Goal: Task Accomplishment & Management: Manage account settings

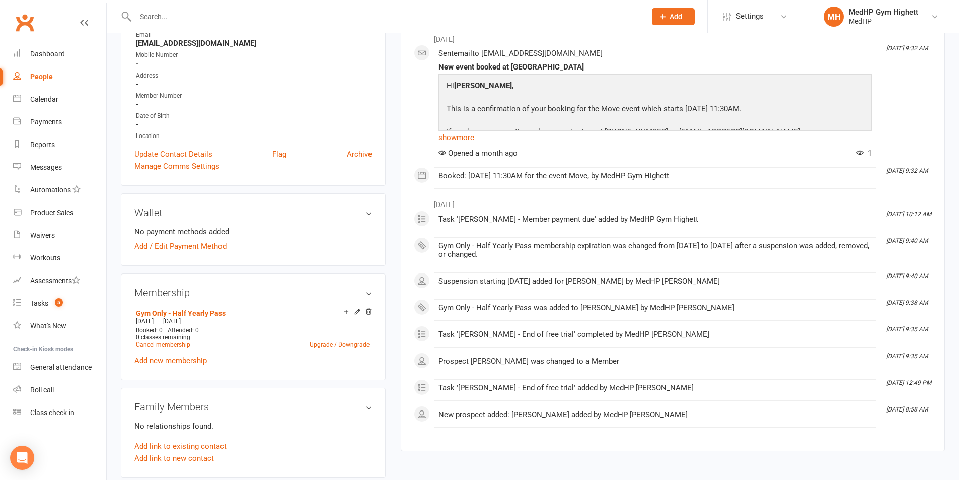
scroll to position [201, 0]
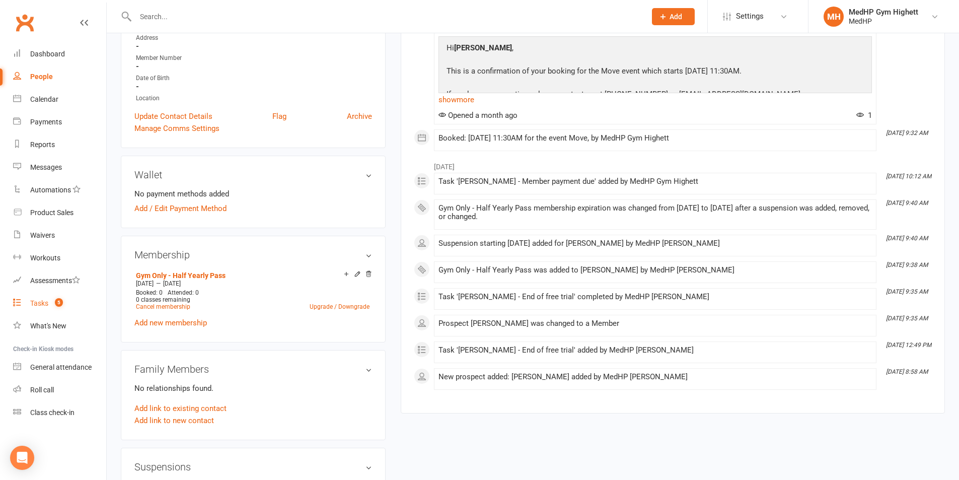
click at [50, 307] on link "Tasks 5" at bounding box center [59, 303] width 93 height 23
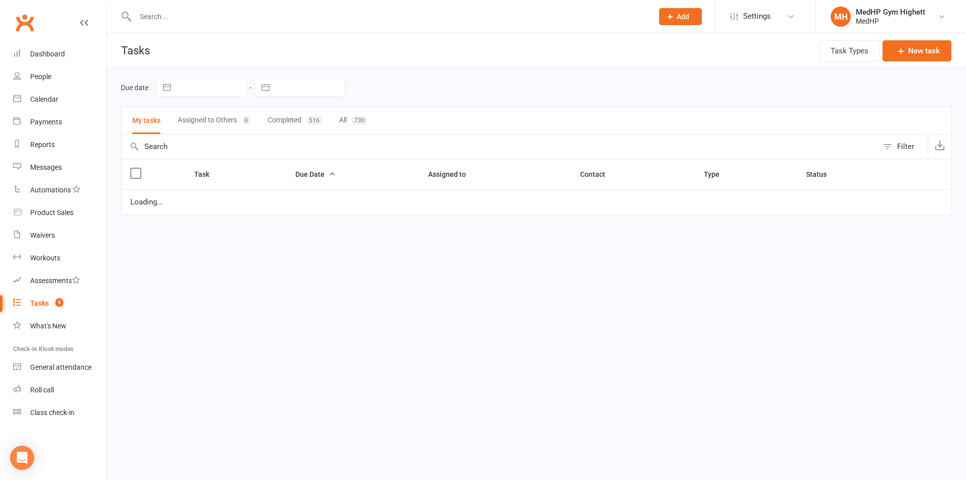
select select "started"
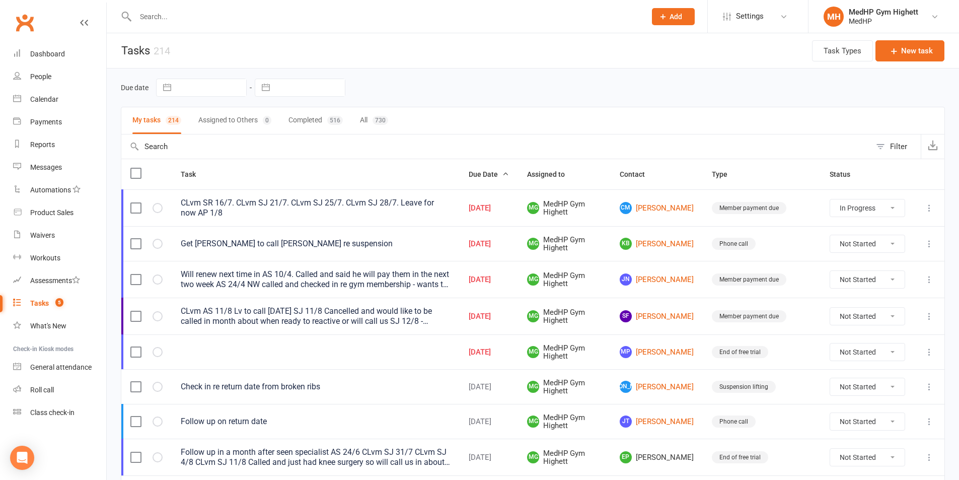
click at [250, 22] on input "text" at bounding box center [385, 17] width 506 height 14
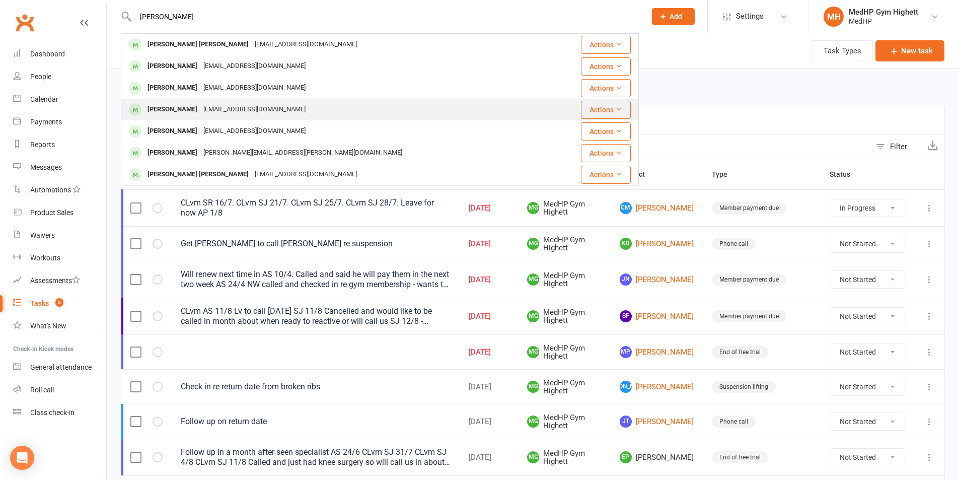
type input "[PERSON_NAME]"
click at [195, 102] on div "[PERSON_NAME] [EMAIL_ADDRESS][DOMAIN_NAME]" at bounding box center [336, 109] width 429 height 21
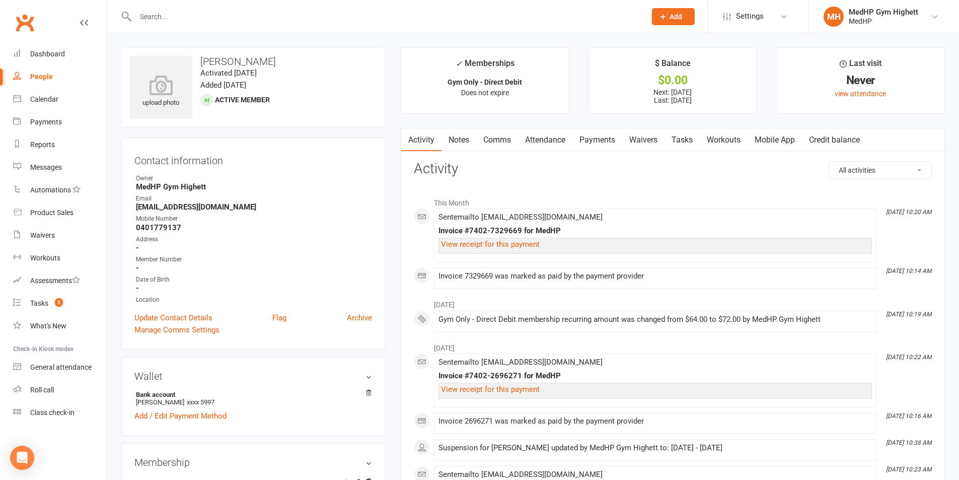
click at [679, 140] on link "Tasks" at bounding box center [681, 139] width 35 height 23
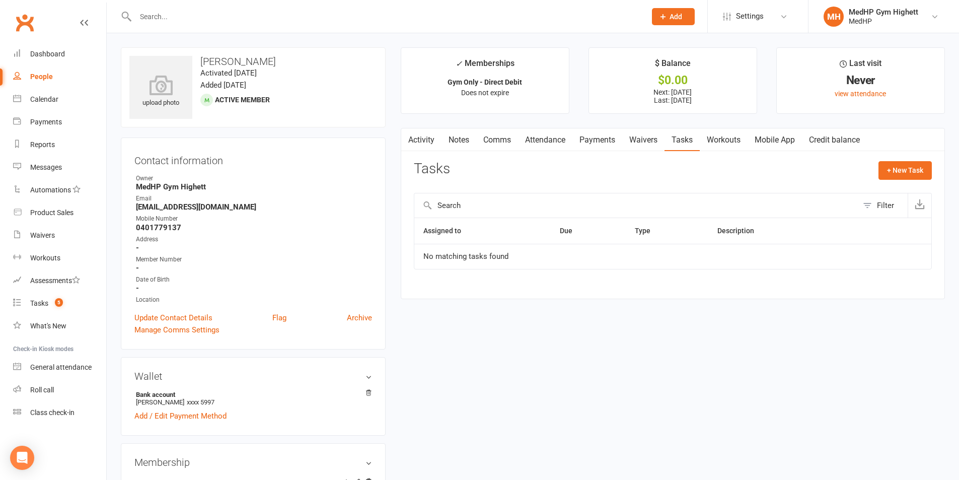
click at [642, 143] on link "Waivers" at bounding box center [643, 139] width 42 height 23
click at [605, 142] on link "Payments" at bounding box center [597, 139] width 50 height 23
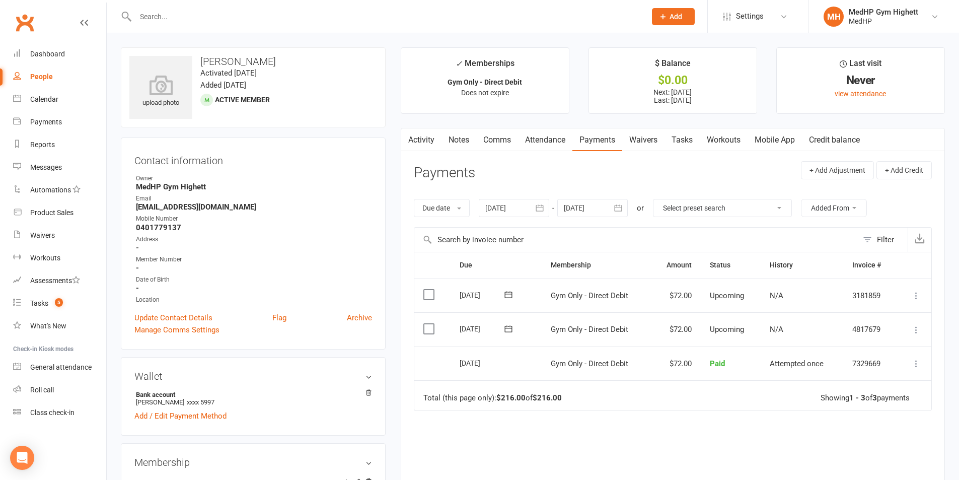
click at [913, 361] on icon at bounding box center [916, 363] width 10 height 10
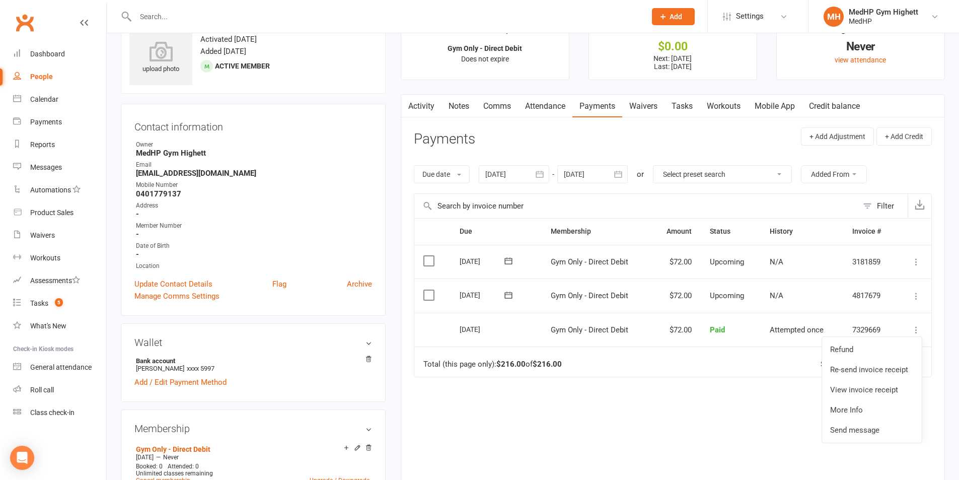
scroll to position [50, 0]
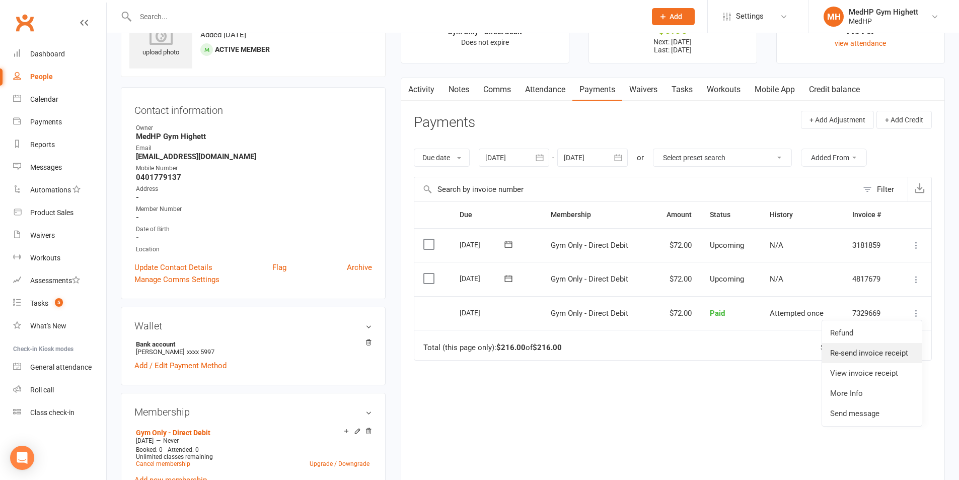
click at [885, 354] on link "Re-send invoice receipt" at bounding box center [872, 353] width 100 height 20
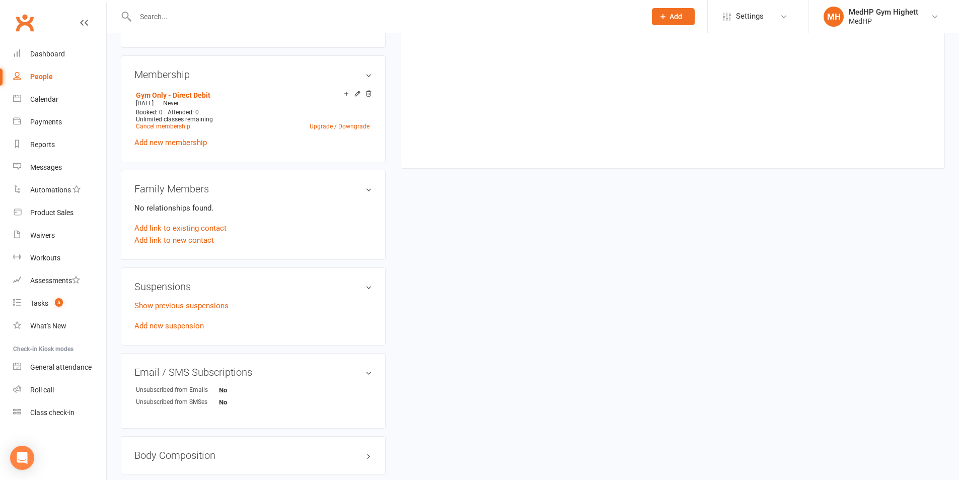
scroll to position [403, 0]
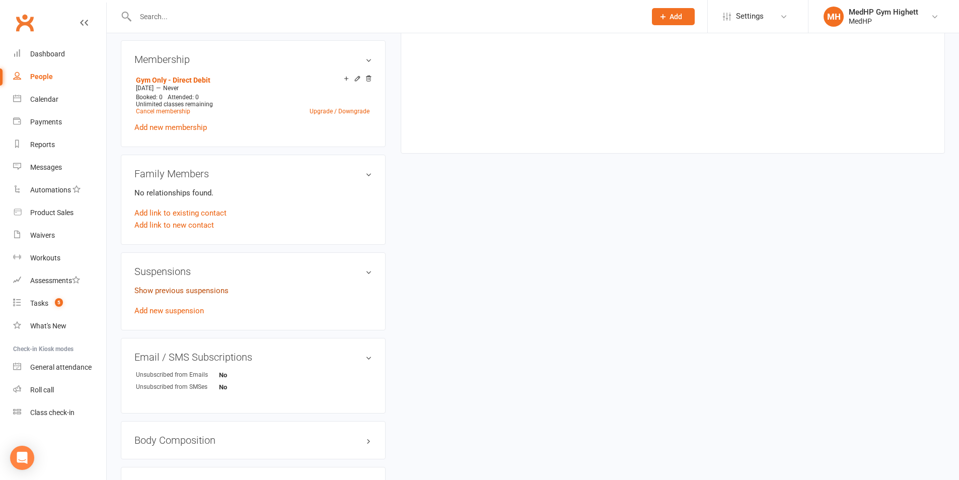
click at [195, 286] on link "Show previous suspensions" at bounding box center [181, 290] width 94 height 9
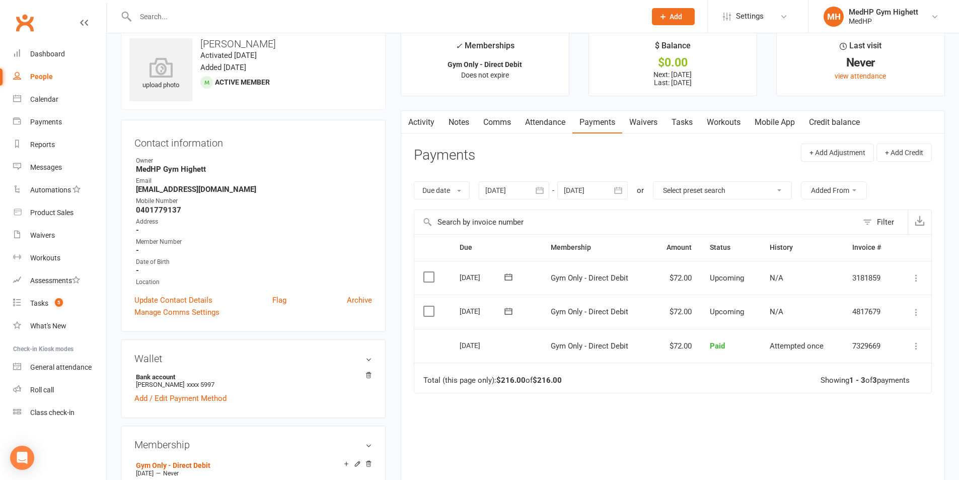
scroll to position [0, 0]
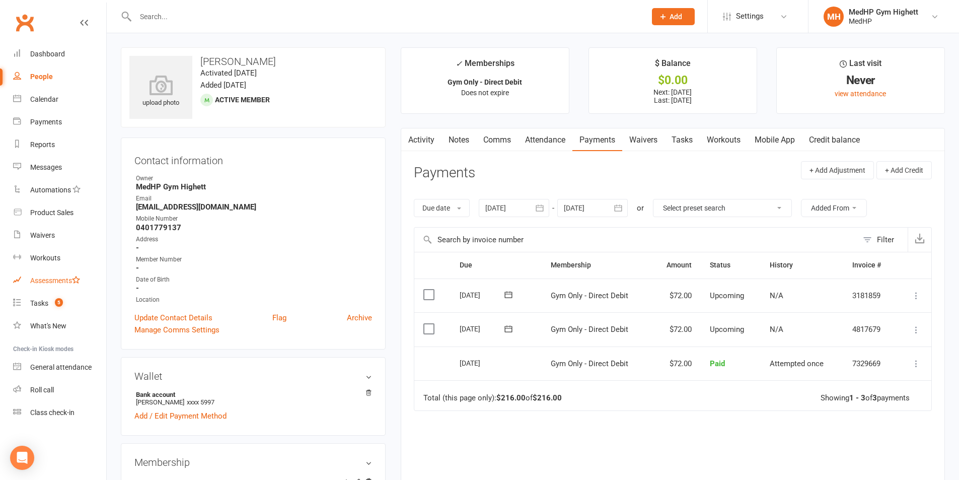
click at [88, 290] on link "Assessments" at bounding box center [59, 280] width 93 height 23
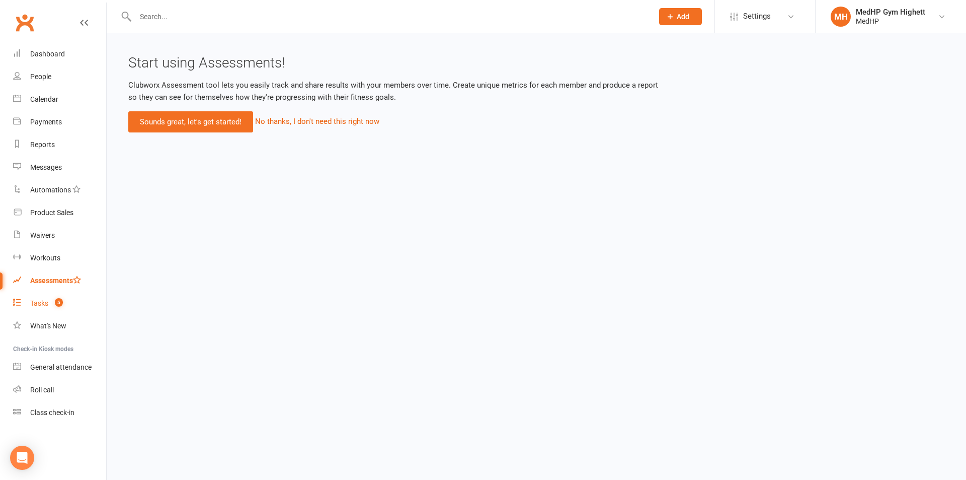
click at [73, 309] on link "Tasks 5" at bounding box center [59, 303] width 93 height 23
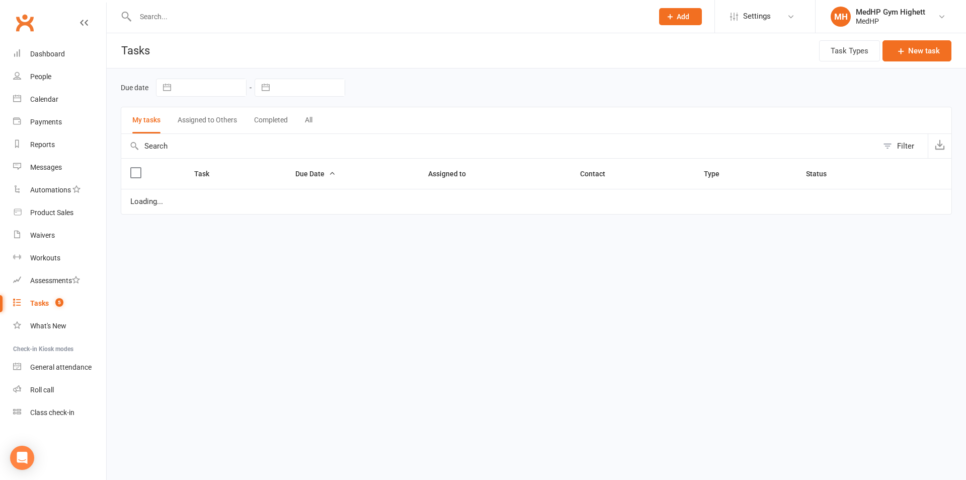
select select "started"
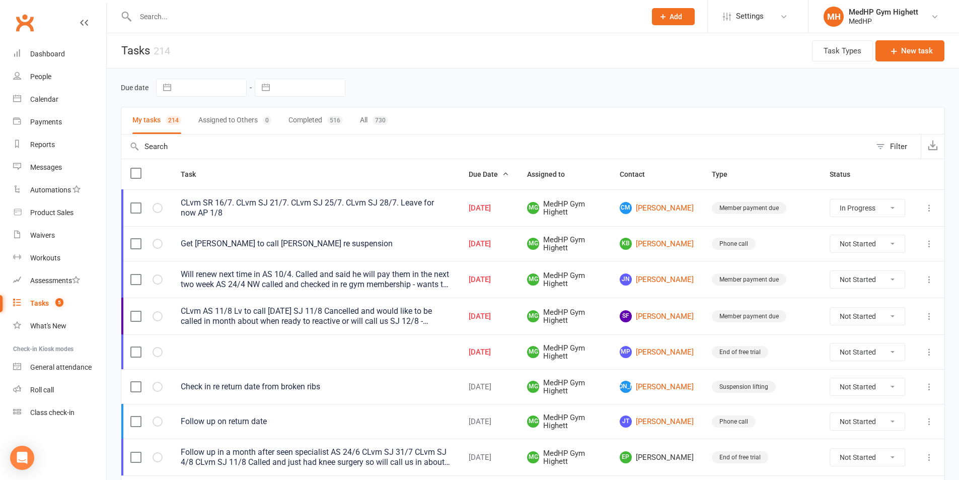
click at [445, 321] on div "CLvm AS 11/8 Lv to call [DATE] SJ 11/8 Cancelled and would like to be called in…" at bounding box center [316, 316] width 270 height 20
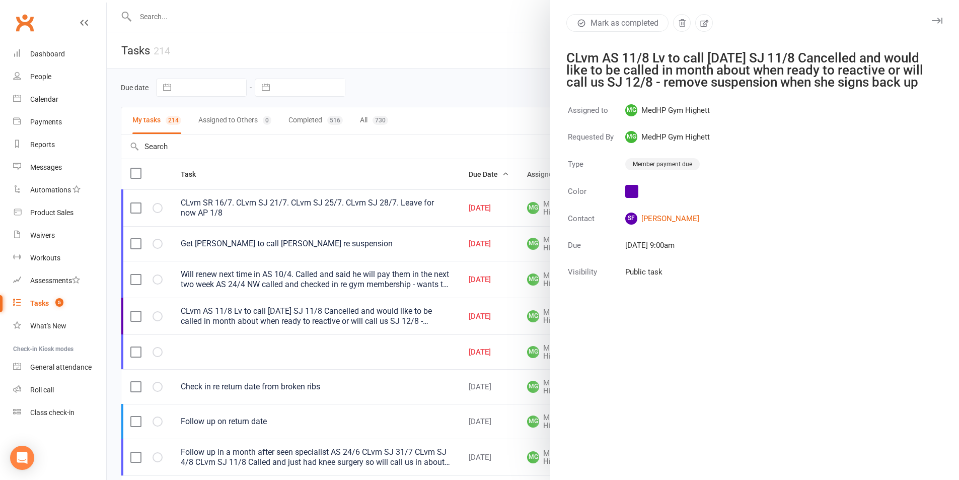
click at [422, 283] on div at bounding box center [533, 240] width 852 height 480
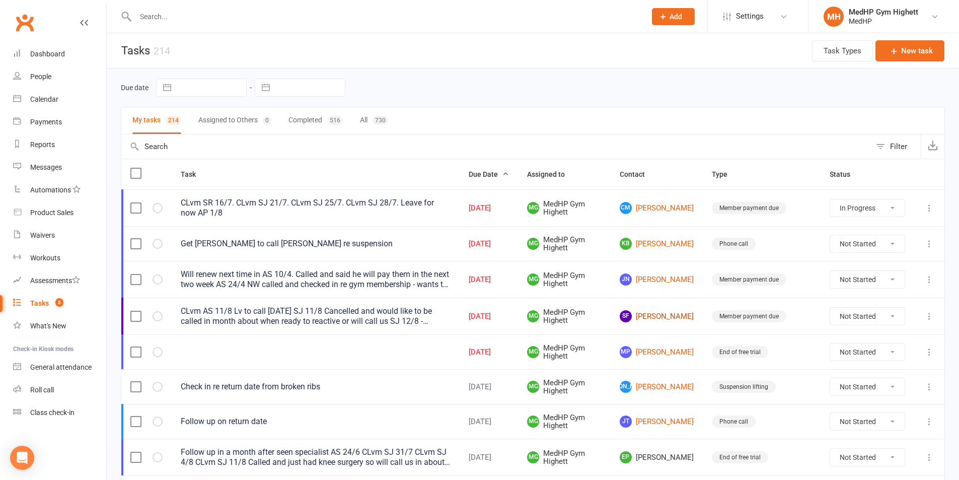
click at [674, 314] on link "SF [PERSON_NAME]" at bounding box center [656, 316] width 74 height 12
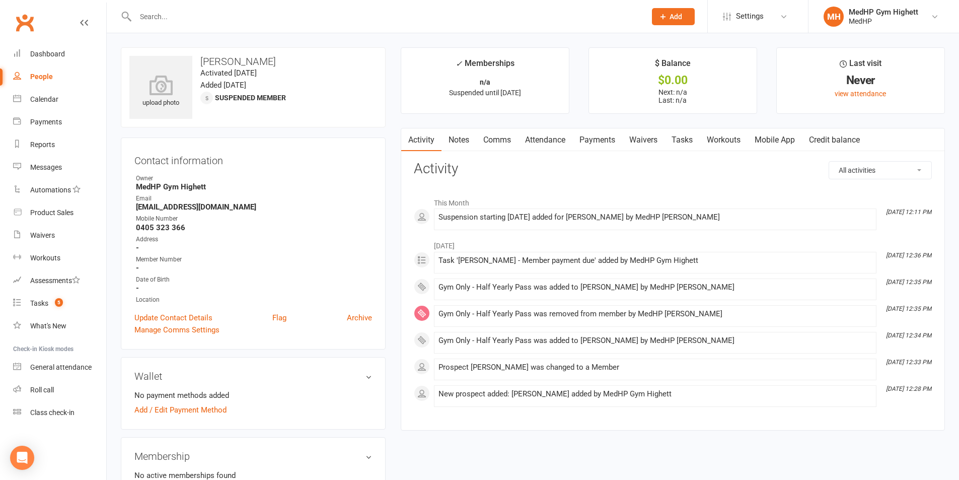
click at [693, 141] on link "Tasks" at bounding box center [681, 139] width 35 height 23
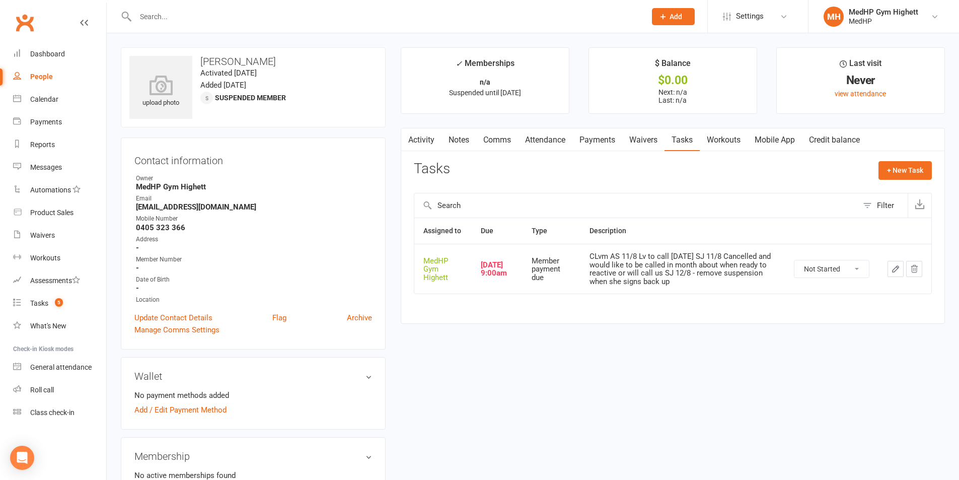
click at [892, 266] on icon "button" at bounding box center [895, 268] width 9 height 9
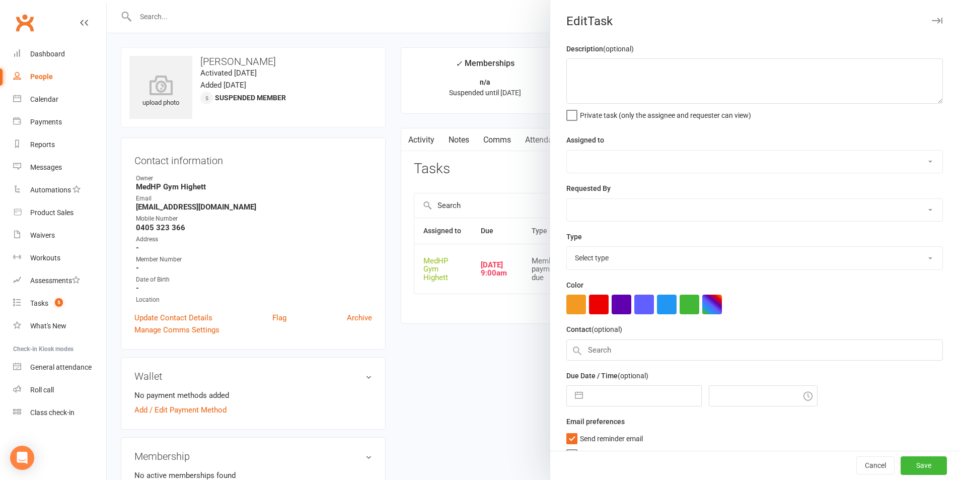
type textarea "CLvm AS 11/8 Lv to call [DATE] SJ 11/8 Cancelled and would like to be called in…"
select select "46188"
type input "[DATE]"
type input "9:00am"
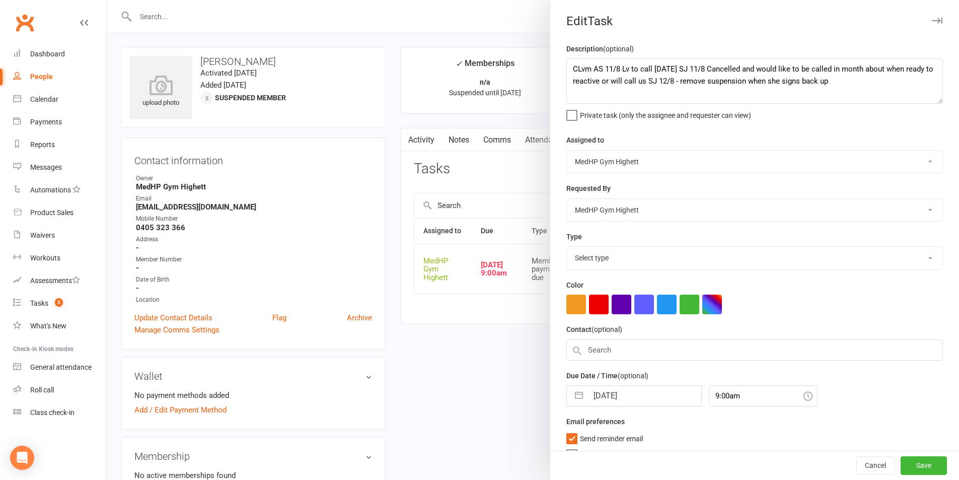
select select "23040"
click at [861, 82] on textarea "CLvm AS 11/8 Lv to call [DATE] SJ 11/8 Cancelled and would like to be called in…" at bounding box center [754, 80] width 376 height 45
type textarea "CLvm AS 11/8 Lv to call [DATE] SJ 11/8 Cancelled and would like to be called in…"
click at [644, 394] on input "[DATE]" at bounding box center [644, 392] width 113 height 20
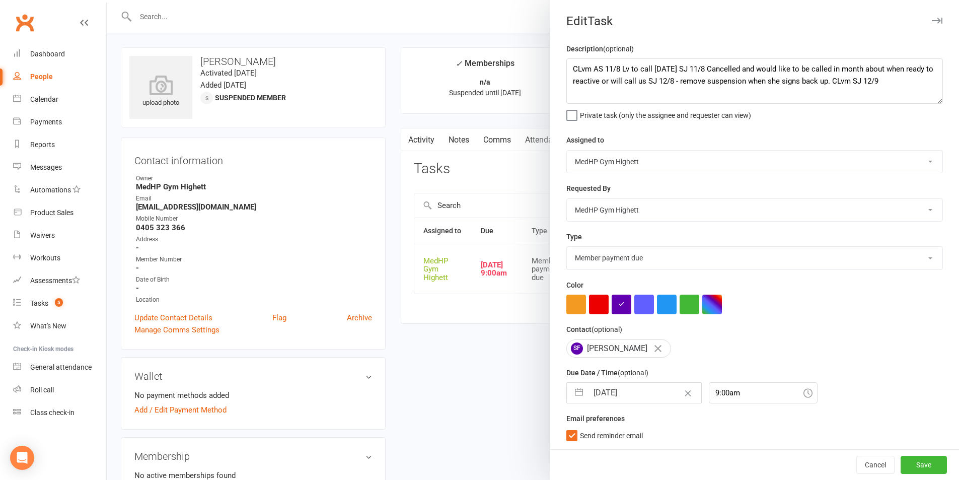
select select "7"
select select "2025"
select select "8"
select select "2025"
select select "9"
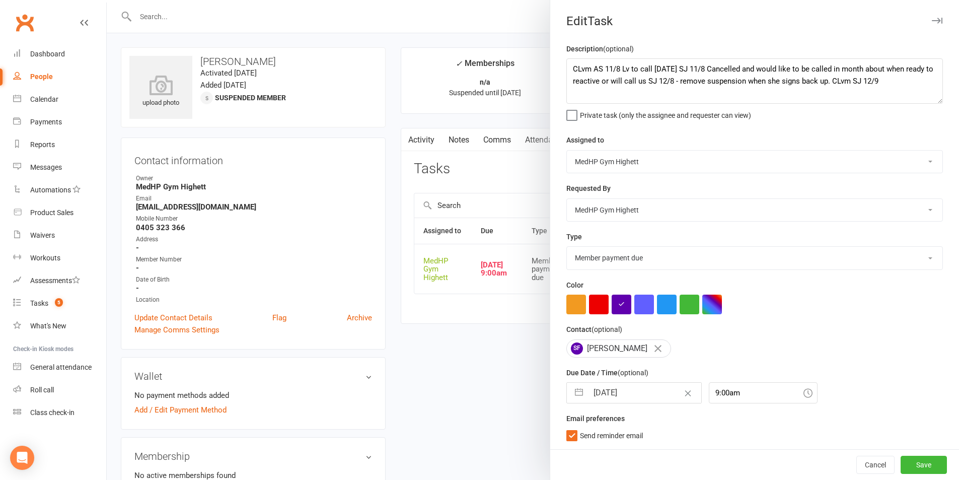
select select "2025"
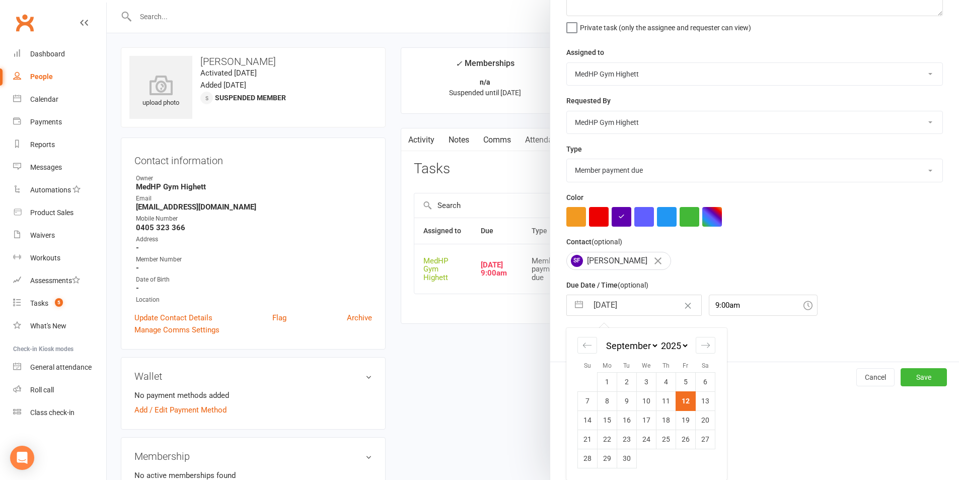
scroll to position [91, 0]
click at [629, 420] on td "16" at bounding box center [627, 419] width 20 height 19
type input "[DATE]"
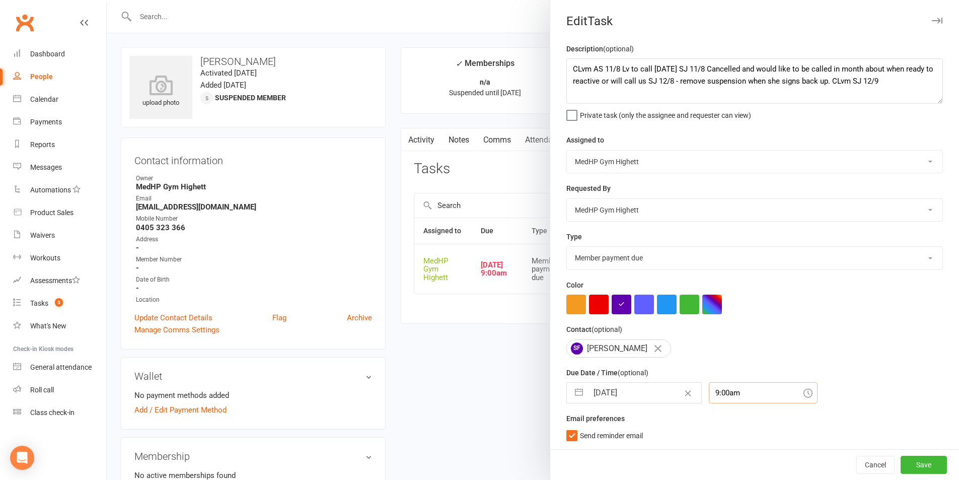
click at [728, 398] on div "9:00am" at bounding box center [763, 392] width 109 height 21
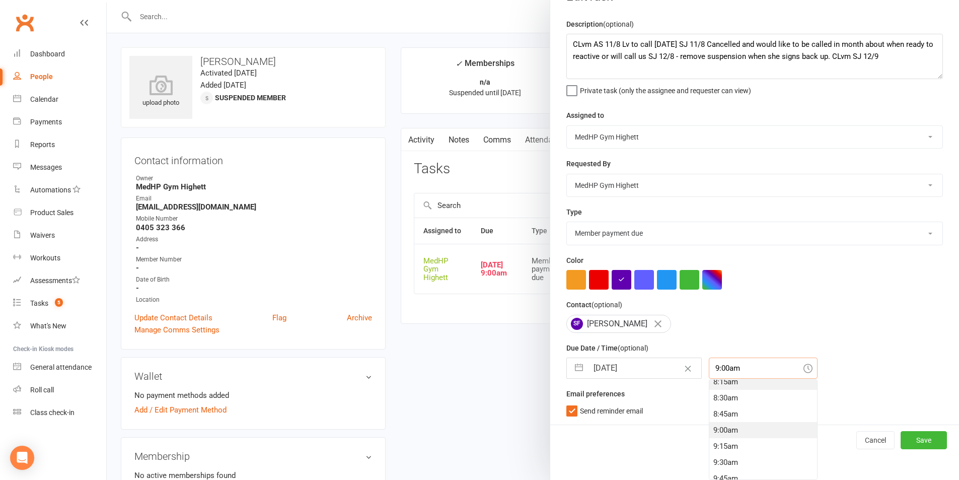
scroll to position [513, 0]
click at [719, 393] on div "8:00am" at bounding box center [763, 389] width 108 height 16
type input "8:00am"
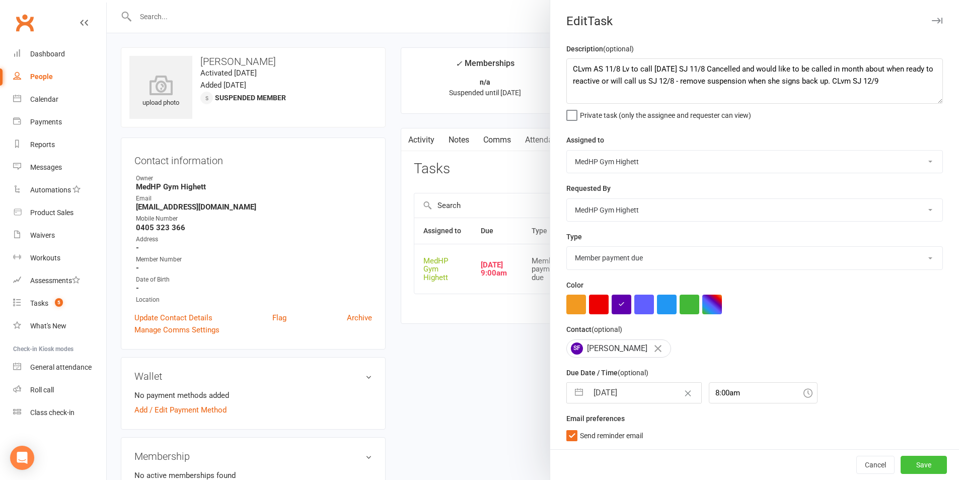
click at [921, 457] on button "Save" at bounding box center [923, 464] width 46 height 18
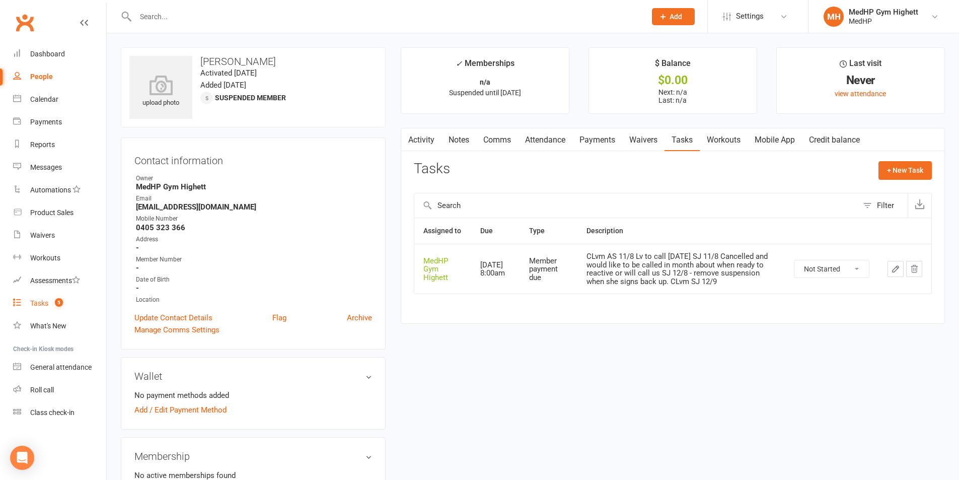
click at [71, 301] on link "Tasks 5" at bounding box center [59, 303] width 93 height 23
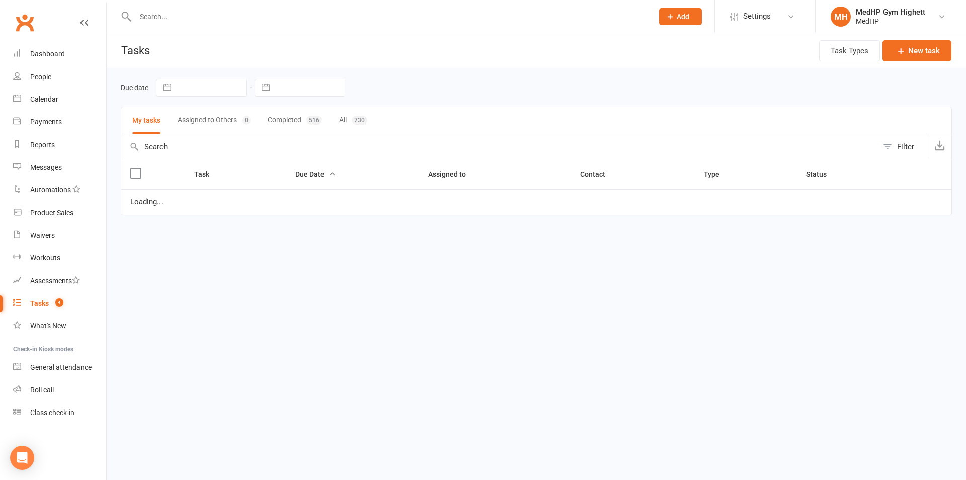
select select "started"
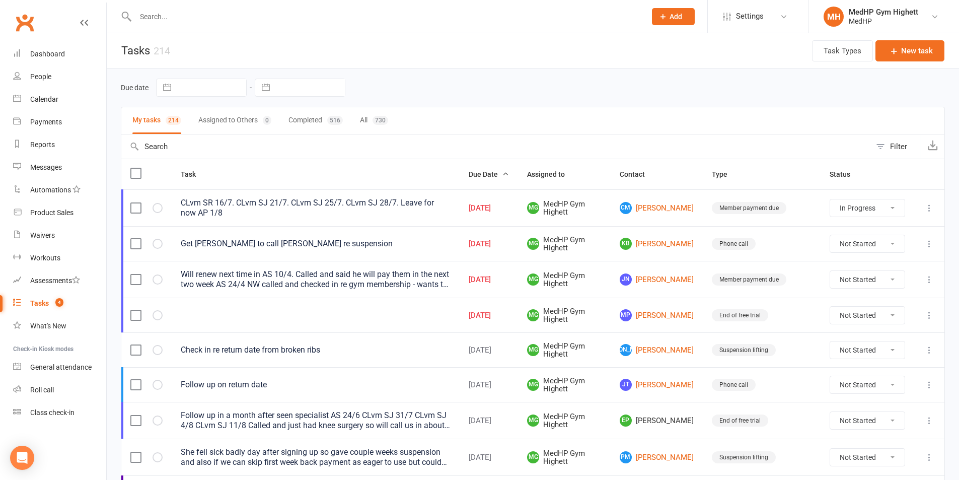
click at [431, 16] on input "text" at bounding box center [385, 17] width 506 height 14
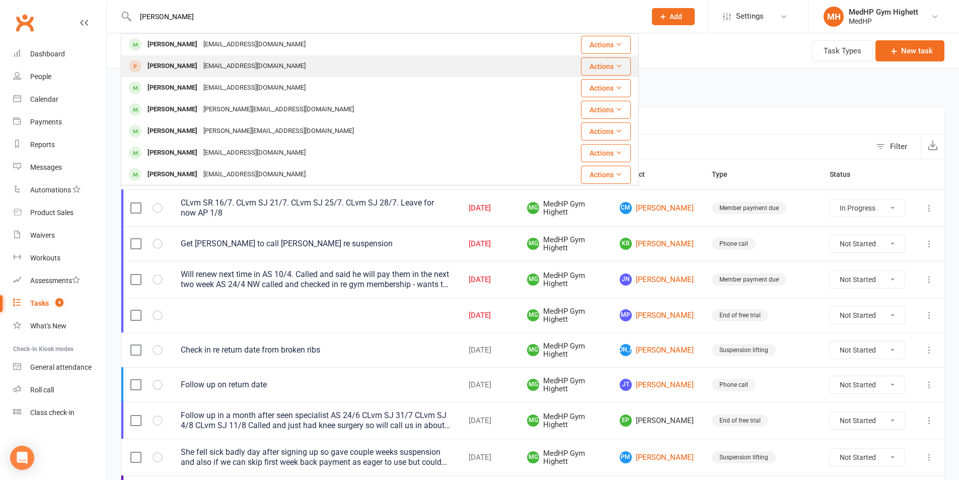
type input "[PERSON_NAME]"
click at [265, 62] on div "[PERSON_NAME] [EMAIL_ADDRESS][DOMAIN_NAME]" at bounding box center [329, 66] width 415 height 21
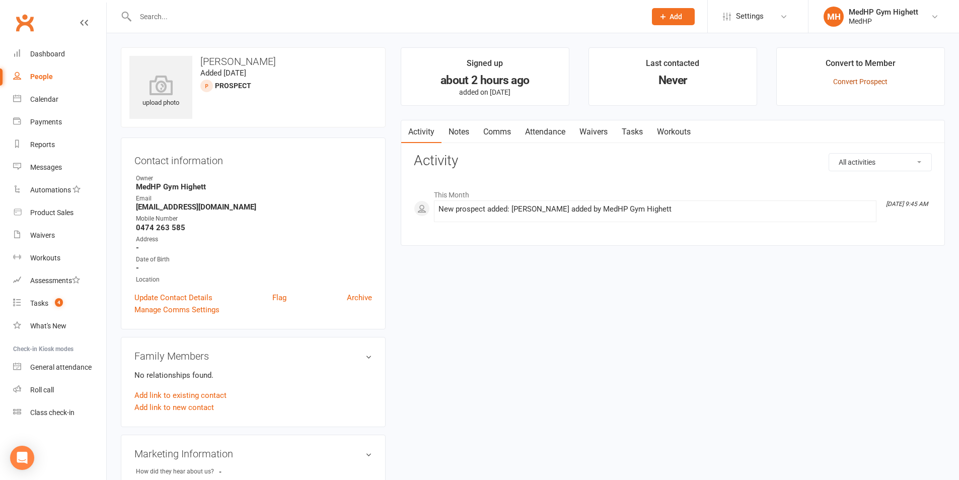
click at [841, 79] on link "Convert Prospect" at bounding box center [860, 82] width 54 height 8
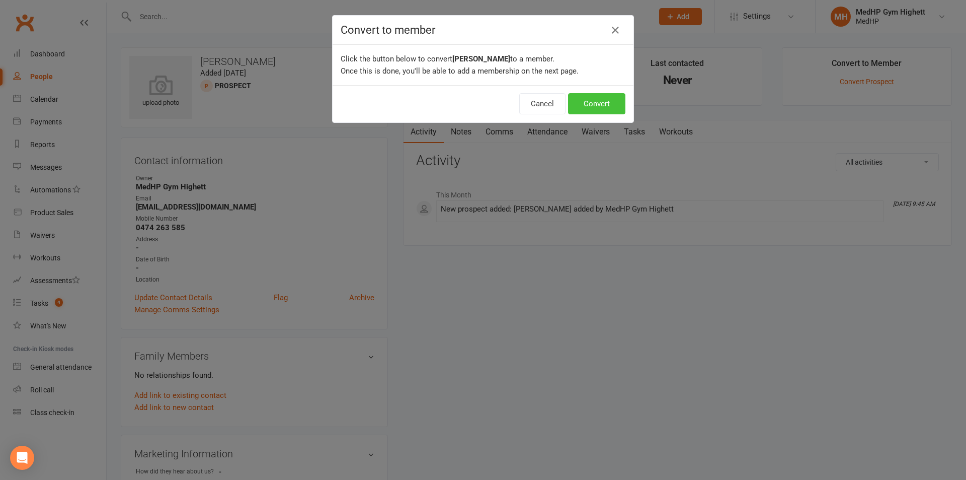
click at [580, 105] on button "Convert" at bounding box center [596, 103] width 57 height 21
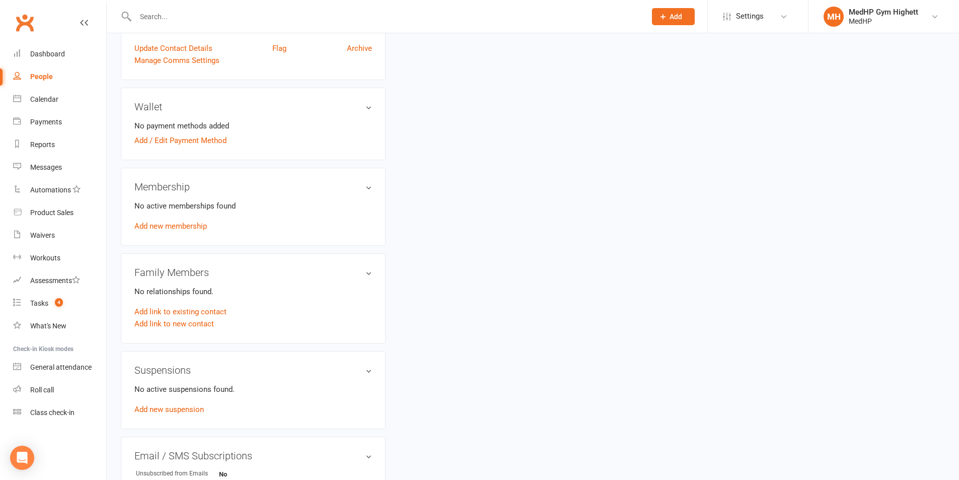
scroll to position [252, 0]
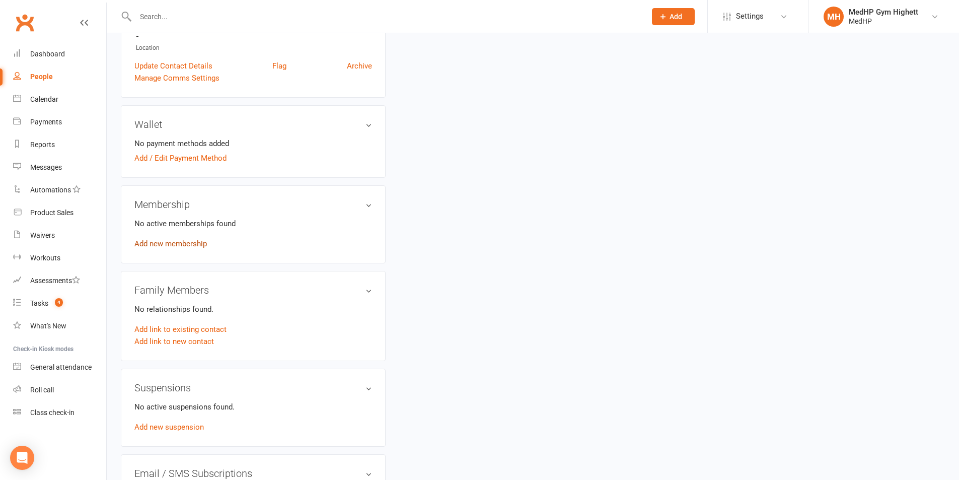
click at [197, 244] on link "Add new membership" at bounding box center [170, 243] width 72 height 9
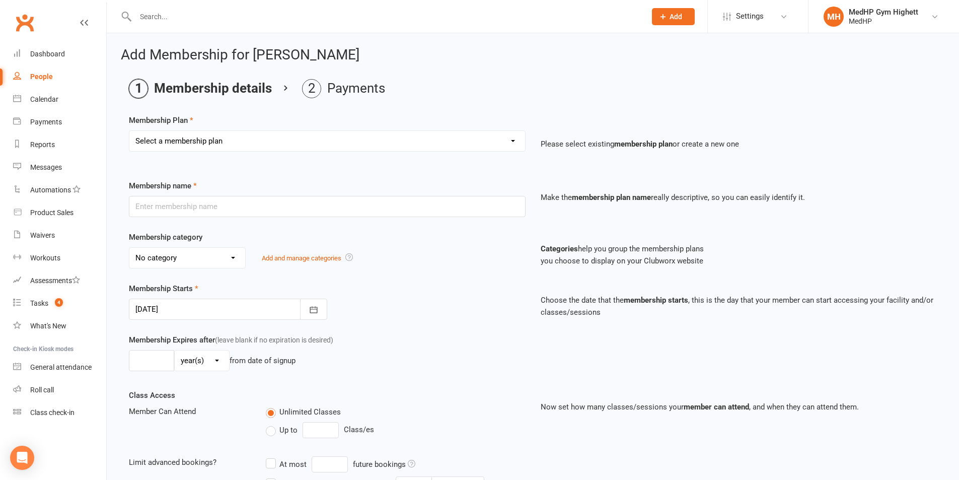
click at [249, 137] on select "Select a membership plan Create new Membership Plan Gym Only - Direct Debit Gym…" at bounding box center [327, 141] width 396 height 20
select select "1"
click at [129, 131] on select "Select a membership plan Create new Membership Plan Gym Only - Direct Debit Gym…" at bounding box center [327, 141] width 396 height 20
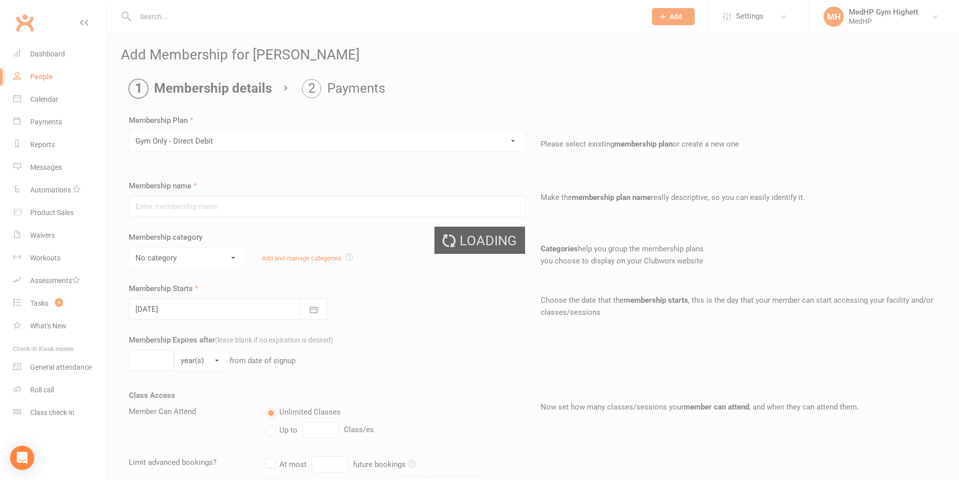
type input "Gym Only - Direct Debit"
select select "6"
type input "0"
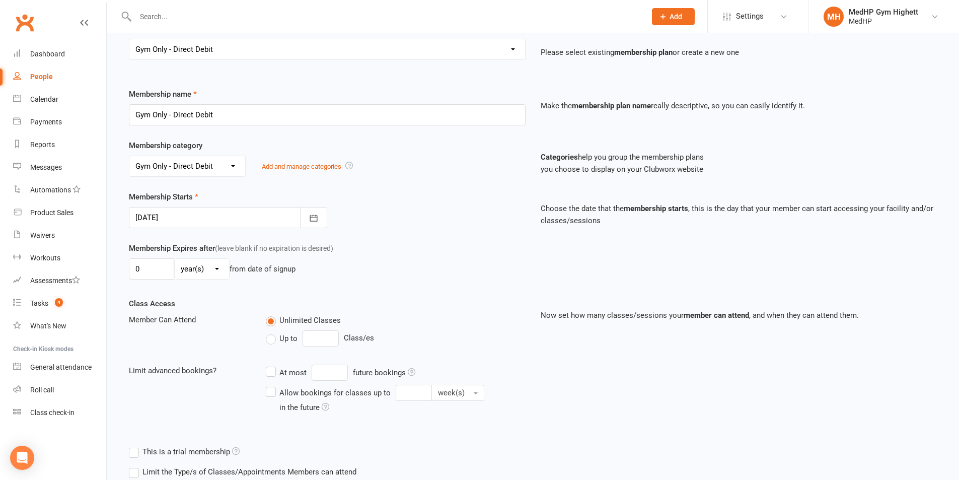
scroll to position [101, 0]
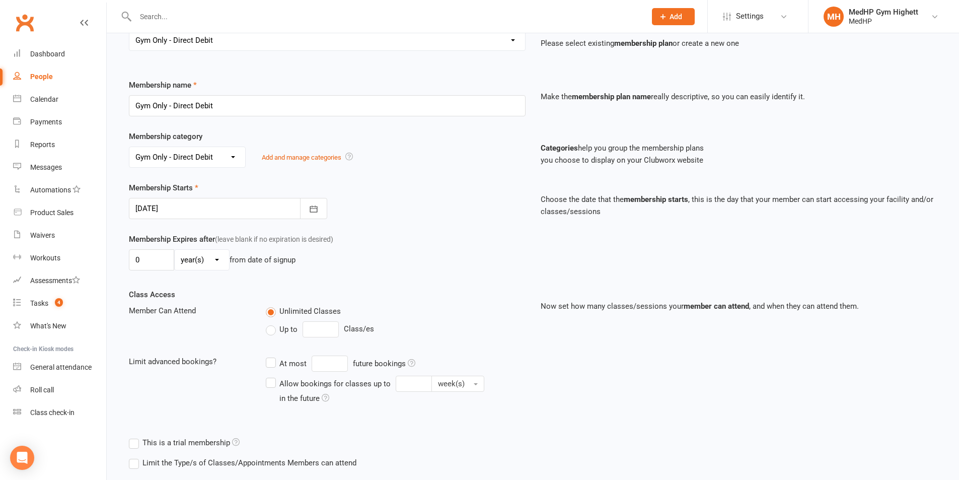
click at [249, 207] on div at bounding box center [228, 208] width 198 height 21
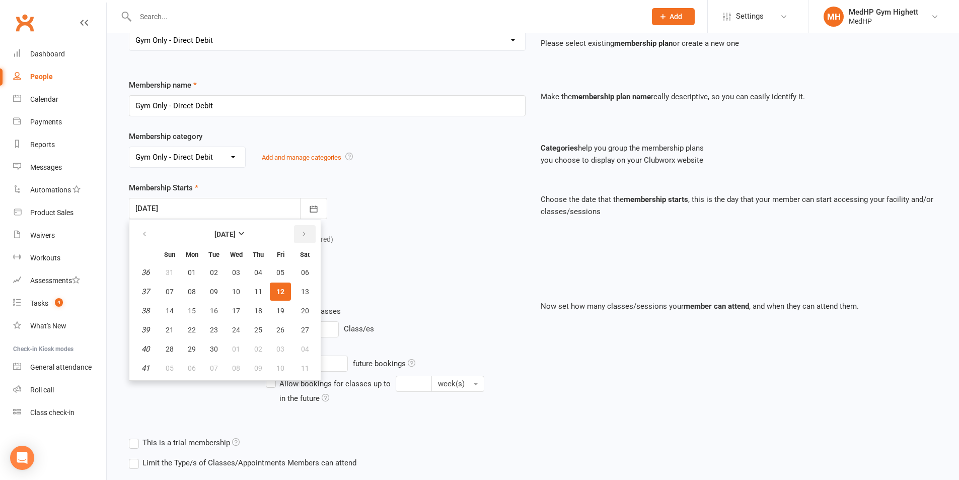
click at [309, 231] on button "button" at bounding box center [305, 234] width 22 height 18
click at [276, 289] on span "12" at bounding box center [280, 291] width 8 height 8
type input "[DATE]"
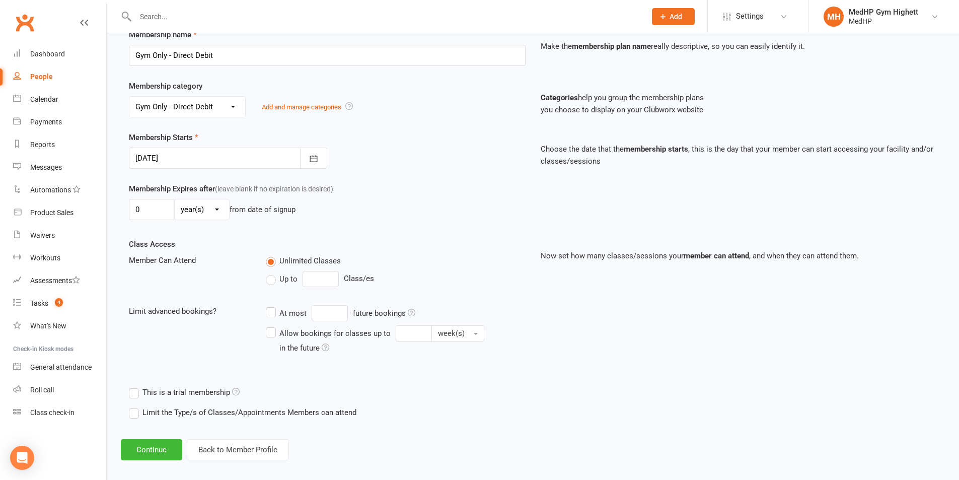
click at [282, 276] on span "Up to" at bounding box center [288, 278] width 18 height 11
click at [272, 273] on input "Up to" at bounding box center [269, 273] width 7 height 0
type input "0"
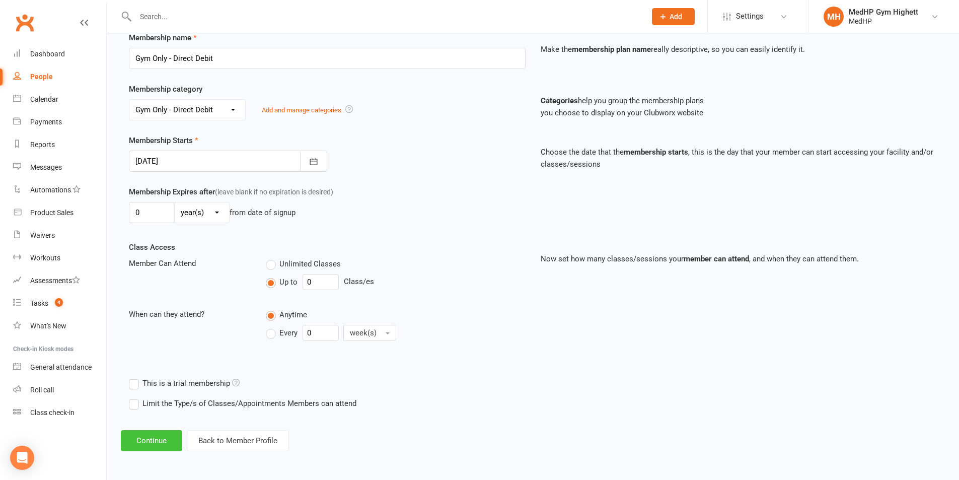
click at [159, 436] on button "Continue" at bounding box center [151, 440] width 61 height 21
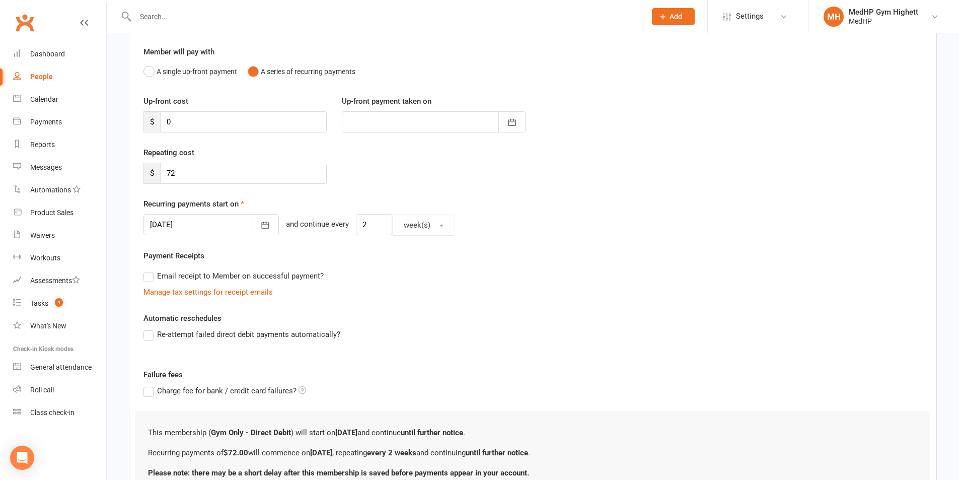
scroll to position [172, 0]
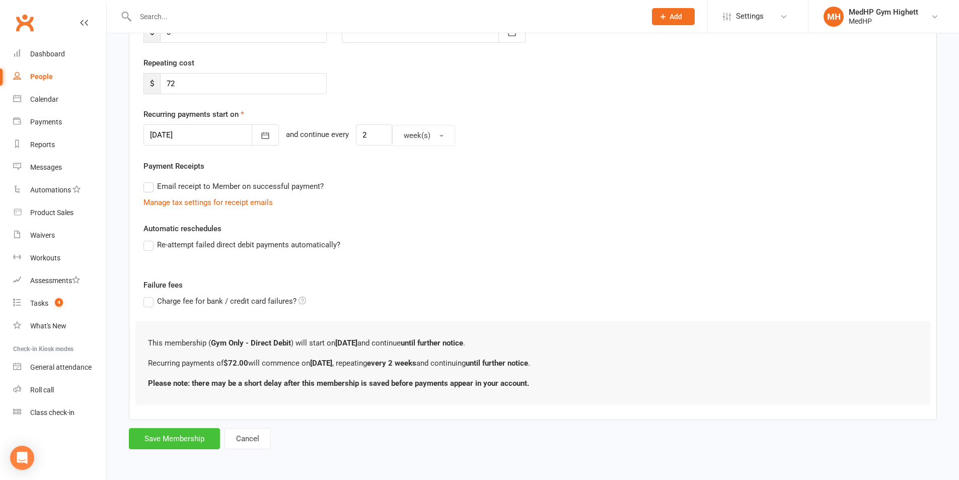
click at [207, 440] on button "Save Membership" at bounding box center [174, 438] width 91 height 21
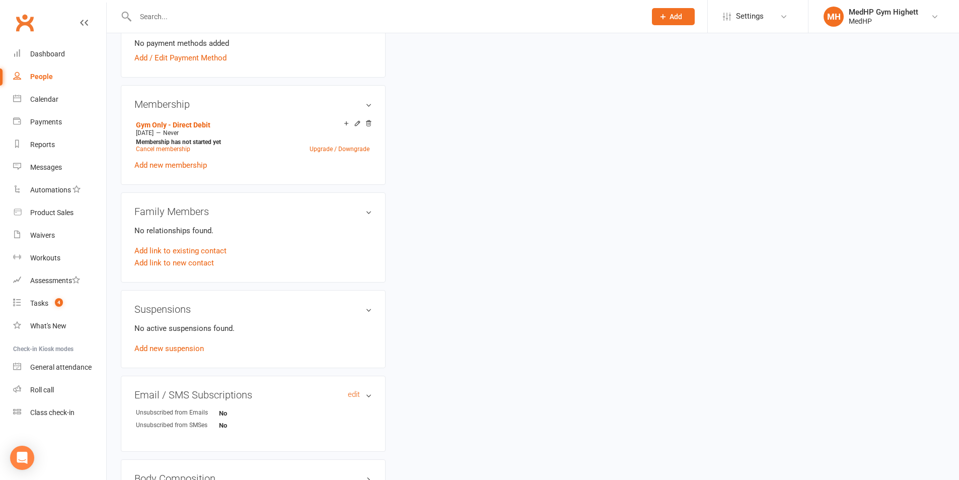
scroll to position [352, 0]
click at [188, 345] on link "Add new suspension" at bounding box center [168, 347] width 69 height 9
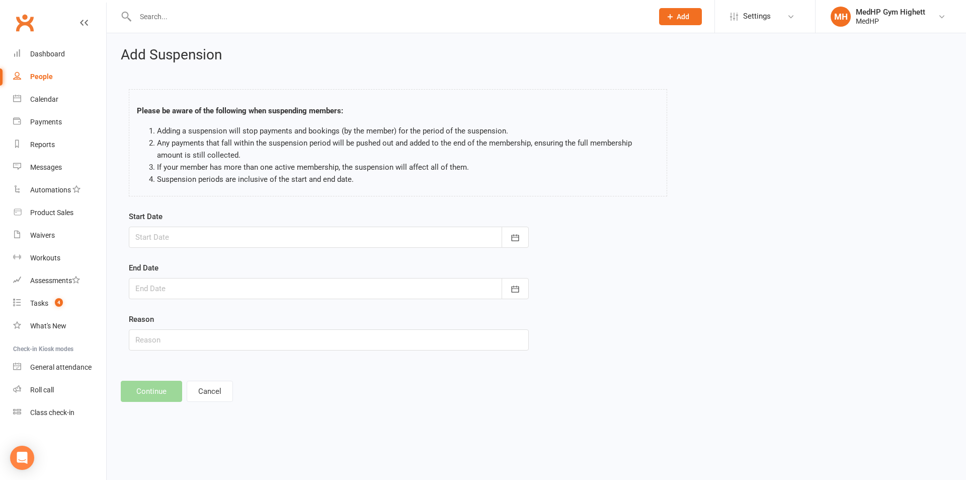
click at [226, 229] on div at bounding box center [329, 236] width 400 height 21
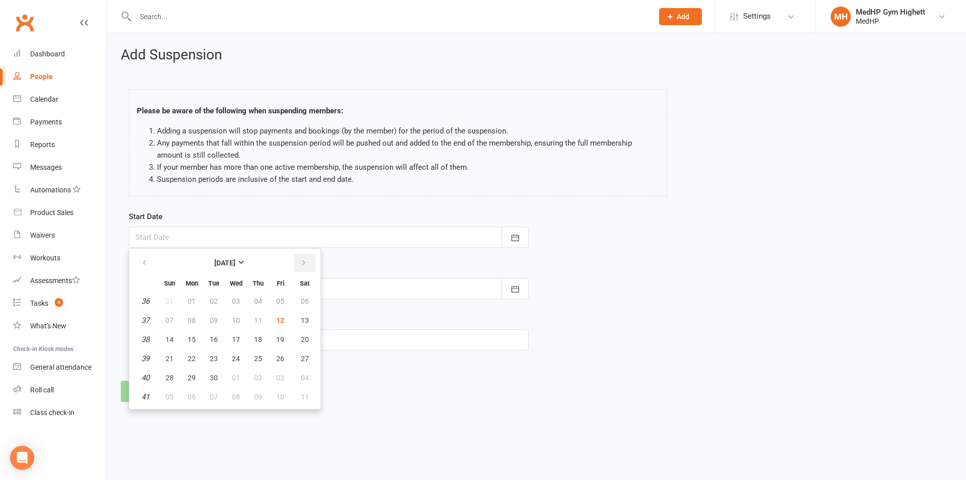
click at [307, 263] on button "button" at bounding box center [305, 263] width 22 height 18
click at [193, 362] on span "20" at bounding box center [192, 358] width 8 height 8
type input "[DATE]"
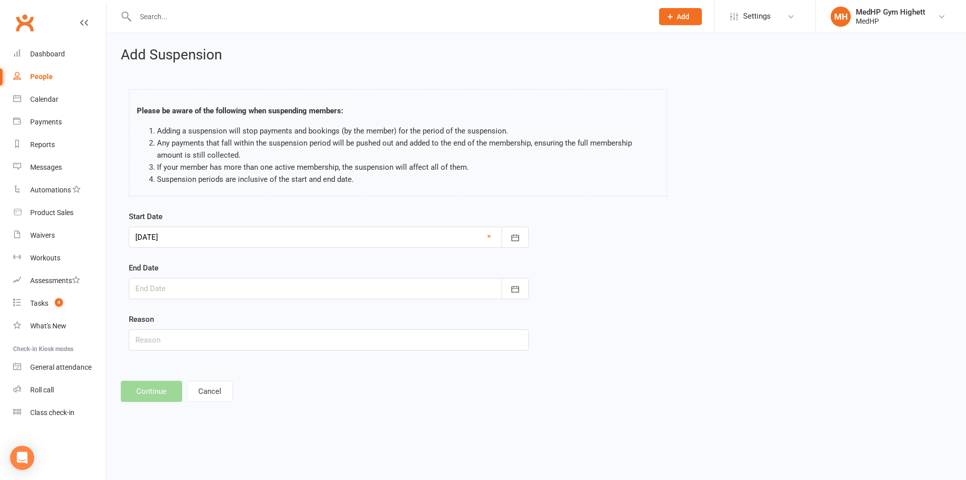
click at [259, 292] on div at bounding box center [329, 288] width 400 height 21
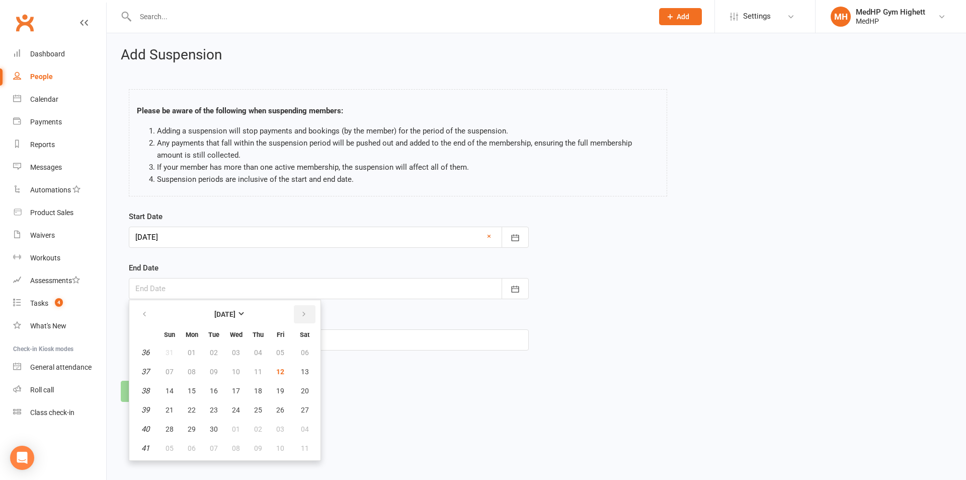
click at [310, 313] on button "button" at bounding box center [305, 314] width 22 height 18
click at [165, 424] on button "26" at bounding box center [169, 429] width 21 height 18
type input "[DATE]"
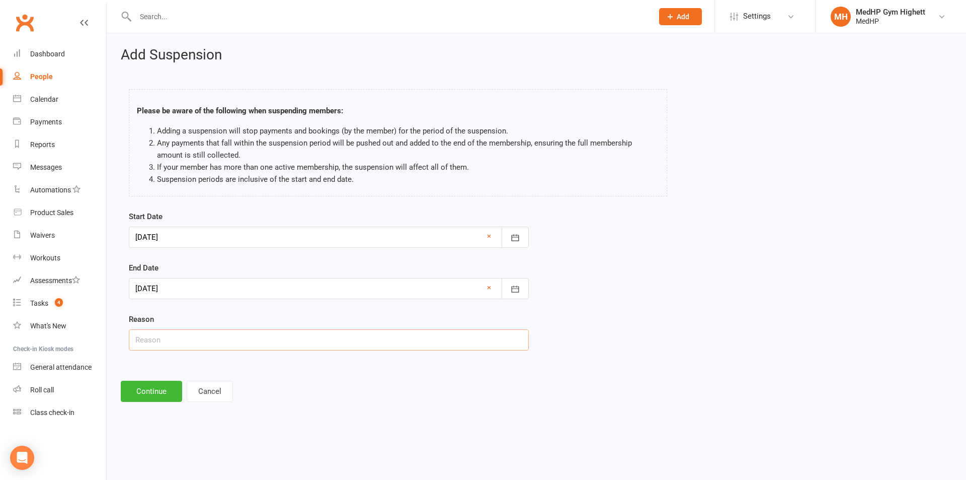
click at [193, 341] on input "text" at bounding box center [329, 339] width 400 height 21
type input "Away"
click at [150, 389] on button "Continue" at bounding box center [151, 390] width 61 height 21
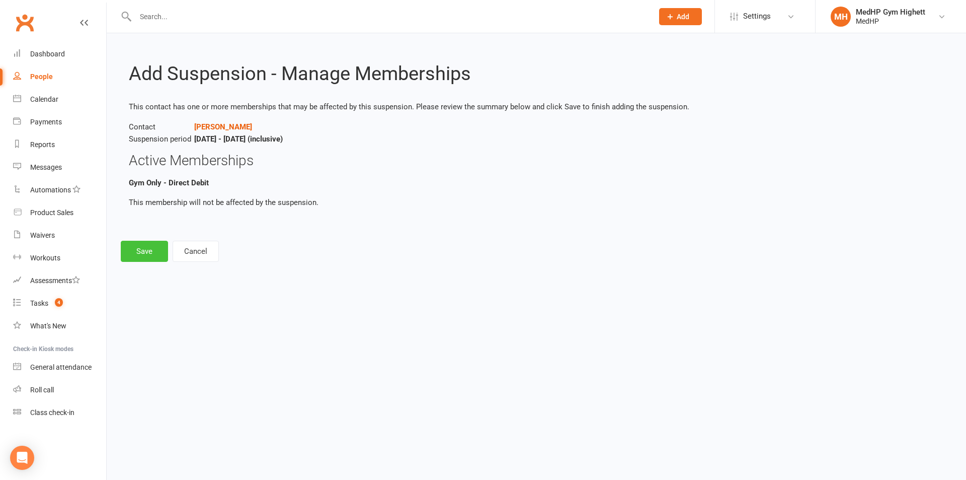
click at [135, 259] on button "Save" at bounding box center [144, 251] width 47 height 21
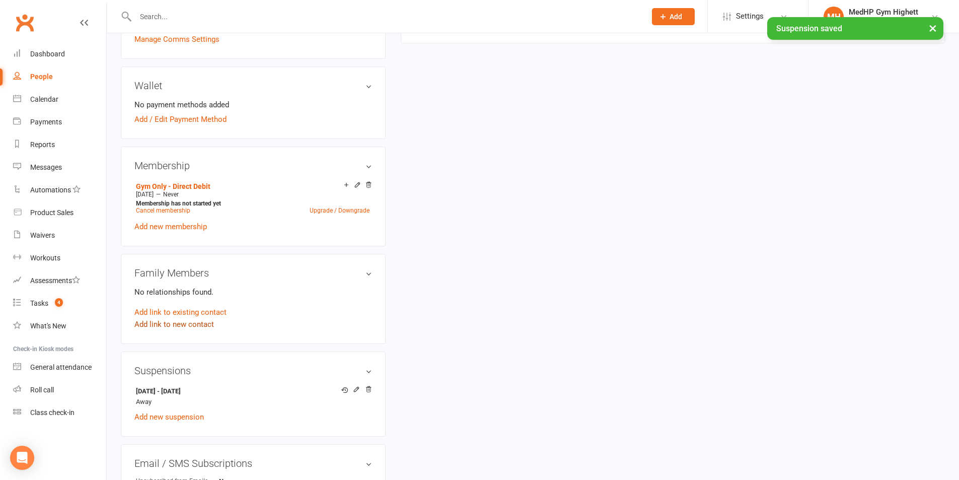
scroll to position [302, 0]
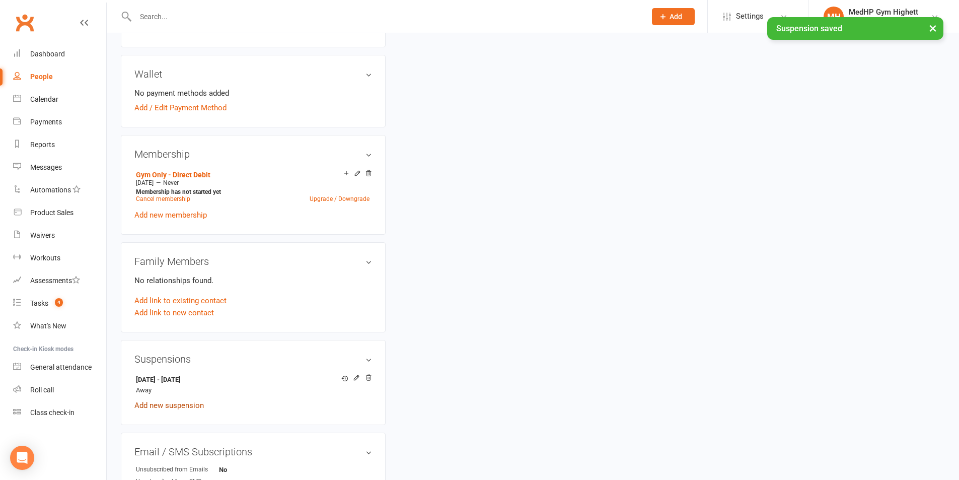
click at [189, 403] on link "Add new suspension" at bounding box center [168, 405] width 69 height 9
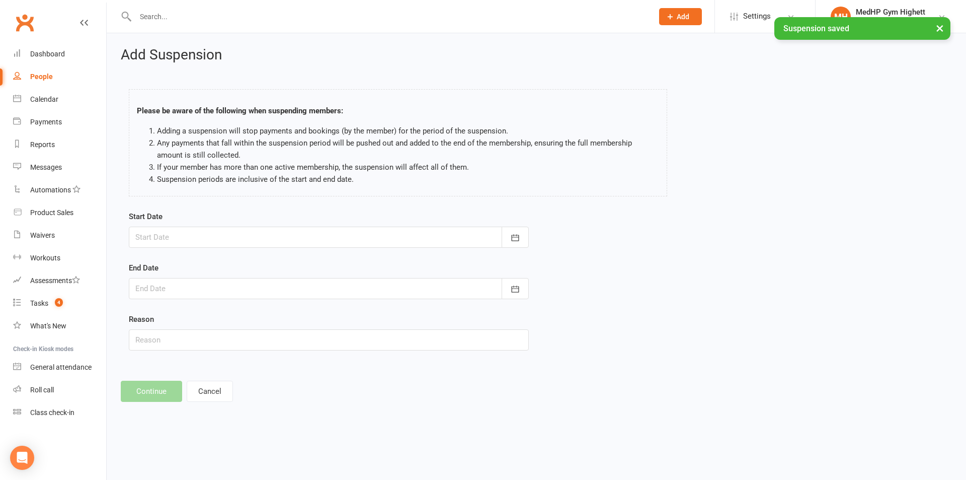
click at [193, 238] on div at bounding box center [329, 236] width 400 height 21
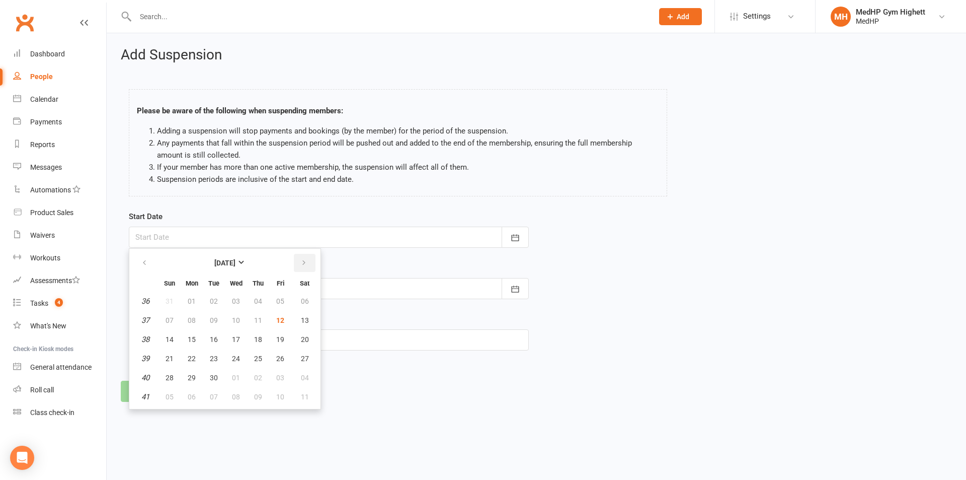
click at [305, 264] on icon "button" at bounding box center [303, 263] width 7 height 8
click at [187, 321] on button "03" at bounding box center [191, 320] width 21 height 18
type input "[DATE]"
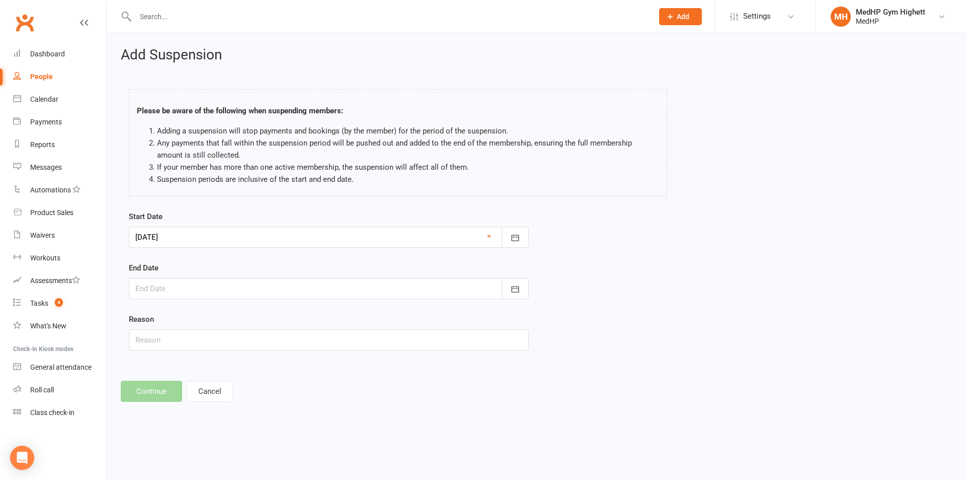
click at [268, 283] on div at bounding box center [329, 288] width 400 height 21
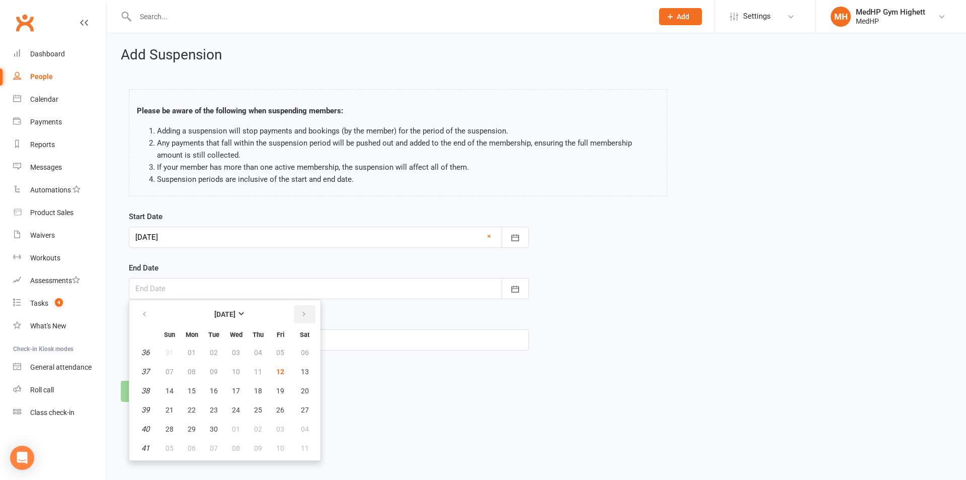
click at [298, 315] on button "button" at bounding box center [305, 314] width 22 height 18
click at [170, 411] on span "16" at bounding box center [170, 410] width 8 height 8
type input "[DATE]"
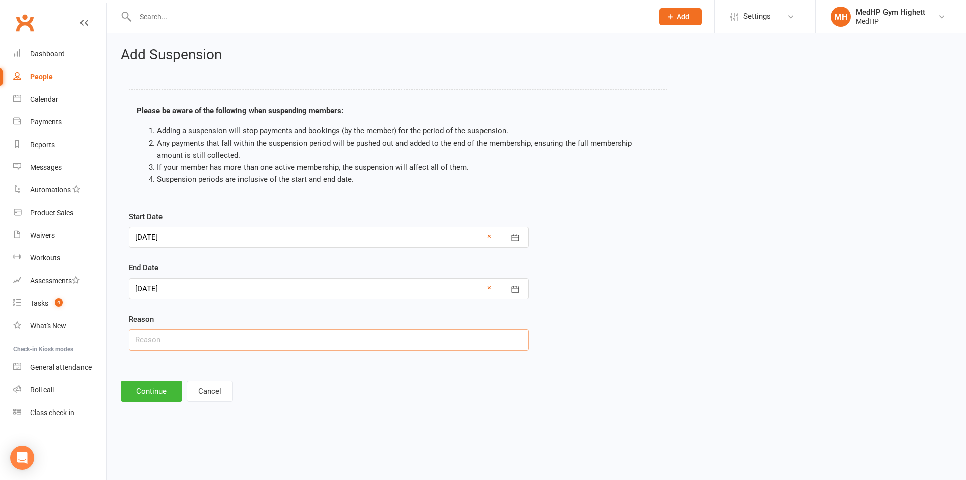
click at [243, 347] on input "text" at bounding box center [329, 339] width 400 height 21
type input "Away"
click at [167, 386] on button "Continue" at bounding box center [151, 390] width 61 height 21
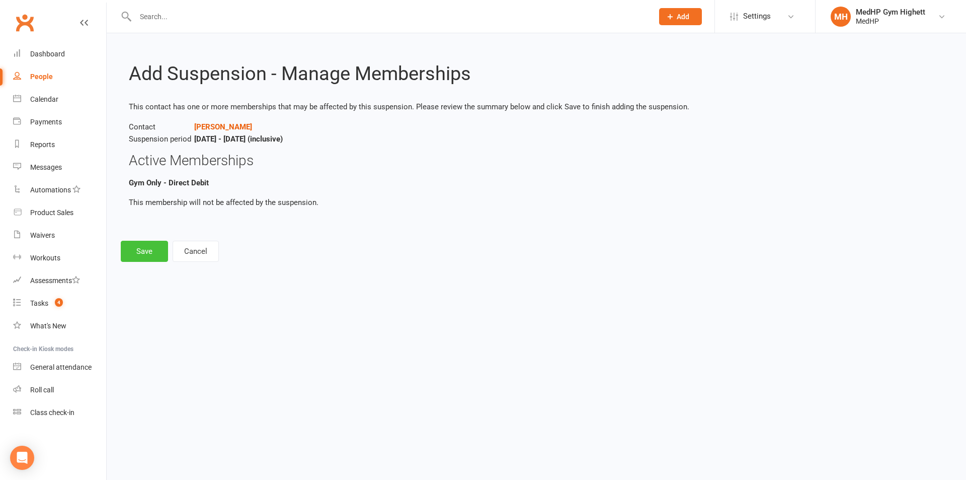
click at [150, 253] on button "Save" at bounding box center [144, 251] width 47 height 21
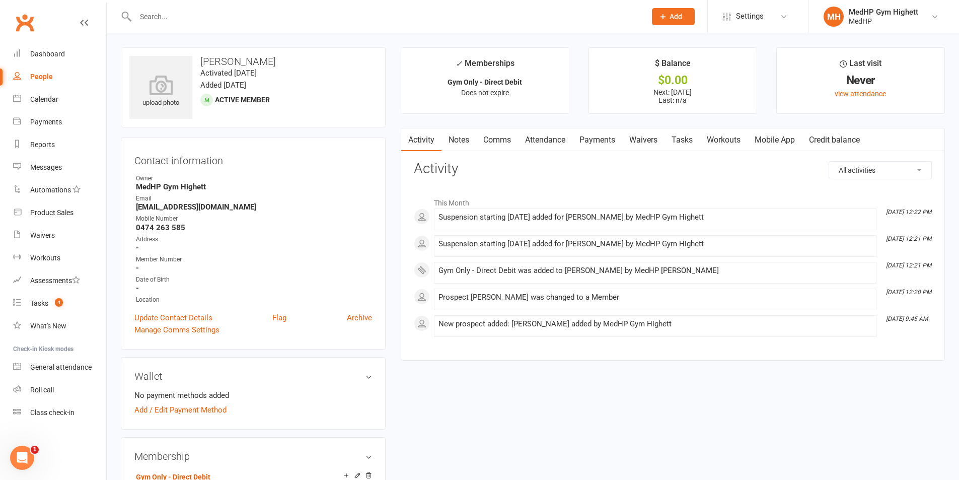
click at [664, 143] on link "Waivers" at bounding box center [643, 139] width 42 height 23
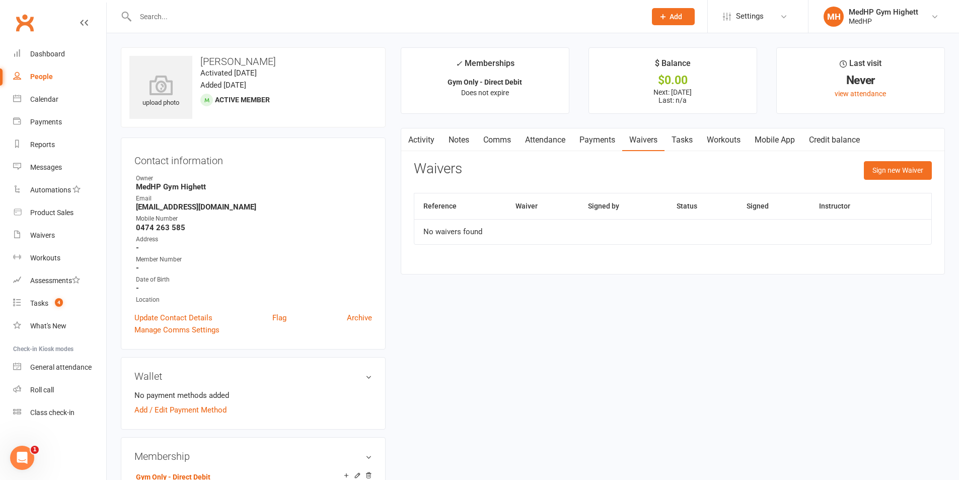
click at [675, 139] on link "Tasks" at bounding box center [681, 139] width 35 height 23
click at [647, 149] on link "Waivers" at bounding box center [643, 139] width 42 height 23
drag, startPoint x: 677, startPoint y: 137, endPoint x: 656, endPoint y: 110, distance: 34.8
click at [674, 128] on div "Activity Notes Comms Attendance Payments Waivers Tasks Workouts Mobile App Cred…" at bounding box center [673, 201] width 544 height 146
click at [684, 149] on link "Tasks" at bounding box center [681, 139] width 35 height 23
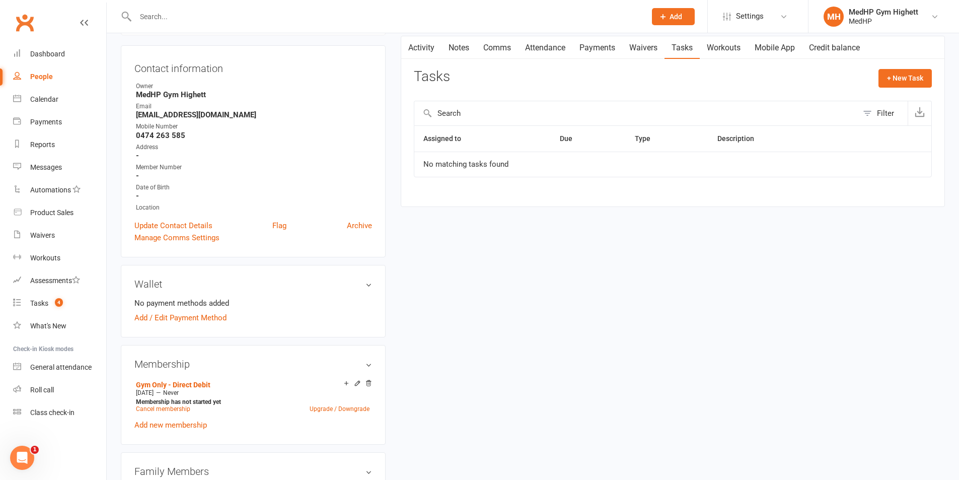
scroll to position [101, 0]
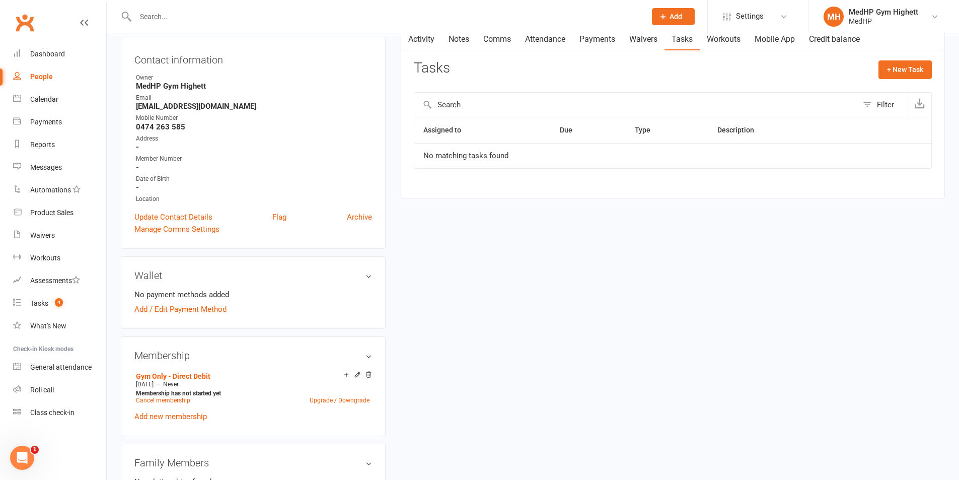
click at [910, 59] on div "Activity Notes Comms Attendance Payments Waivers Tasks Workouts Mobile App Cred…" at bounding box center [673, 112] width 544 height 171
click at [909, 66] on button "+ New Task" at bounding box center [904, 69] width 53 height 18
select select "46188"
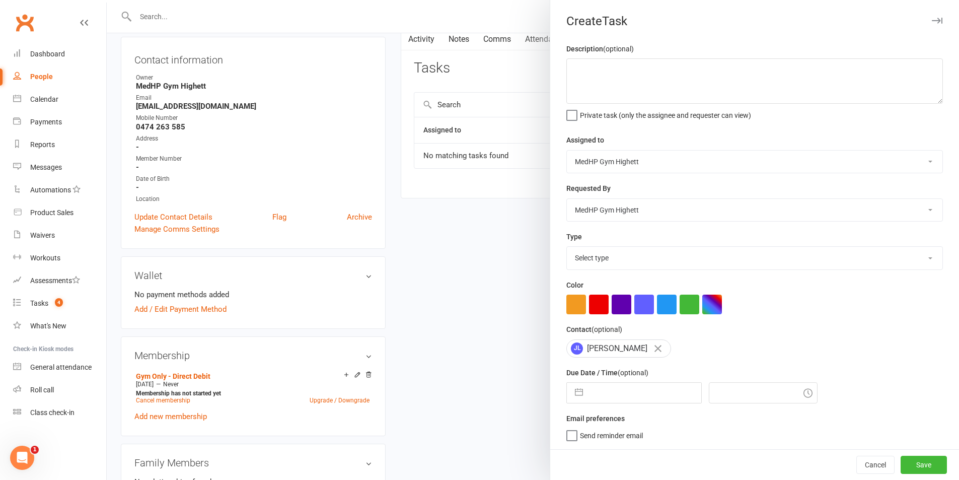
click at [645, 264] on select "Select type 10 class pack finished 6 week program review 6 week review 8 week c…" at bounding box center [754, 258] width 375 height 22
click at [567, 249] on select "Select type 10 class pack finished 6 week program review 6 week review 8 week c…" at bounding box center [754, 258] width 375 height 22
click at [631, 252] on select "10 class pack finished 6 week program review 6 week review 8 week challenge end…" at bounding box center [754, 258] width 375 height 22
select select "23034"
click at [567, 249] on select "10 class pack finished 6 week program review 6 week review 8 week challenge end…" at bounding box center [754, 258] width 375 height 22
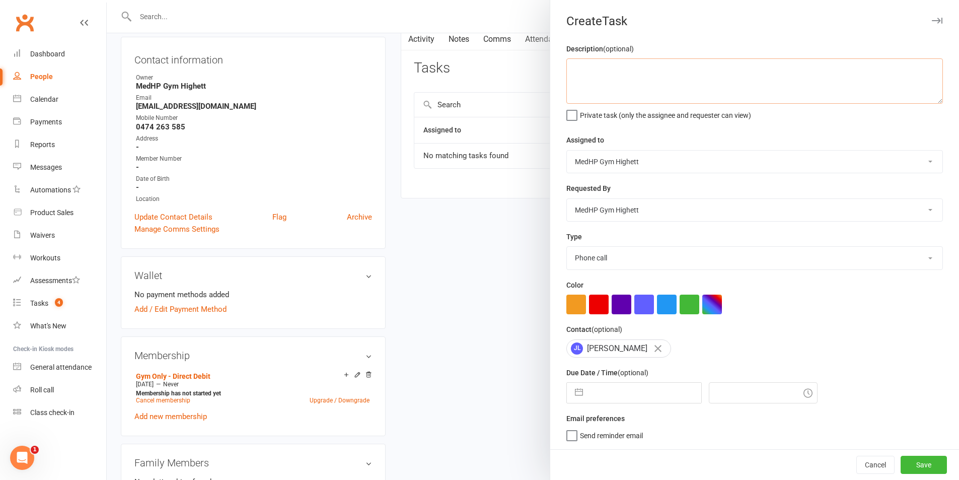
click at [663, 75] on textarea at bounding box center [754, 80] width 376 height 45
type textarea "Get payment details for start of membership at 50% off SJ 12/9"
select select "7"
select select "2025"
select select "8"
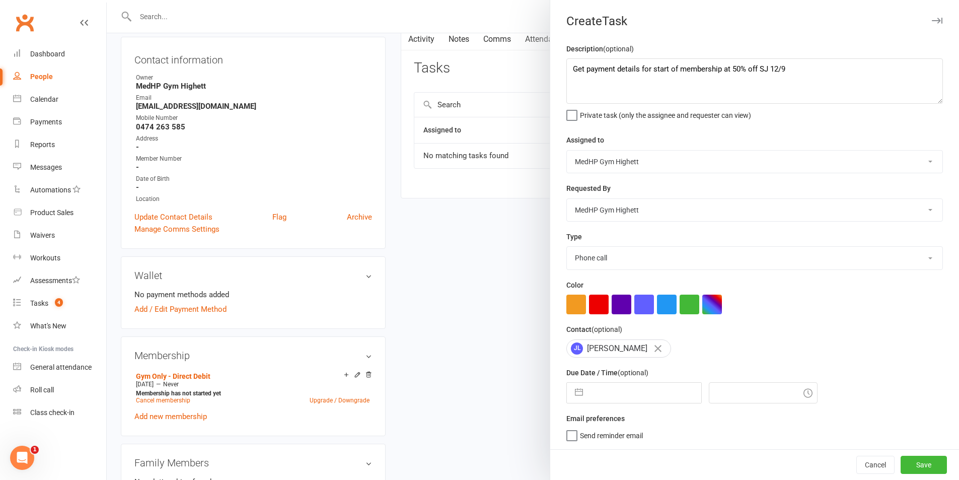
select select "2025"
select select "9"
select select "2025"
click at [631, 398] on input "text" at bounding box center [644, 392] width 113 height 20
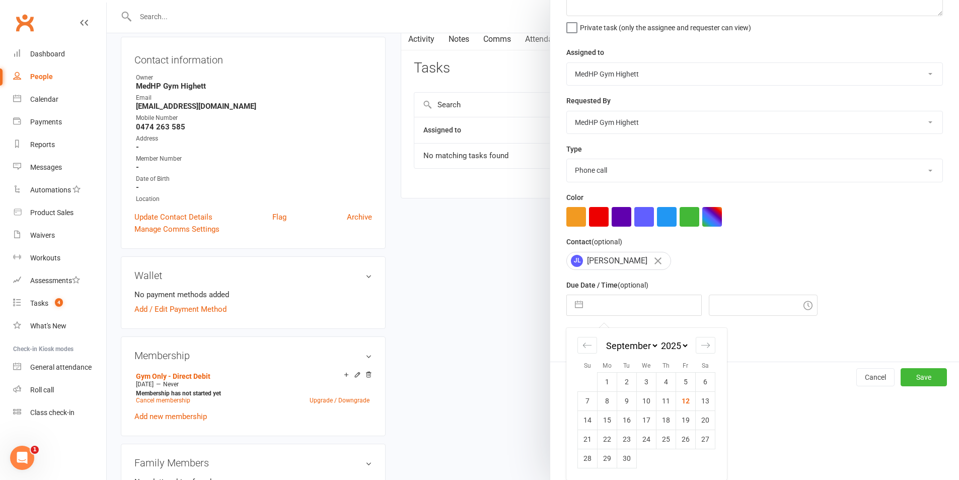
scroll to position [91, 0]
click at [695, 352] on div "Move forward to switch to the next month." at bounding box center [705, 345] width 20 height 17
select select "10"
select select "2025"
click at [696, 352] on div "Move forward to switch to the next month." at bounding box center [705, 345] width 20 height 17
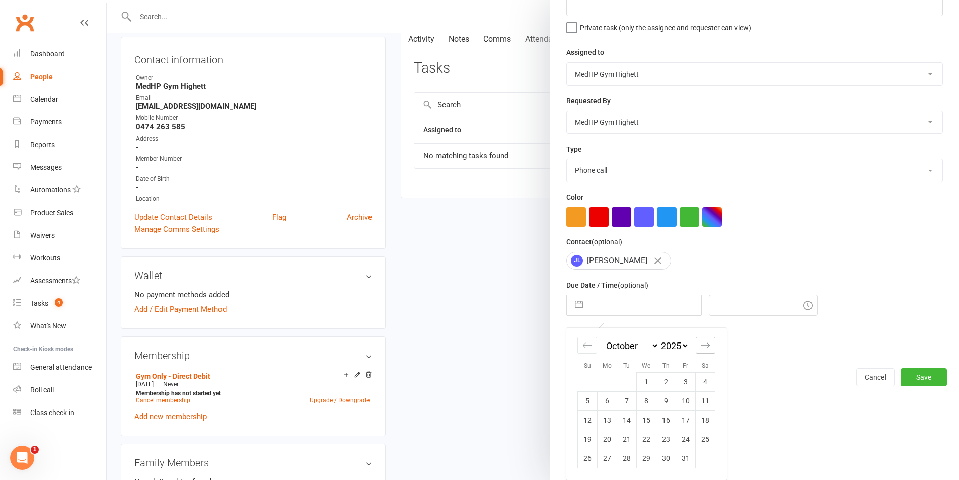
select select "11"
select select "2025"
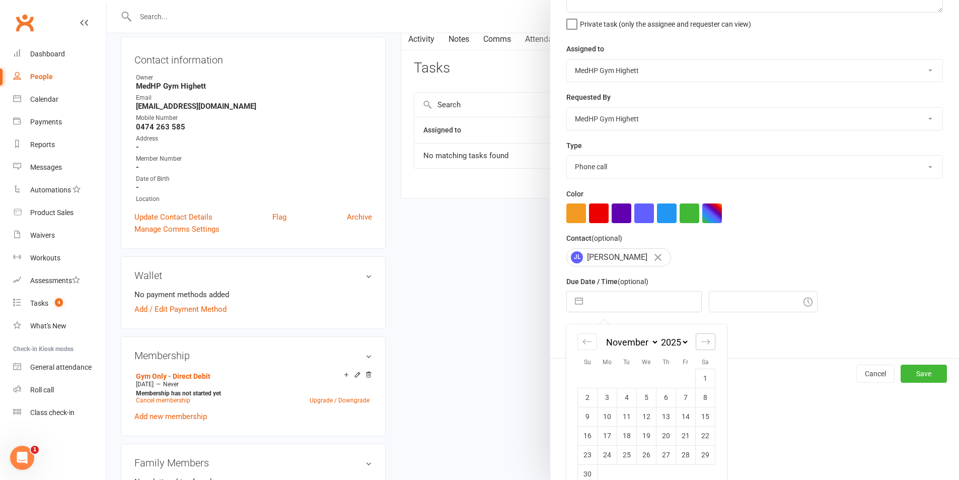
click at [696, 350] on div "Move forward to switch to the next month." at bounding box center [705, 341] width 20 height 17
select select "2026"
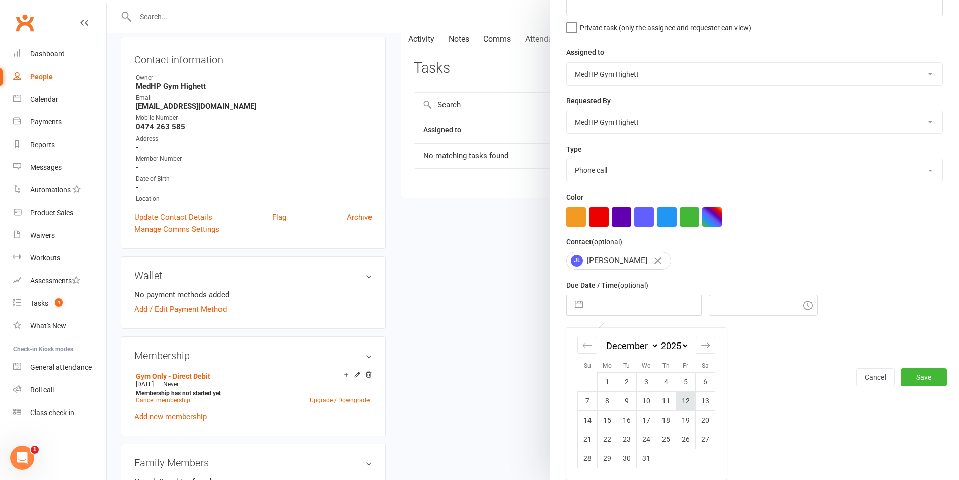
click at [676, 397] on td "12" at bounding box center [686, 400] width 20 height 19
type input "[DATE]"
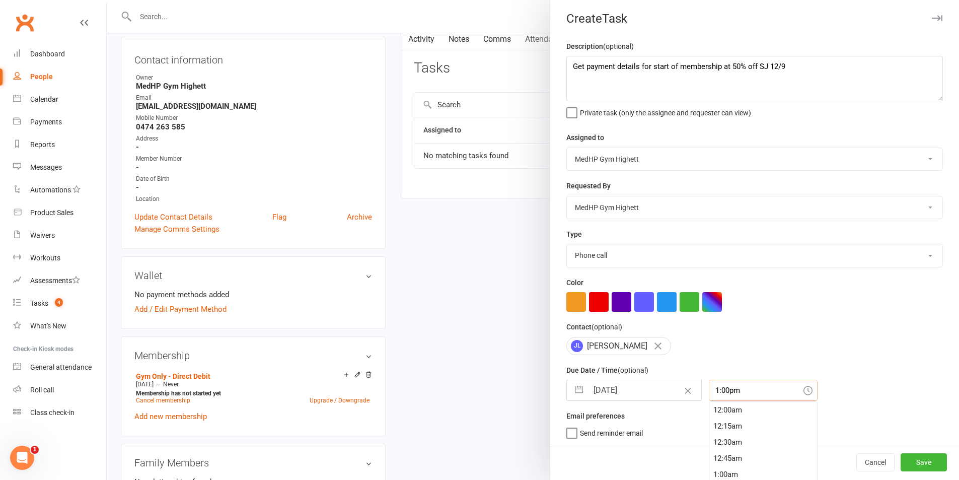
scroll to position [28, 0]
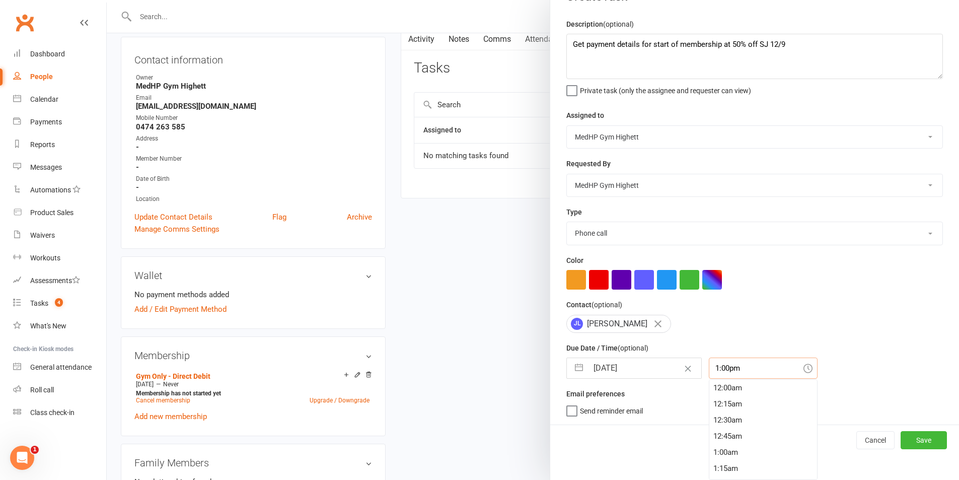
click at [725, 378] on div "1:00pm 12:00am 12:15am 12:30am 12:45am 1:00am 1:15am 1:30am 1:45am 2:00am 2:15a…" at bounding box center [763, 367] width 109 height 21
click at [726, 385] on div "8:00am" at bounding box center [763, 383] width 108 height 16
type input "8:00am"
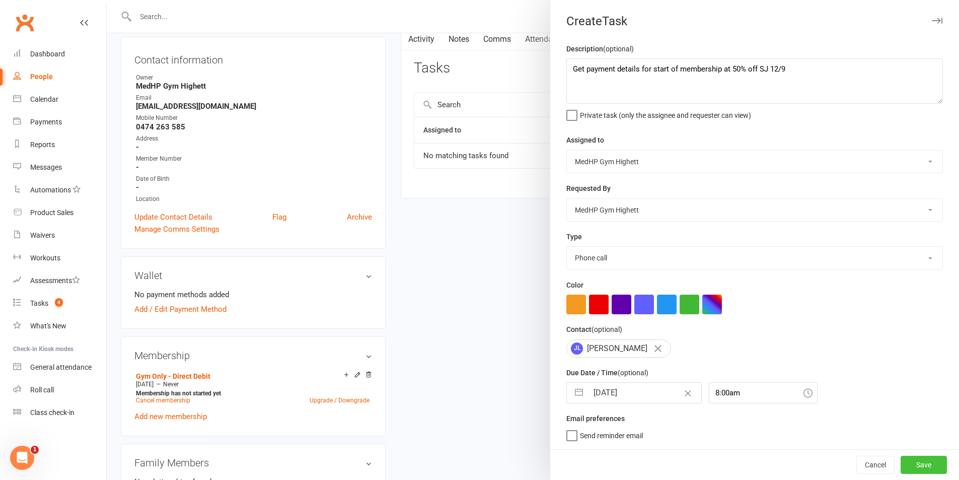
click at [926, 463] on button "Save" at bounding box center [923, 464] width 46 height 18
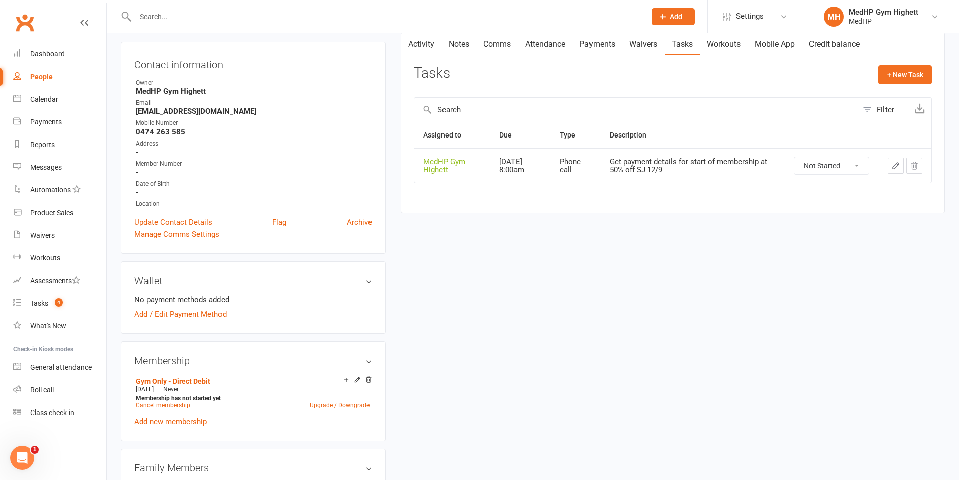
scroll to position [201, 0]
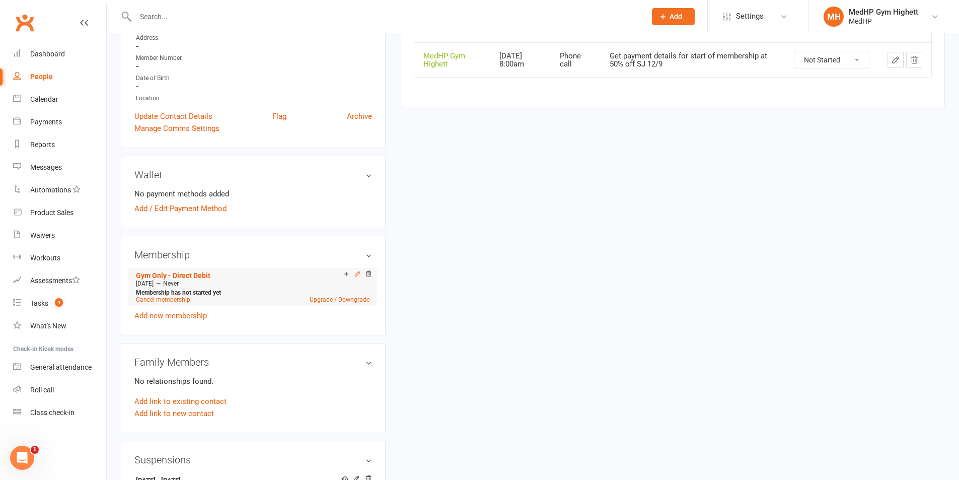
click at [355, 276] on icon at bounding box center [357, 274] width 5 height 5
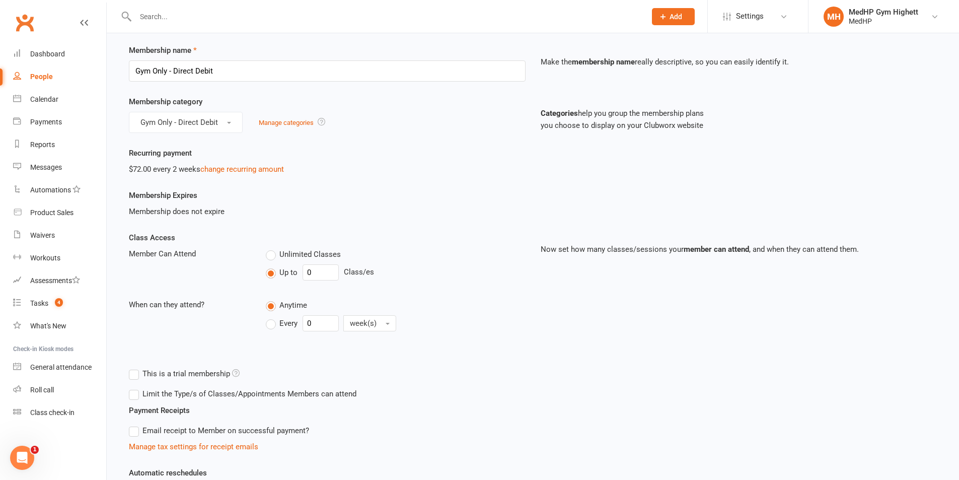
scroll to position [50, 0]
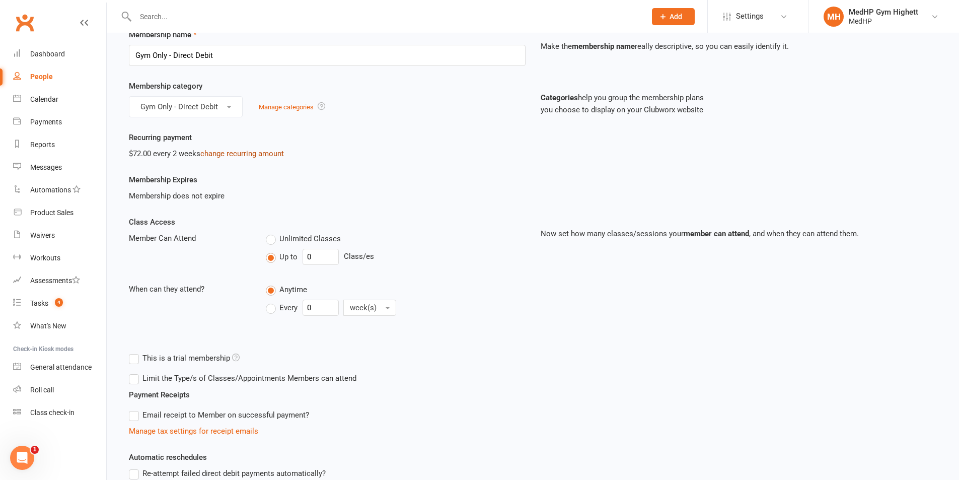
click at [251, 155] on link "change recurring amount" at bounding box center [242, 153] width 84 height 9
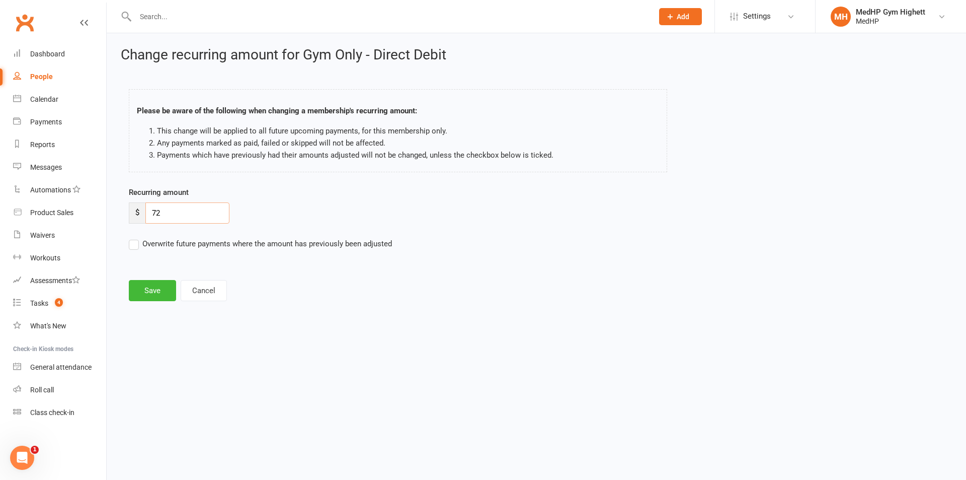
click at [175, 215] on input "72" at bounding box center [187, 212] width 84 height 21
type input "7"
type input "36"
click at [172, 247] on label "Overwrite future payments where the amount has previously been adjusted" at bounding box center [260, 244] width 263 height 12
click at [172, 238] on input "Overwrite future payments where the amount has previously been adjusted" at bounding box center [260, 238] width 263 height 0
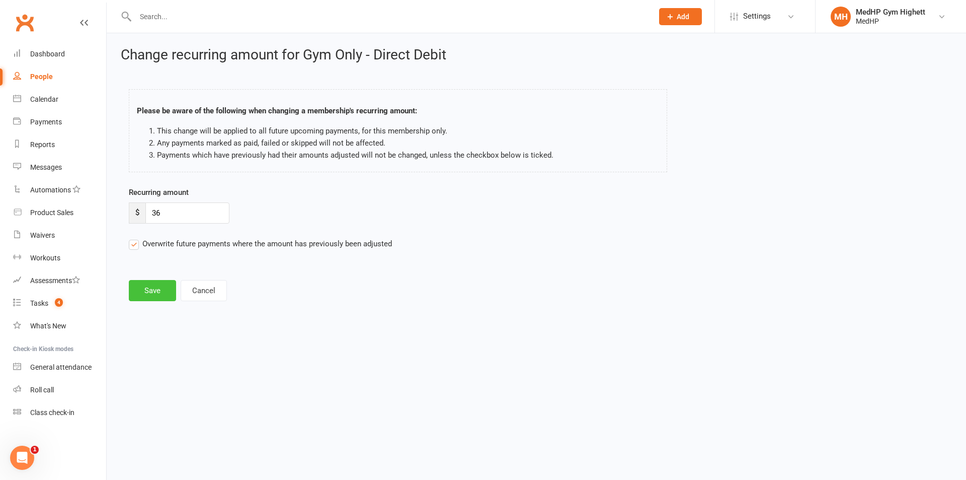
click at [146, 289] on button "Save" at bounding box center [152, 290] width 47 height 21
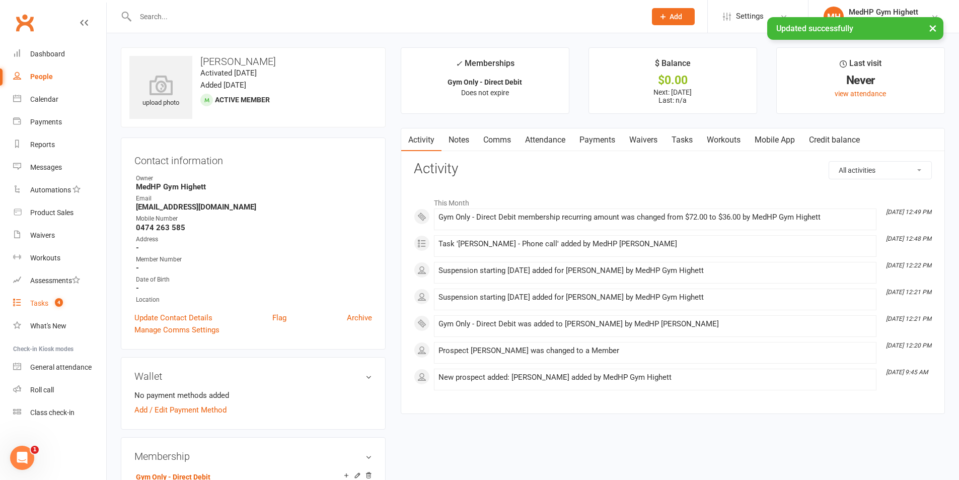
click at [58, 293] on link "Tasks 4" at bounding box center [59, 303] width 93 height 23
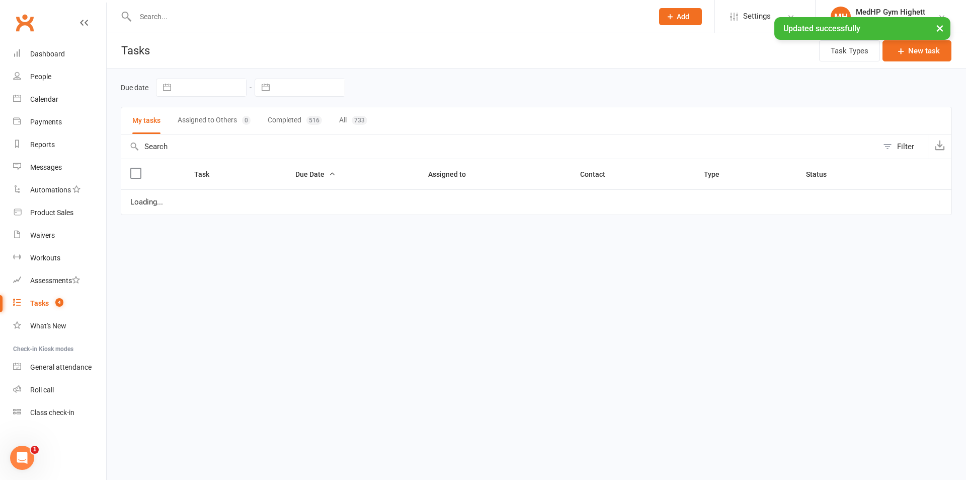
select select "started"
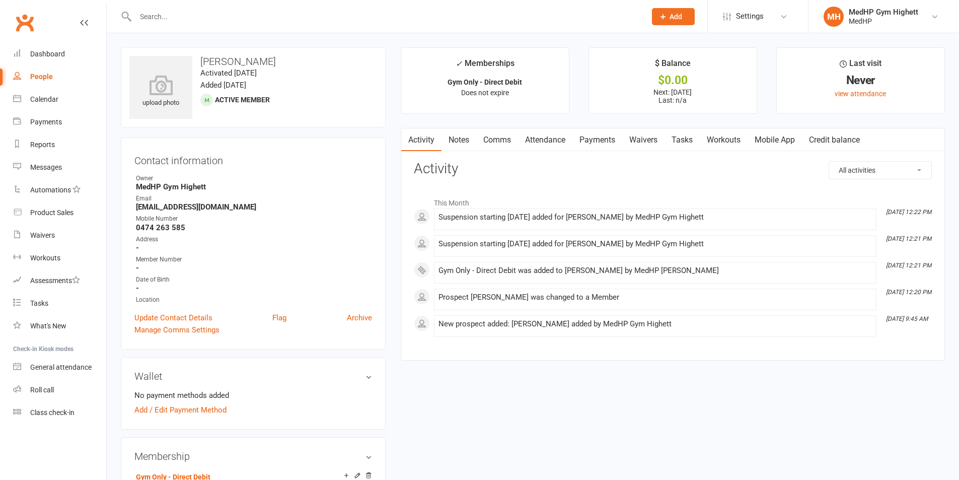
click at [246, 16] on input "text" at bounding box center [385, 17] width 506 height 14
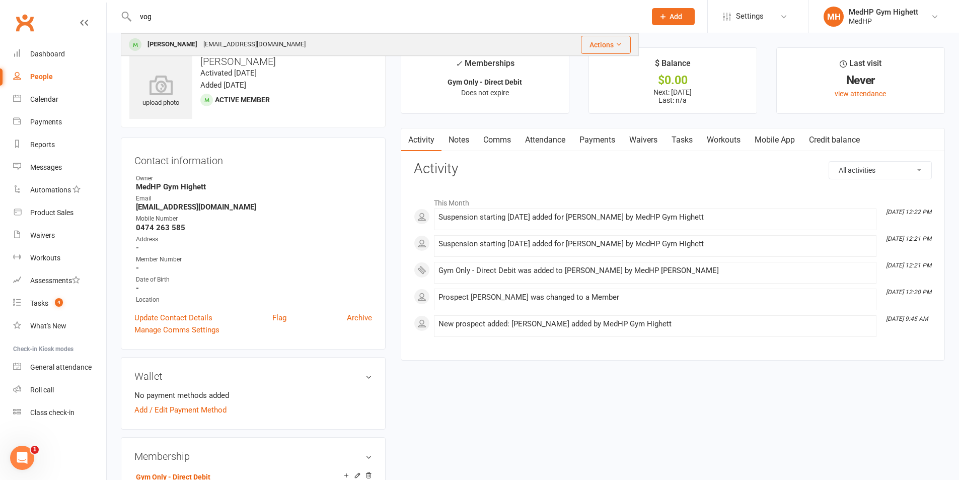
type input "vog"
click at [233, 47] on div "[EMAIL_ADDRESS][DOMAIN_NAME]" at bounding box center [254, 44] width 108 height 15
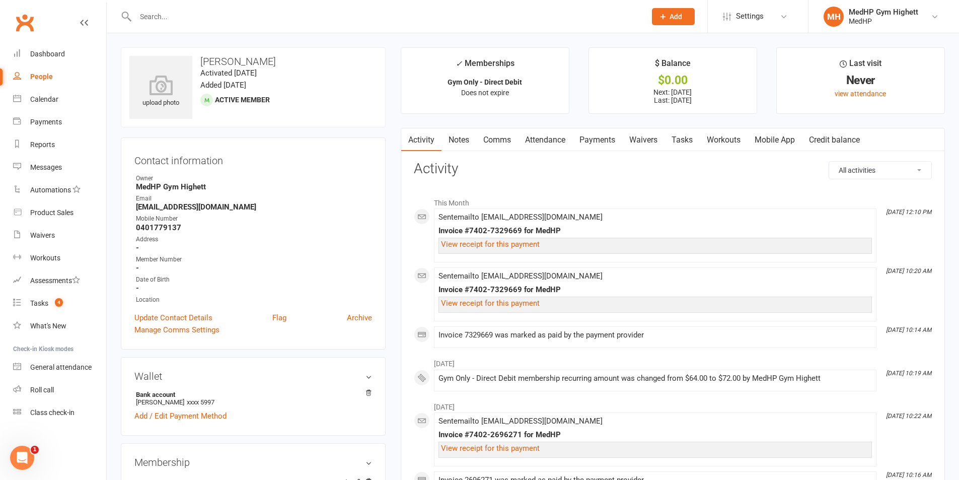
click at [605, 139] on link "Payments" at bounding box center [597, 139] width 50 height 23
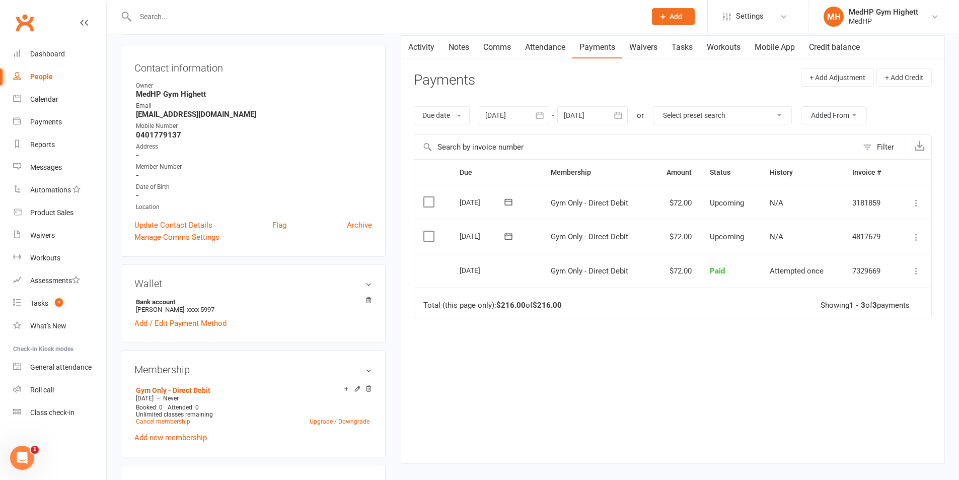
scroll to position [101, 0]
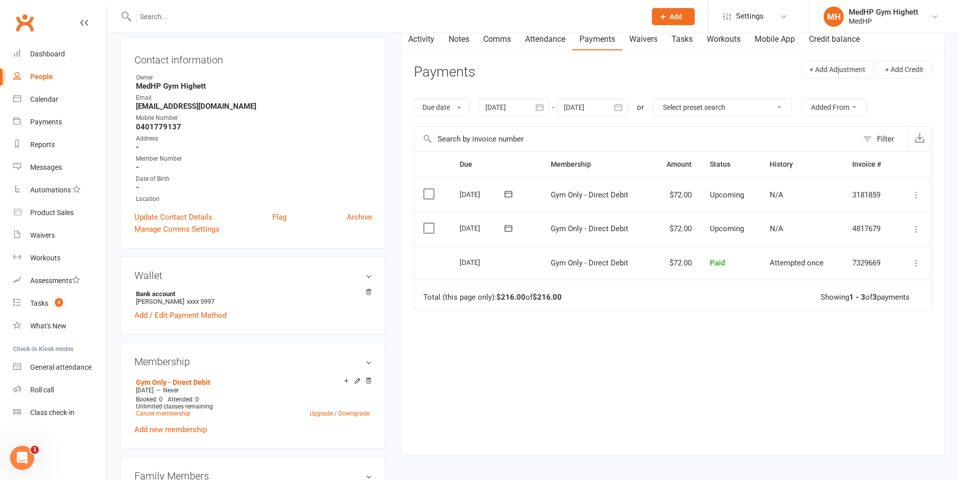
click at [913, 256] on td "Refund Re-send invoice receipt View invoice receipt More Info Send message" at bounding box center [913, 263] width 35 height 34
click at [916, 259] on icon at bounding box center [916, 263] width 10 height 10
click at [856, 322] on link "View invoice receipt" at bounding box center [872, 323] width 100 height 20
click at [913, 264] on icon at bounding box center [916, 263] width 10 height 10
click at [787, 340] on div "Due Contact Membership Amount Status History Invoice # Select this 03 Oct 2025 …" at bounding box center [673, 295] width 518 height 288
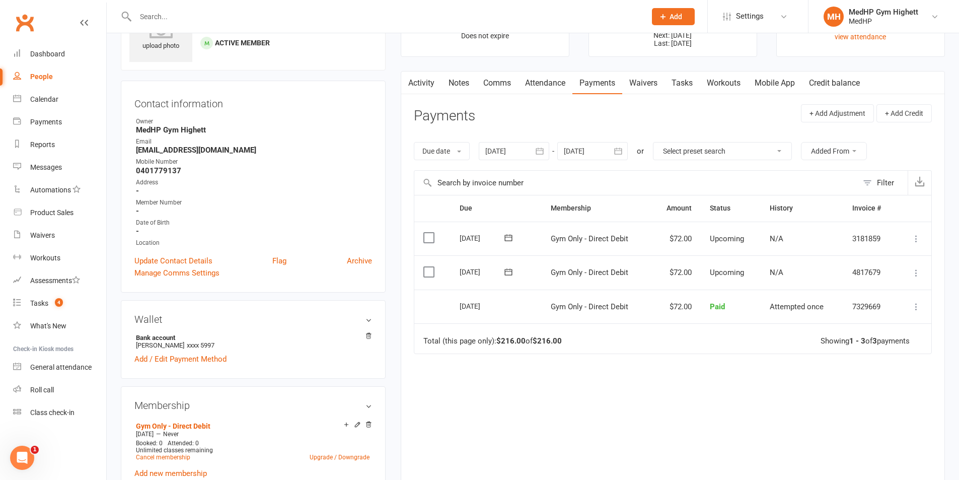
scroll to position [0, 0]
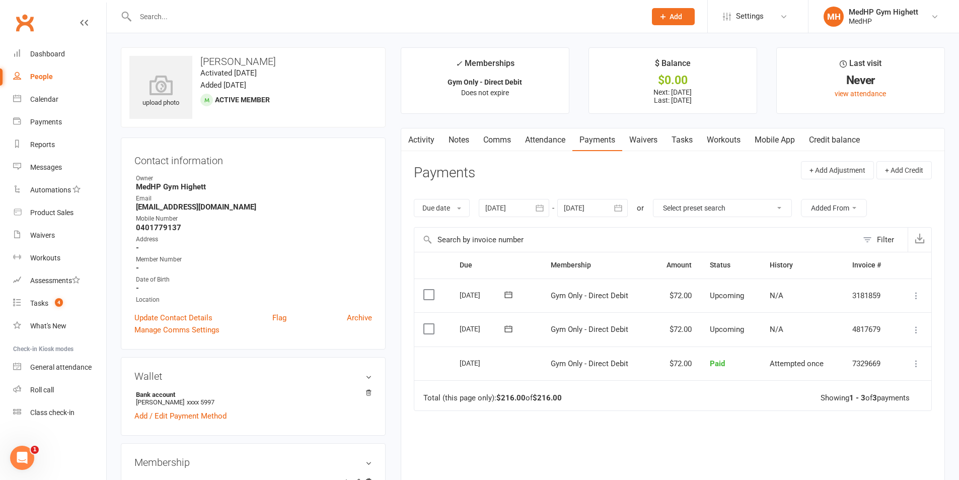
click at [919, 365] on icon at bounding box center [916, 363] width 10 height 10
click at [862, 406] on link "Re-send invoice receipt" at bounding box center [872, 403] width 100 height 20
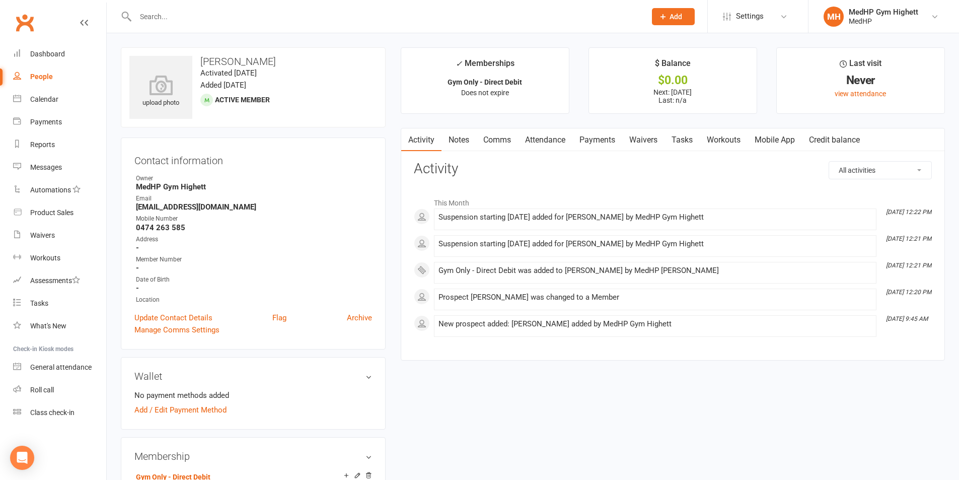
click at [212, 20] on input "text" at bounding box center [385, 17] width 506 height 14
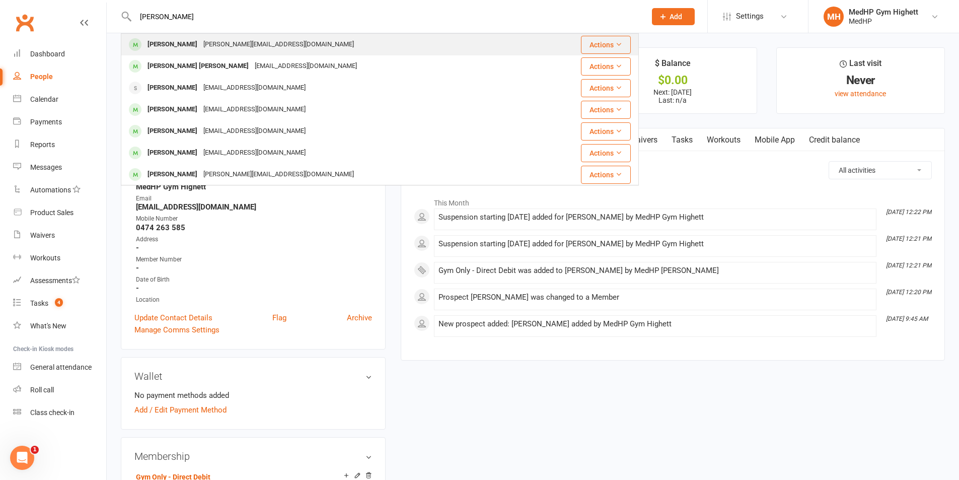
type input "pam lu"
click at [227, 50] on div "p.ludecke@bigpond.com" at bounding box center [278, 44] width 157 height 15
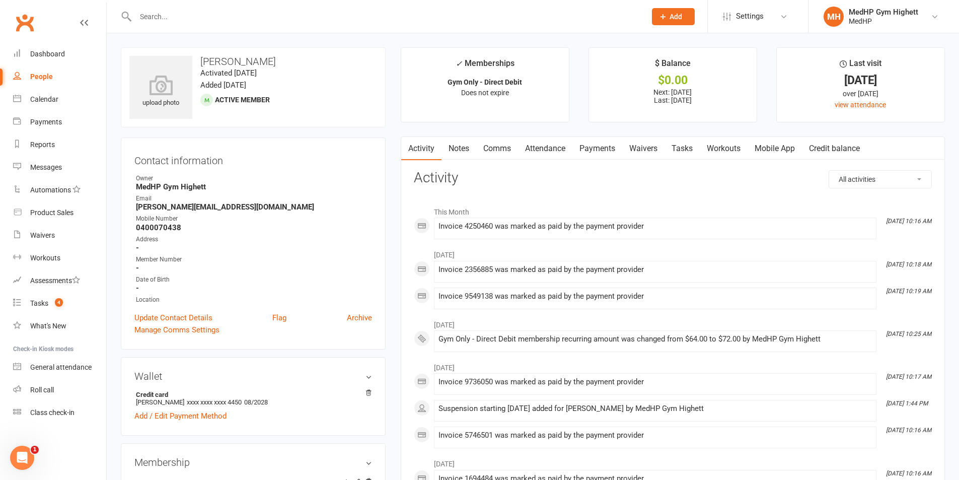
click at [597, 146] on link "Payments" at bounding box center [597, 148] width 50 height 23
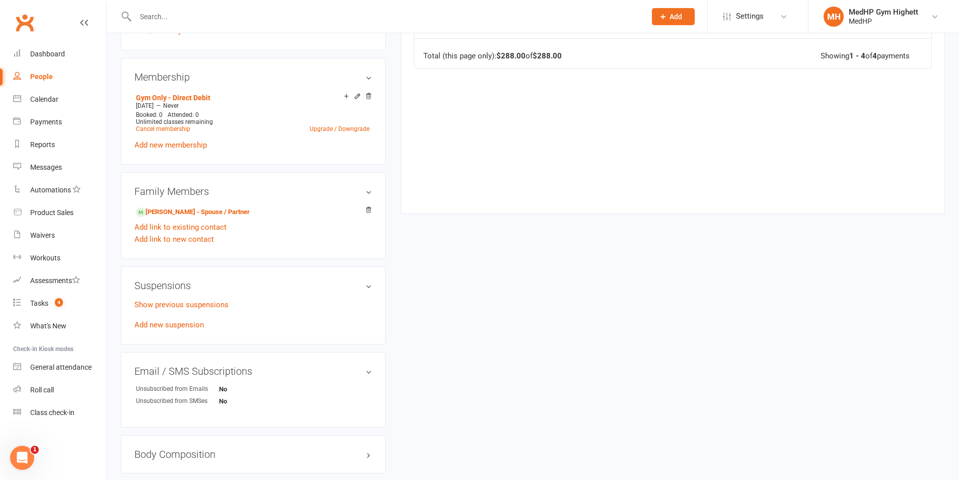
scroll to position [403, 0]
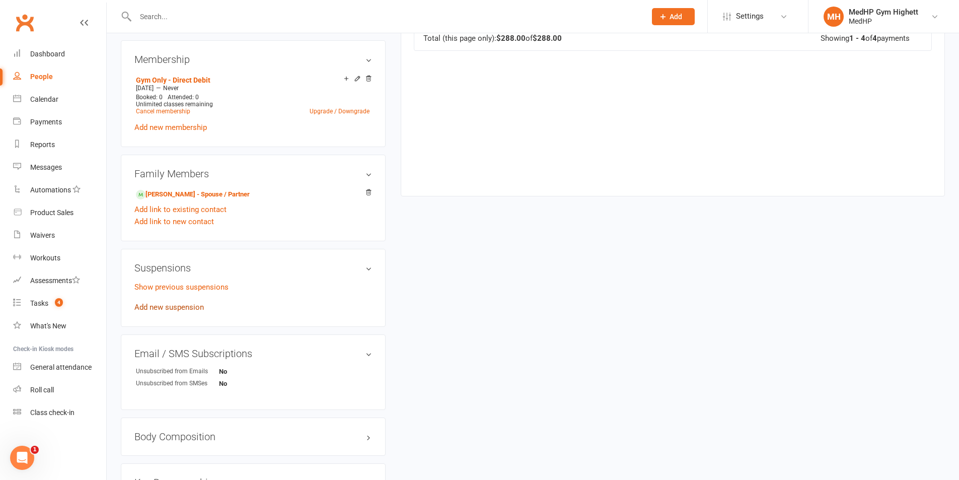
click at [193, 307] on link "Add new suspension" at bounding box center [168, 306] width 69 height 9
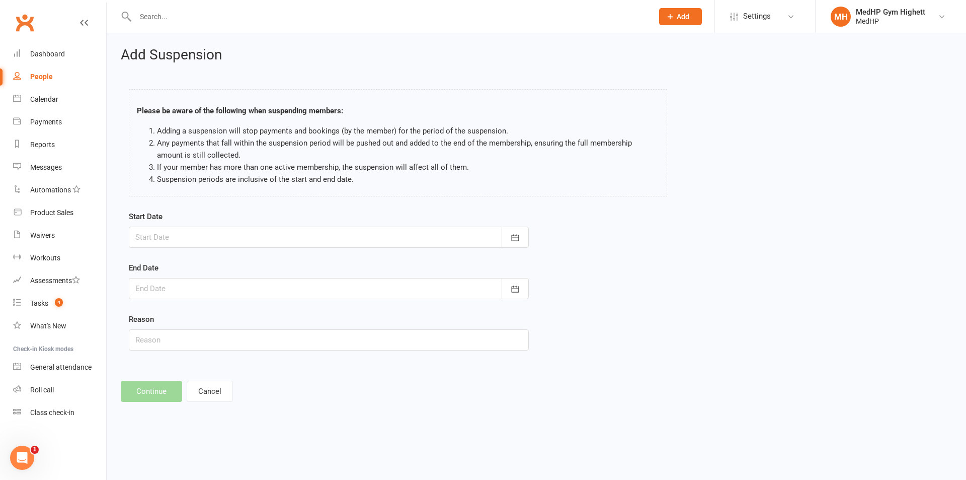
click at [245, 234] on div at bounding box center [329, 236] width 400 height 21
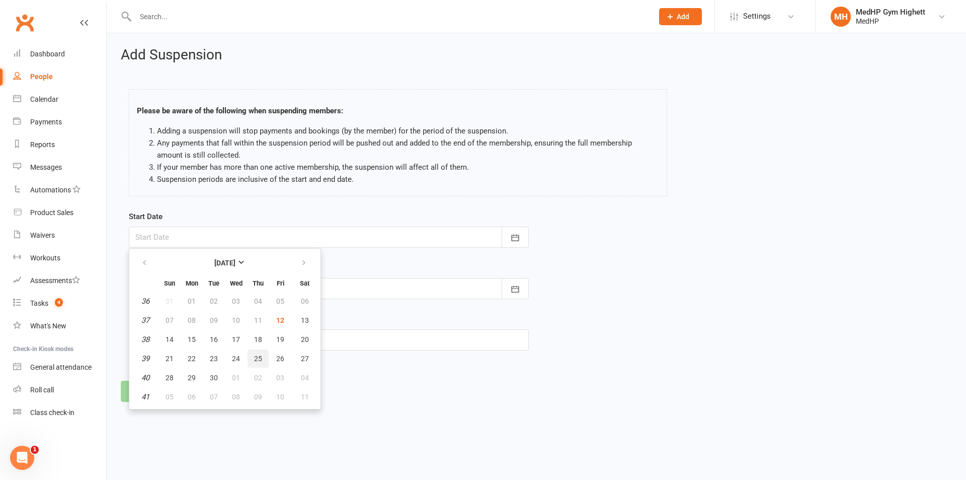
click at [258, 353] on button "25" at bounding box center [258, 358] width 21 height 18
type input "25 Sep 2025"
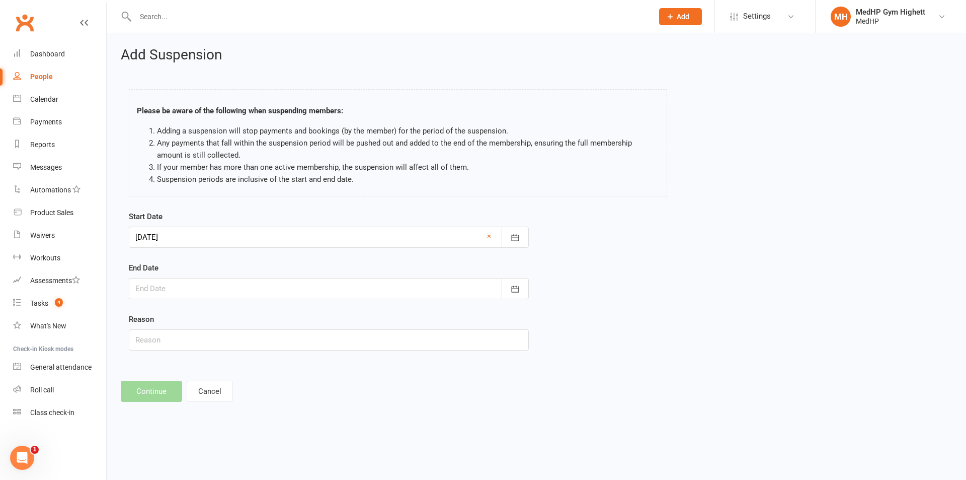
click at [283, 289] on div at bounding box center [329, 288] width 400 height 21
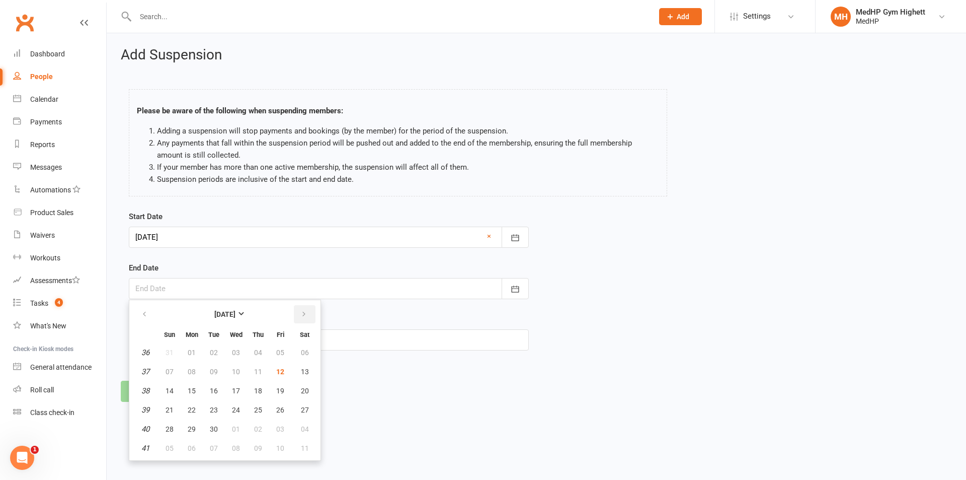
click at [302, 317] on icon "button" at bounding box center [303, 314] width 7 height 8
click at [216, 428] on span "28" at bounding box center [214, 429] width 8 height 8
type input "28 Oct 2025"
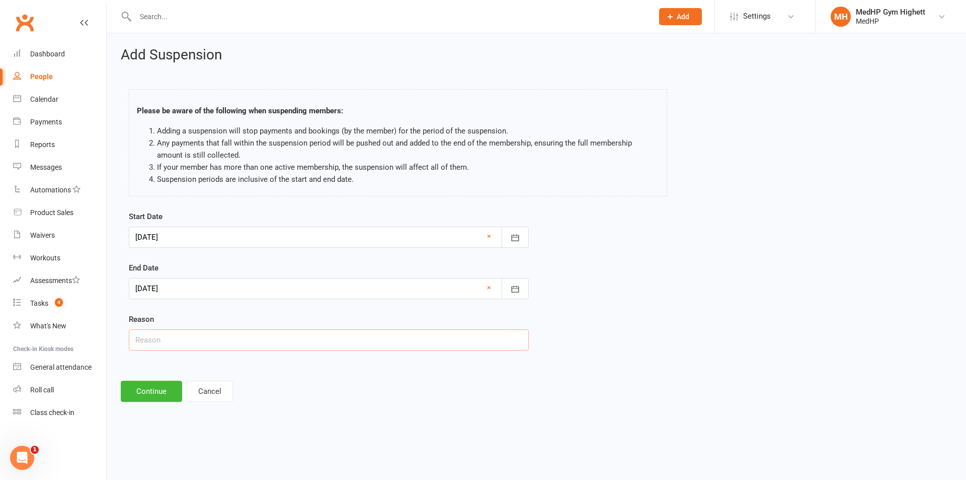
click at [233, 337] on input "text" at bounding box center [329, 339] width 400 height 21
type input "Away"
click at [167, 385] on button "Continue" at bounding box center [151, 390] width 61 height 21
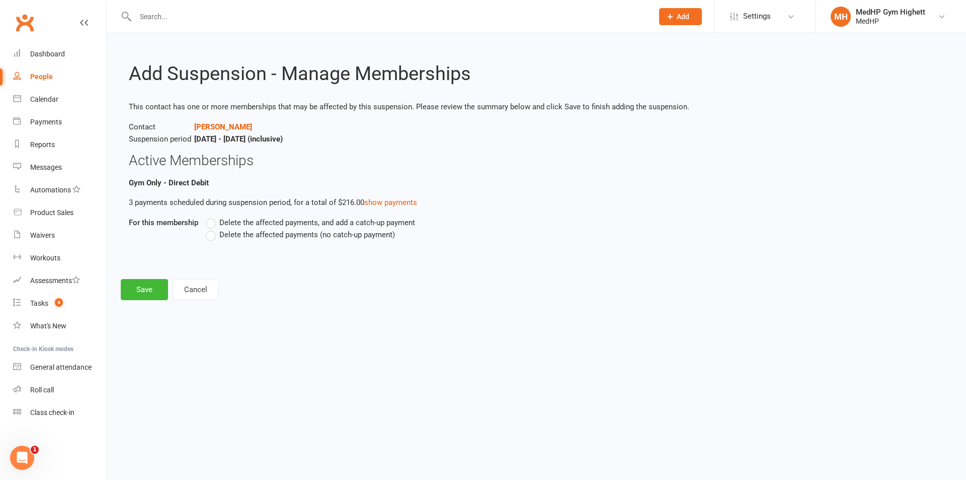
click at [239, 234] on span "Delete the affected payments (no catch-up payment)" at bounding box center [307, 233] width 176 height 11
click at [212, 228] on input "Delete the affected payments (no catch-up payment)" at bounding box center [209, 228] width 7 height 0
click at [147, 284] on button "Save" at bounding box center [144, 289] width 47 height 21
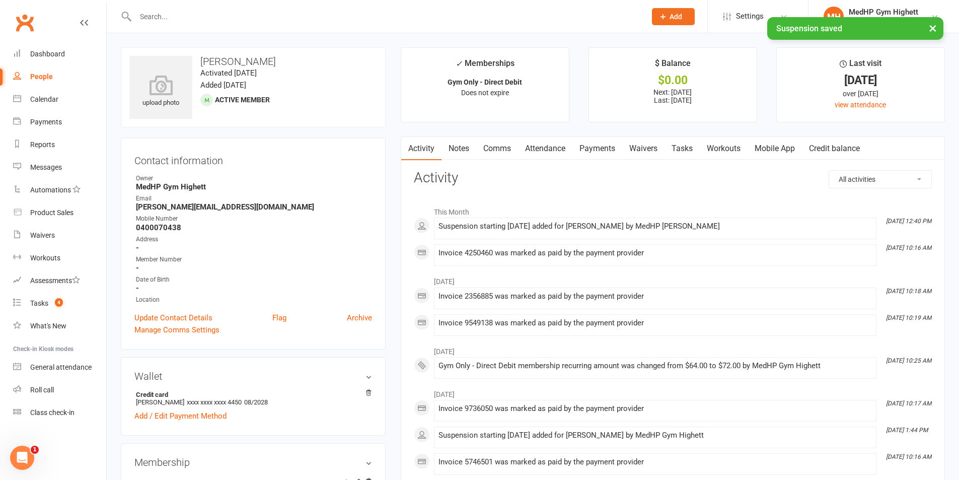
click at [681, 139] on link "Tasks" at bounding box center [681, 148] width 35 height 23
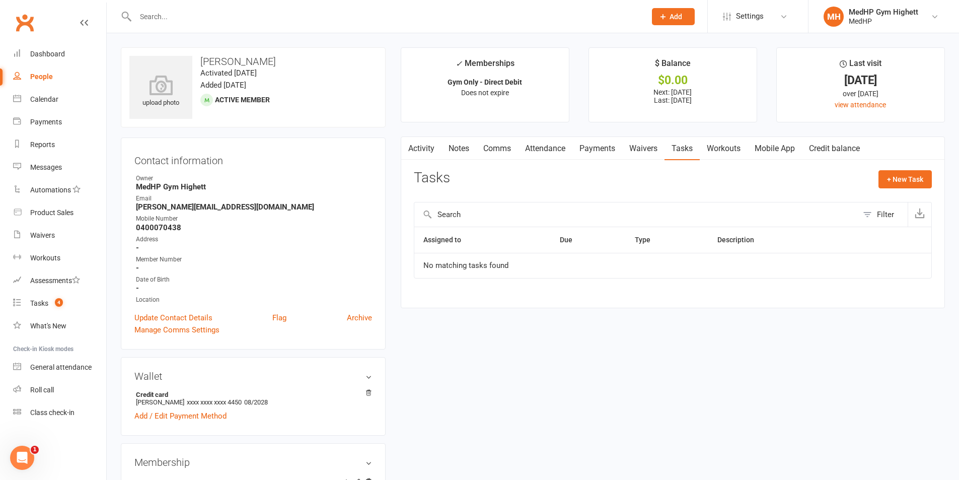
click at [579, 143] on link "Payments" at bounding box center [597, 148] width 50 height 23
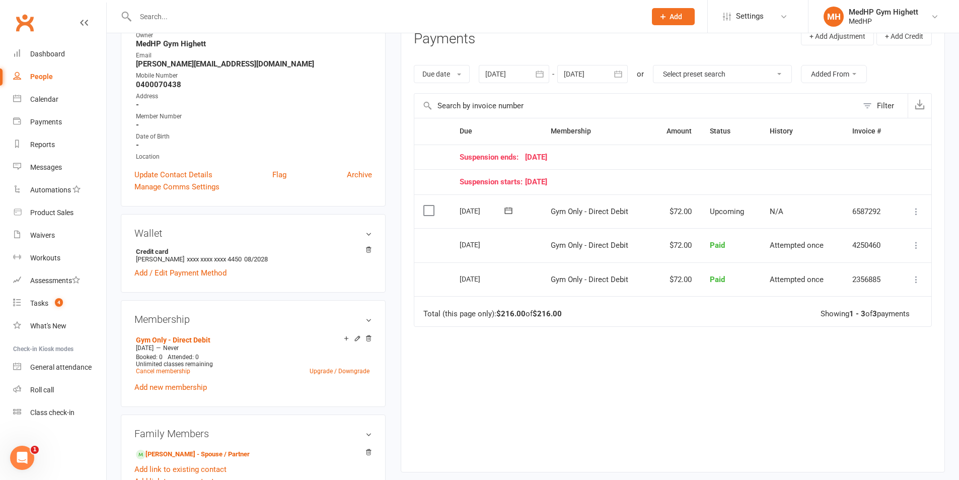
scroll to position [151, 0]
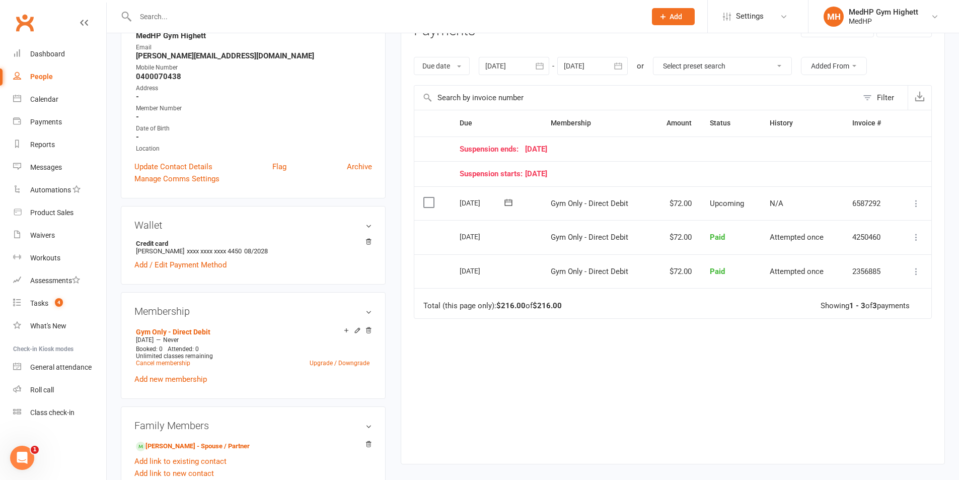
click at [595, 65] on div at bounding box center [592, 66] width 70 height 18
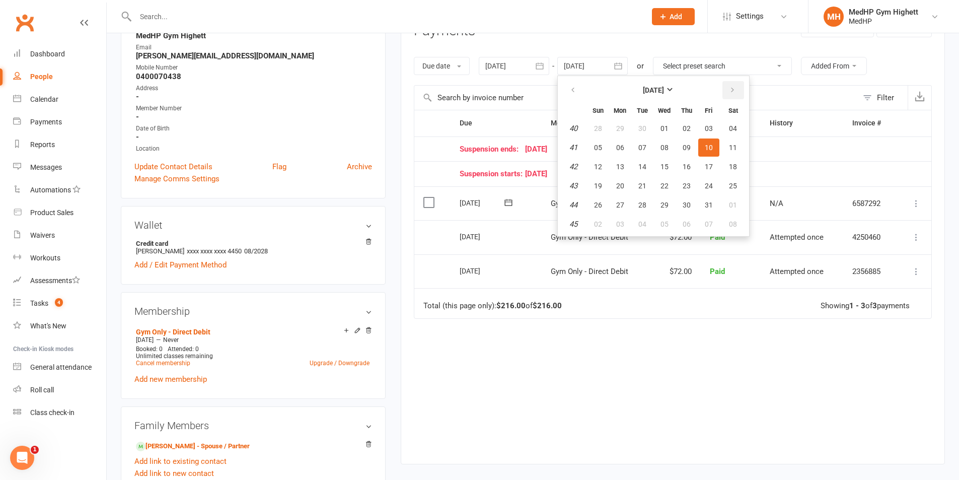
click at [730, 89] on icon "button" at bounding box center [732, 90] width 7 height 8
click at [664, 149] on span "05" at bounding box center [664, 147] width 8 height 8
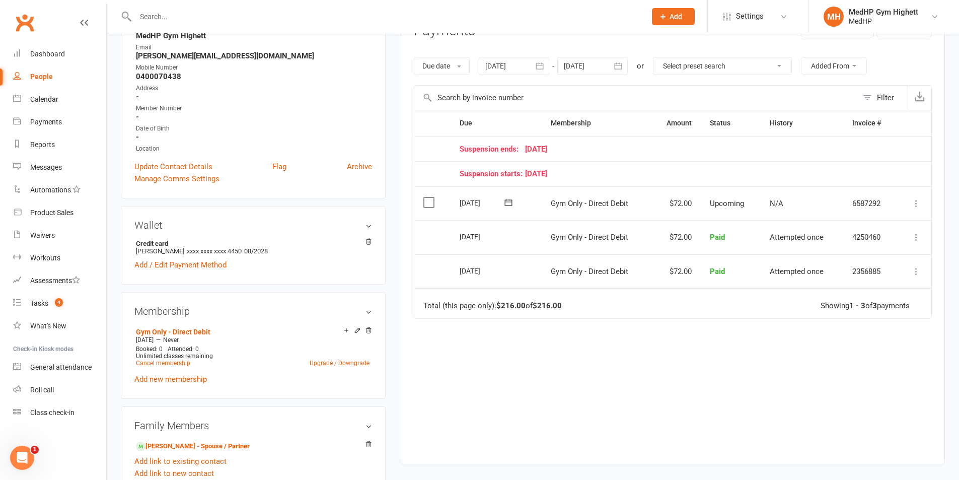
click at [585, 60] on div at bounding box center [592, 66] width 70 height 18
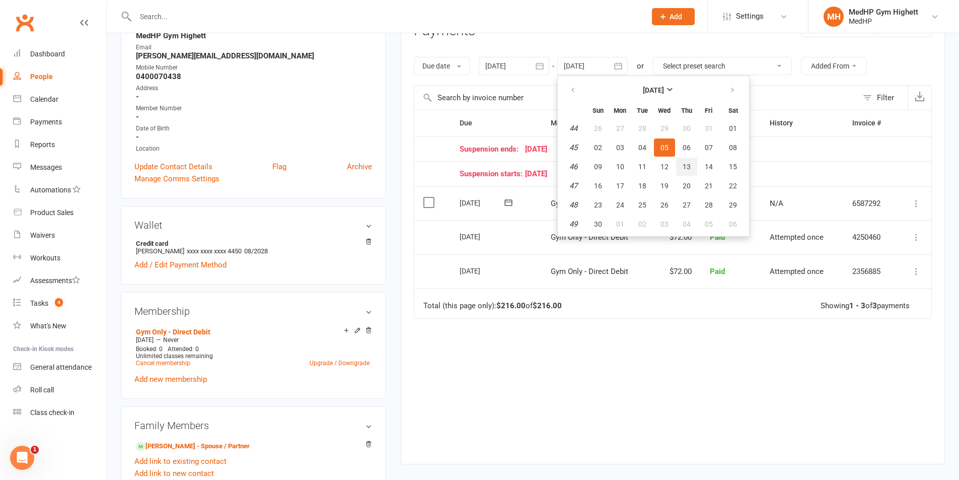
click at [693, 166] on button "13" at bounding box center [686, 167] width 21 height 18
type input "13 Nov 2025"
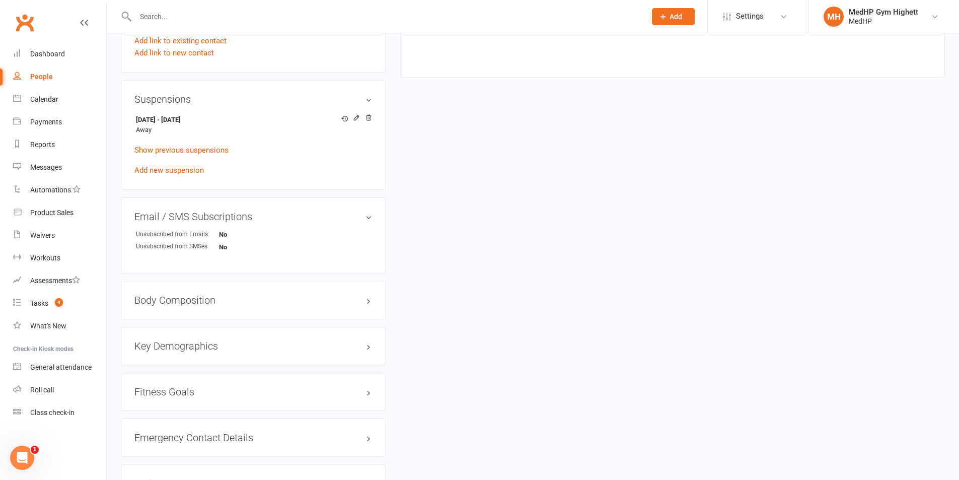
scroll to position [554, 0]
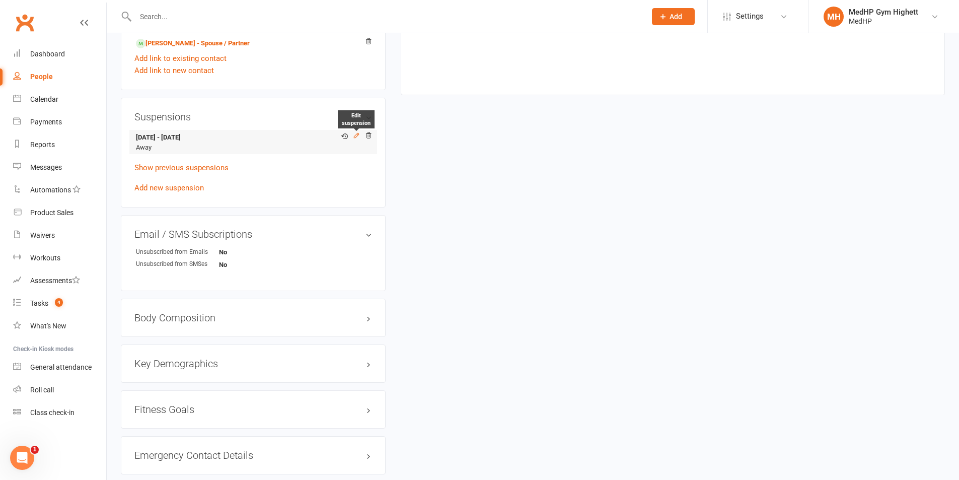
click at [358, 133] on icon at bounding box center [356, 135] width 7 height 7
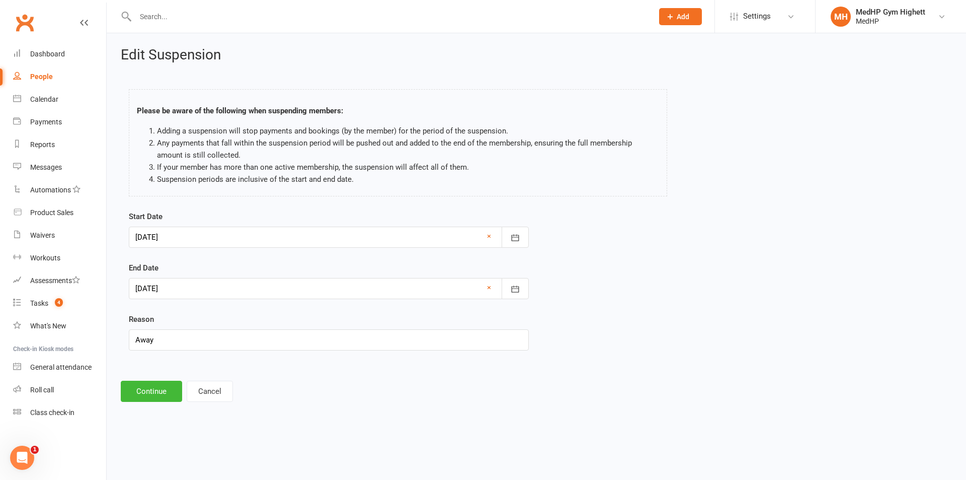
click at [319, 281] on div at bounding box center [329, 288] width 400 height 21
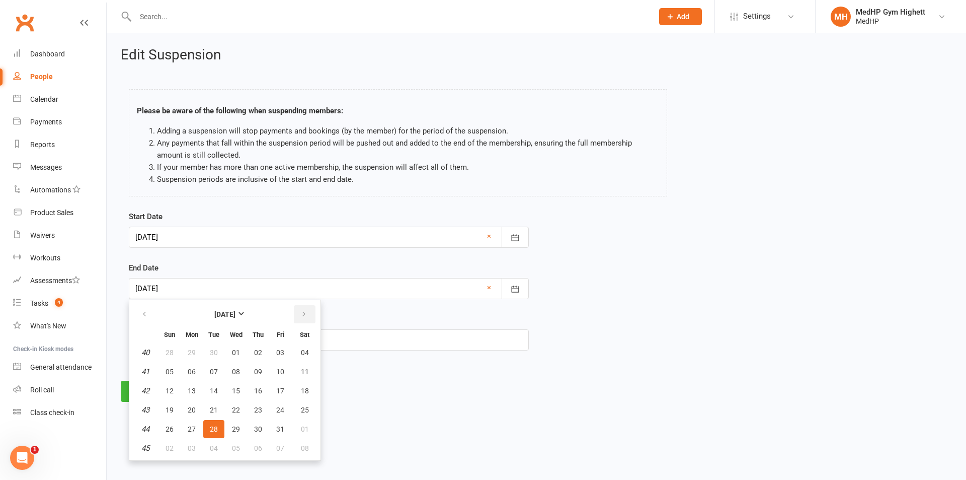
click at [308, 312] on button "button" at bounding box center [305, 314] width 22 height 18
click at [155, 316] on button "button" at bounding box center [145, 314] width 22 height 18
click at [297, 351] on button "01" at bounding box center [305, 352] width 26 height 18
type input "01 Nov 2025"
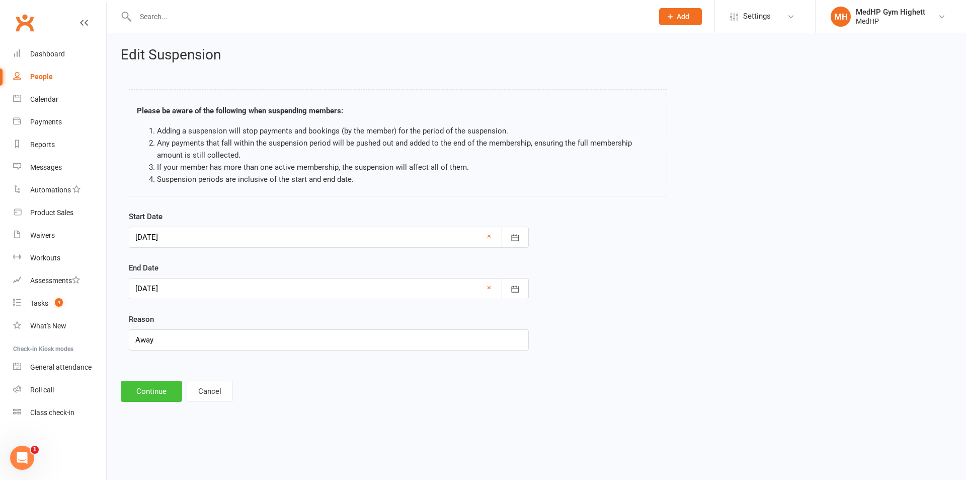
click at [161, 389] on button "Continue" at bounding box center [151, 390] width 61 height 21
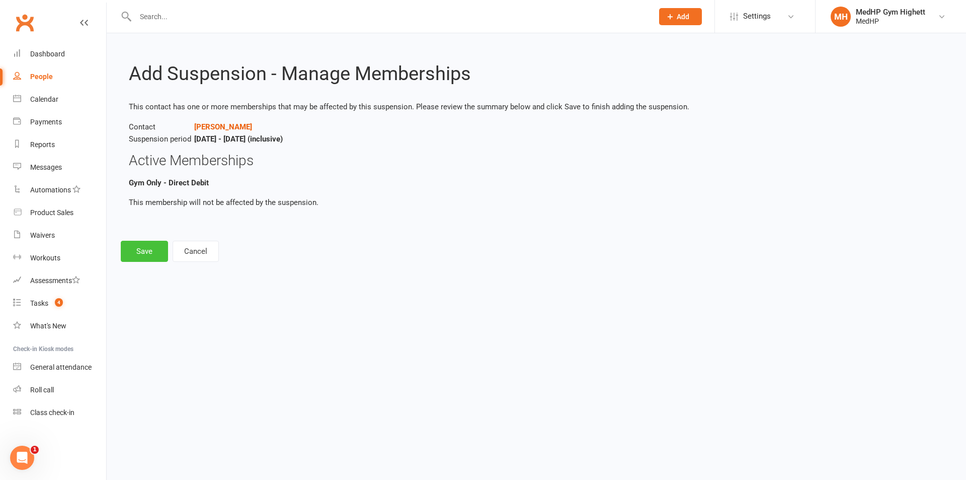
click at [158, 246] on button "Save" at bounding box center [144, 251] width 47 height 21
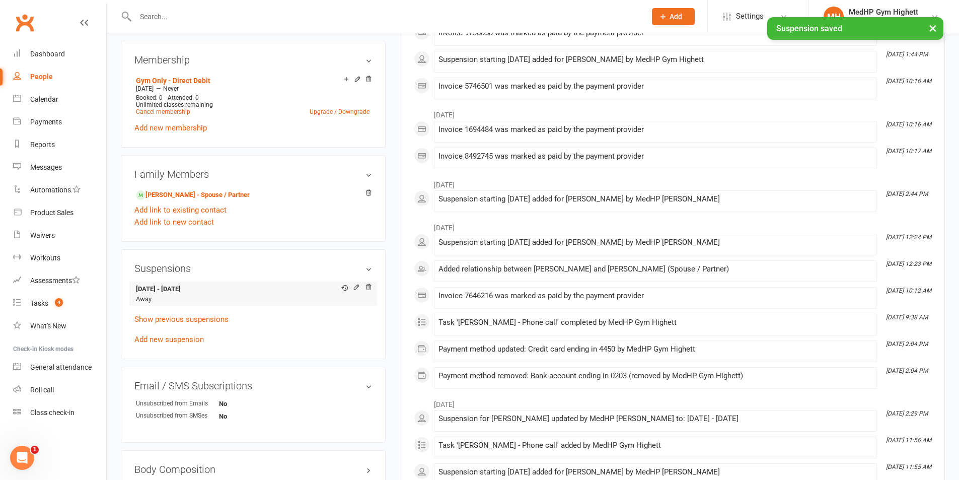
scroll to position [403, 0]
click at [188, 194] on link "Graham Ludecke - Spouse / Partner" at bounding box center [193, 194] width 114 height 11
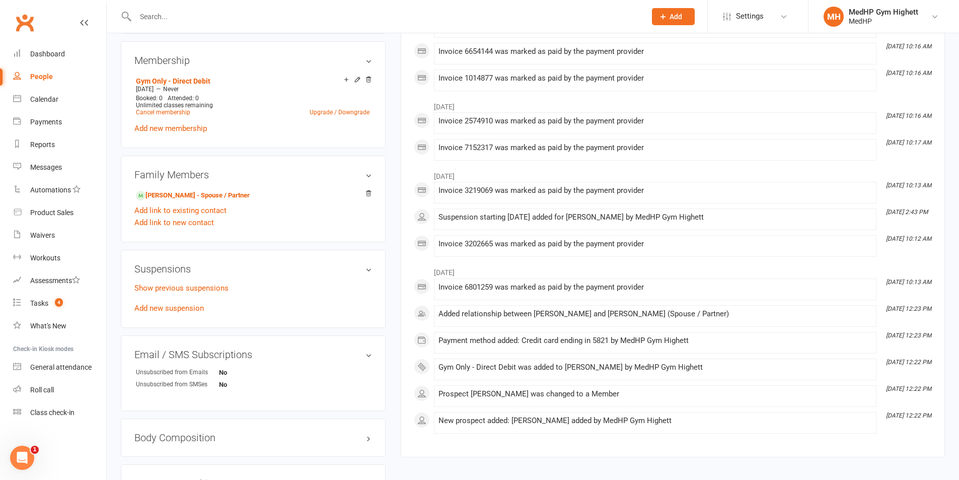
scroll to position [403, 0]
click at [186, 308] on link "Add new suspension" at bounding box center [168, 306] width 69 height 9
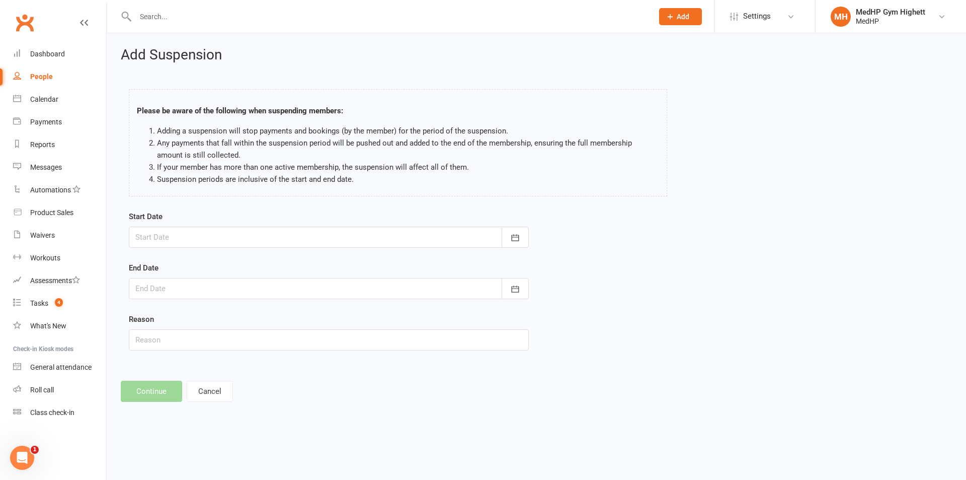
click at [213, 229] on div at bounding box center [329, 236] width 400 height 21
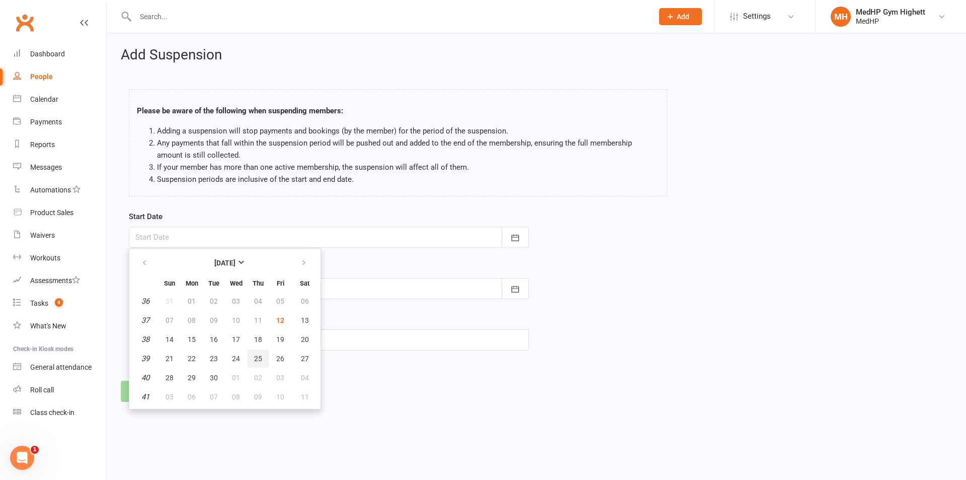
click at [254, 352] on button "25" at bounding box center [258, 358] width 21 height 18
type input "25 Sep 2025"
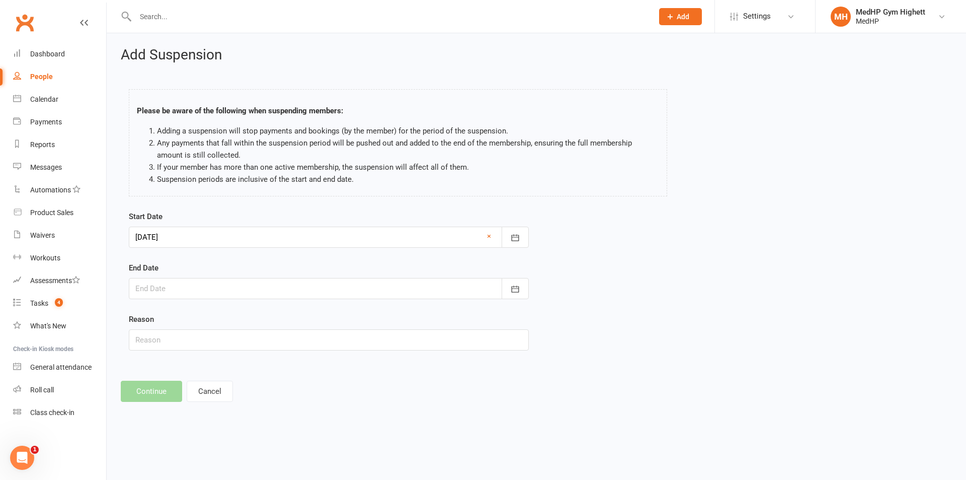
click at [260, 287] on div at bounding box center [329, 288] width 400 height 21
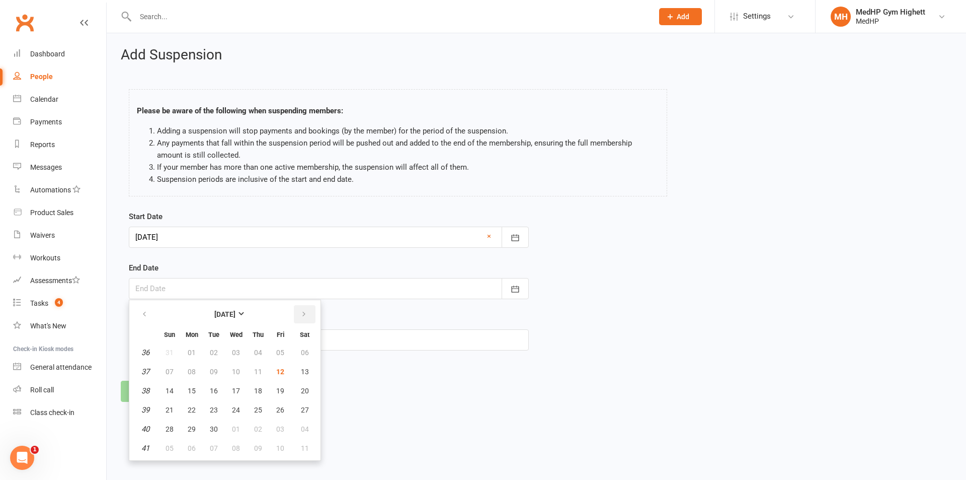
click at [303, 317] on icon "button" at bounding box center [303, 314] width 7 height 8
click at [298, 352] on button "01" at bounding box center [305, 352] width 26 height 18
type input "01 Nov 2025"
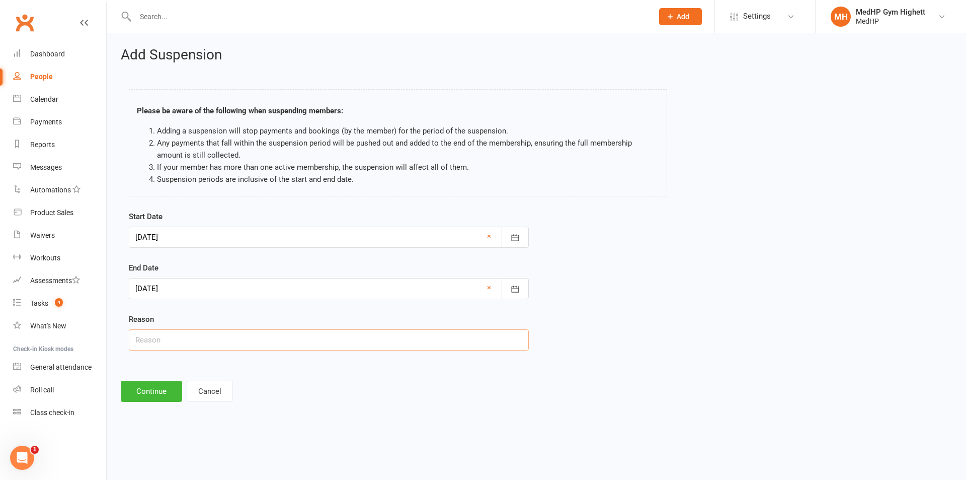
click at [277, 336] on input "text" at bounding box center [329, 339] width 400 height 21
type input "Away"
click at [156, 392] on button "Continue" at bounding box center [151, 390] width 61 height 21
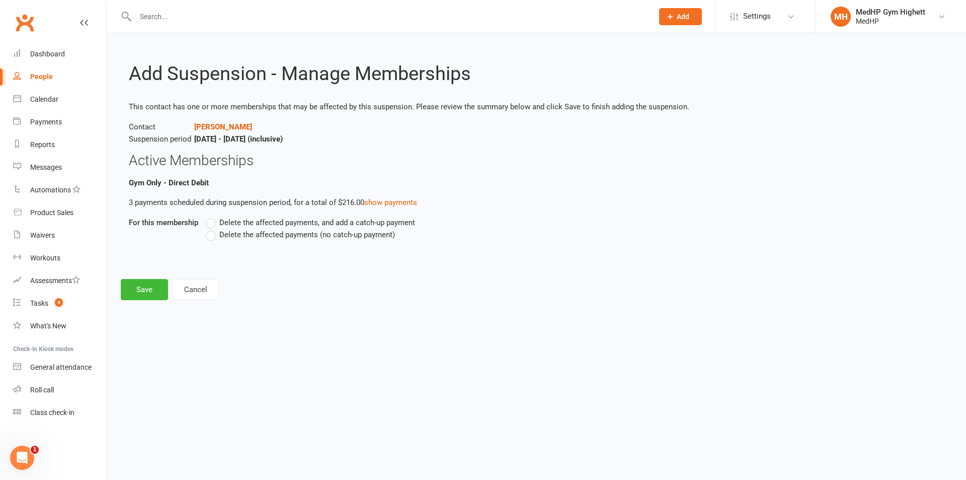
click at [237, 238] on span "Delete the affected payments (no catch-up payment)" at bounding box center [307, 233] width 176 height 11
click at [212, 228] on input "Delete the affected payments (no catch-up payment)" at bounding box center [209, 228] width 7 height 0
click at [158, 284] on button "Save" at bounding box center [144, 289] width 47 height 21
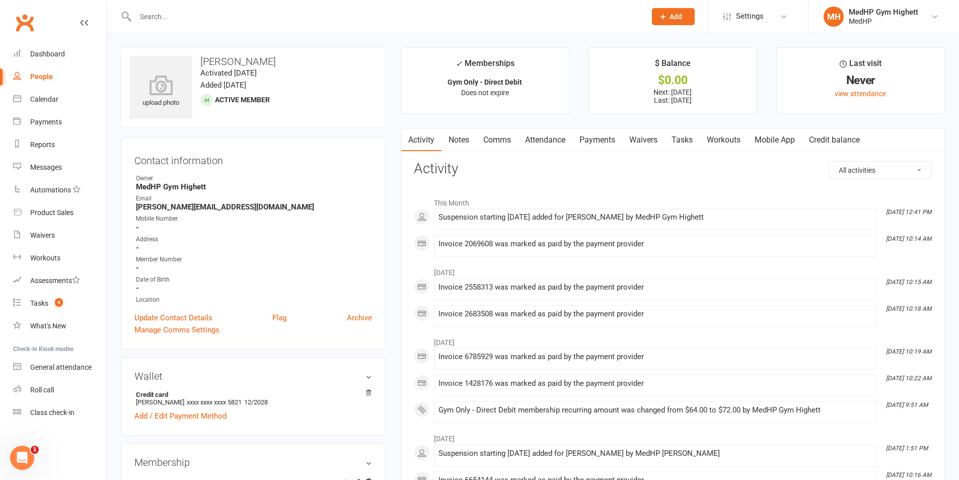
click at [690, 136] on link "Tasks" at bounding box center [681, 139] width 35 height 23
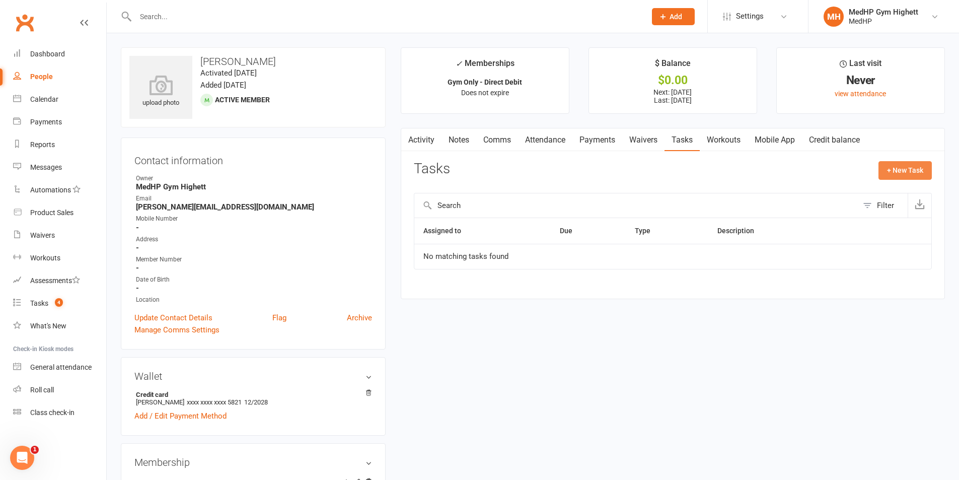
click at [894, 171] on button "+ New Task" at bounding box center [904, 170] width 53 height 18
select select "46188"
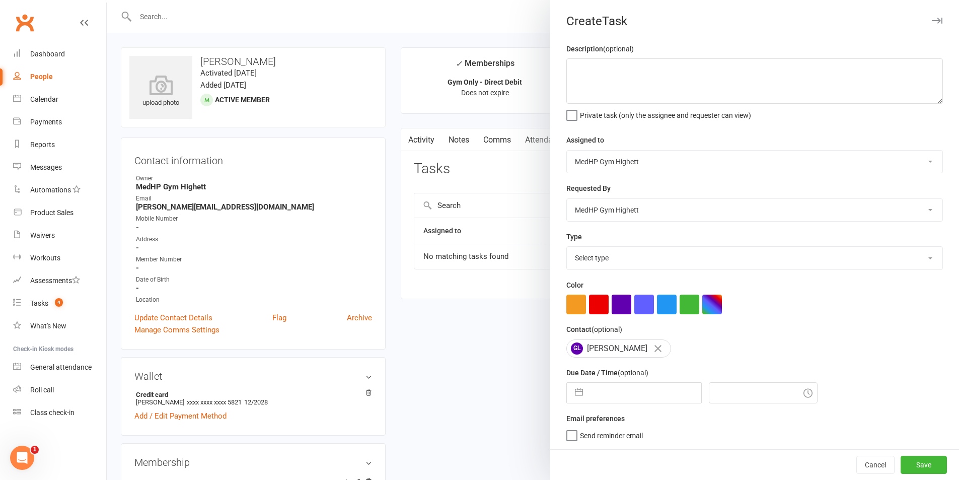
click at [646, 260] on select "Select type 10 class pack finished 6 week program review 6 week review 8 week c…" at bounding box center [754, 258] width 375 height 22
select select "25832"
click at [567, 249] on select "Select type 10 class pack finished 6 week program review 6 week review 8 week c…" at bounding box center [754, 258] width 375 height 22
click at [647, 390] on input "text" at bounding box center [644, 392] width 113 height 20
select select "7"
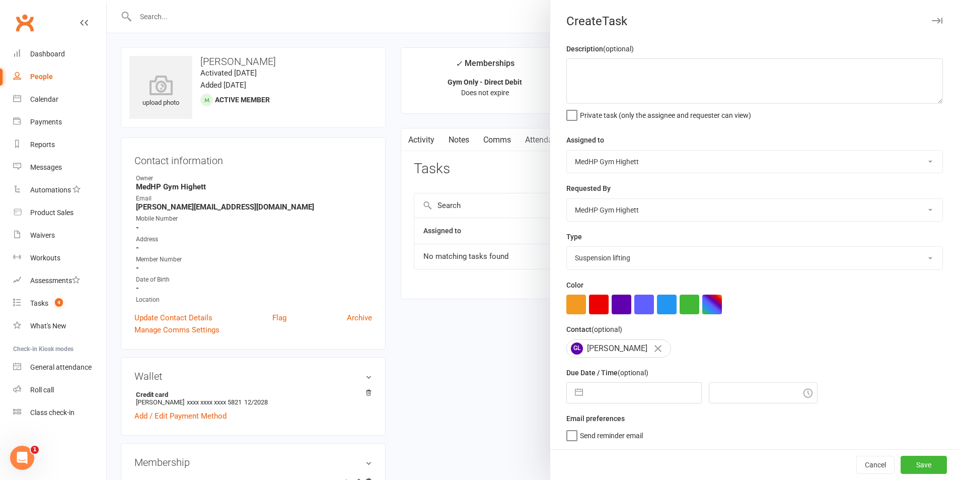
select select "2025"
select select "8"
select select "2025"
select select "9"
select select "2025"
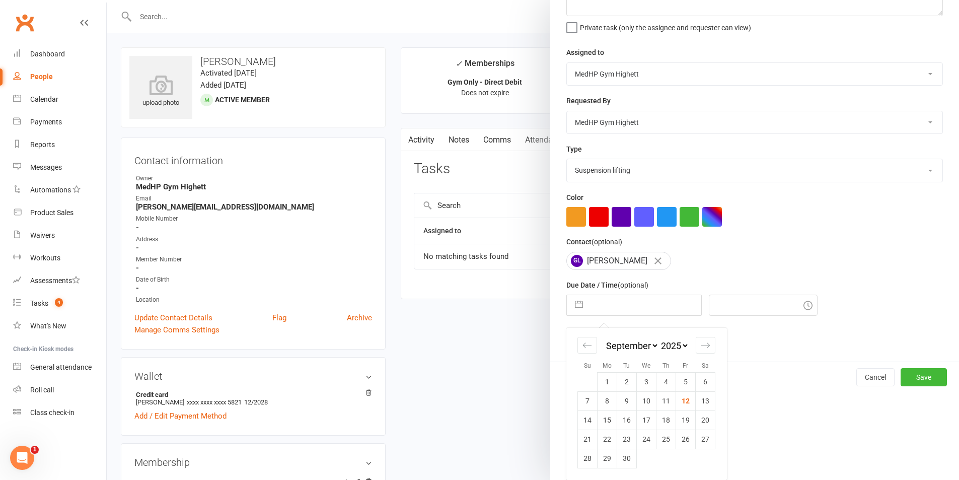
scroll to position [91, 0]
click at [702, 350] on div "Move forward to switch to the next month." at bounding box center [705, 345] width 20 height 17
select select "10"
select select "2025"
click at [702, 350] on div "Move forward to switch to the next month." at bounding box center [705, 345] width 20 height 17
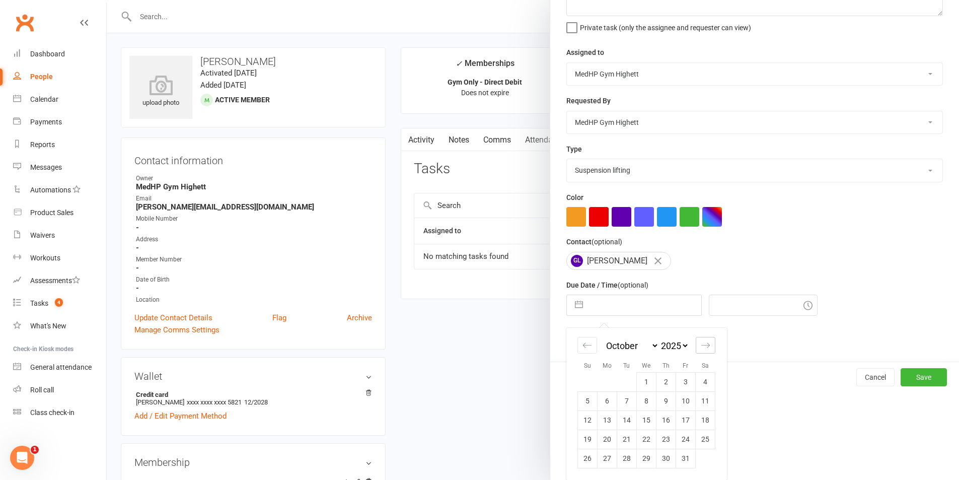
select select "11"
select select "2025"
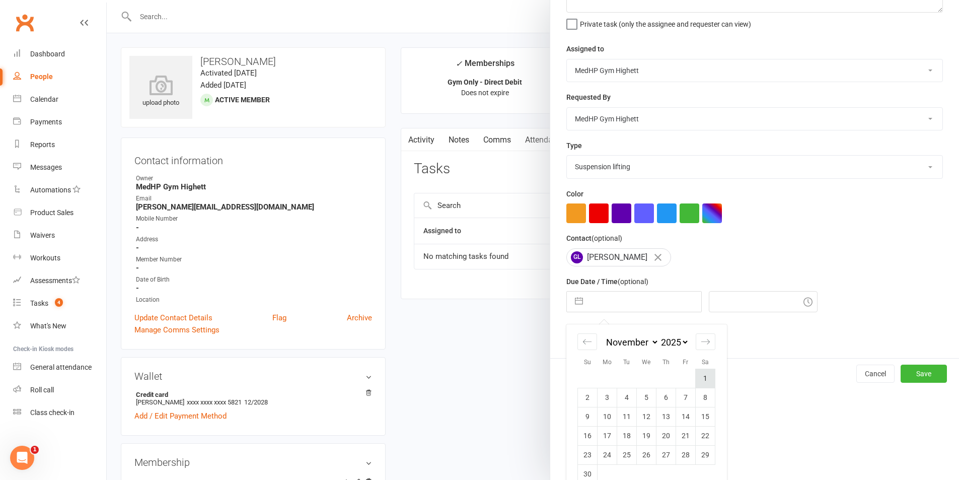
click at [704, 380] on td "1" at bounding box center [705, 377] width 20 height 19
type input "01 Nov 2025"
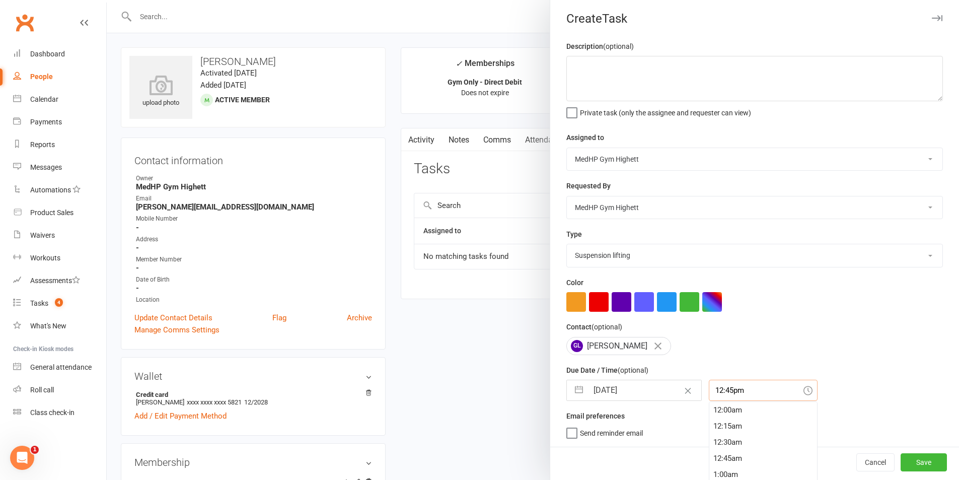
click at [734, 393] on div "12:45pm 12:00am 12:15am 12:30am 12:45am 1:00am 1:15am 1:30am 1:45am 2:00am 2:15…" at bounding box center [763, 389] width 109 height 21
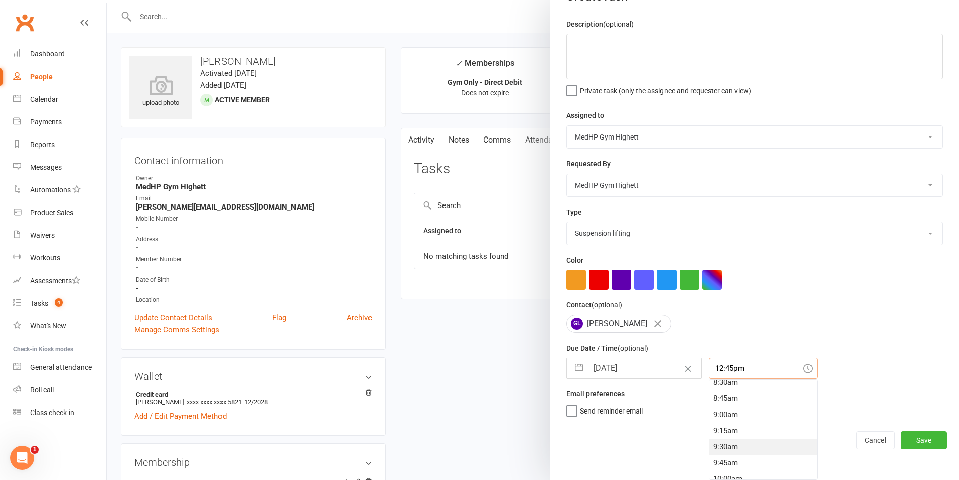
scroll to position [503, 0]
click at [725, 401] on div "8:00am" at bounding box center [763, 400] width 108 height 16
type input "8:00am"
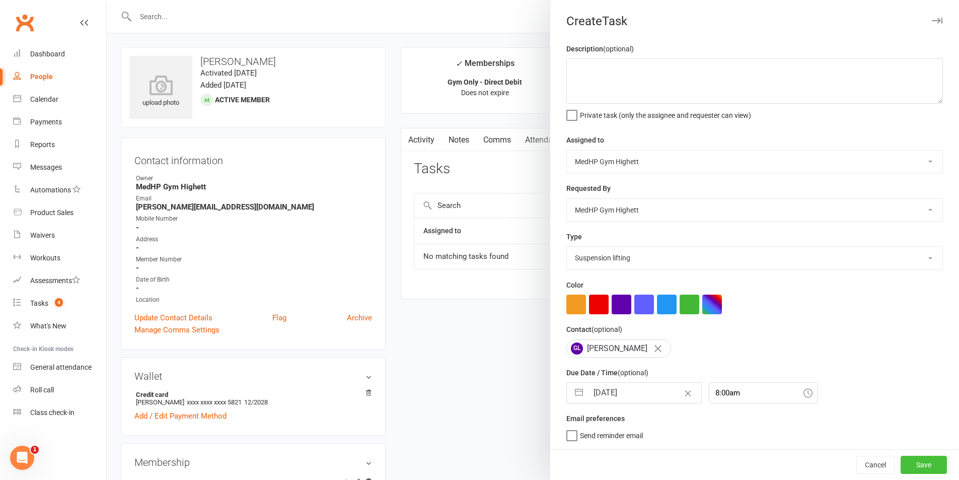
click at [924, 469] on button "Save" at bounding box center [923, 464] width 46 height 18
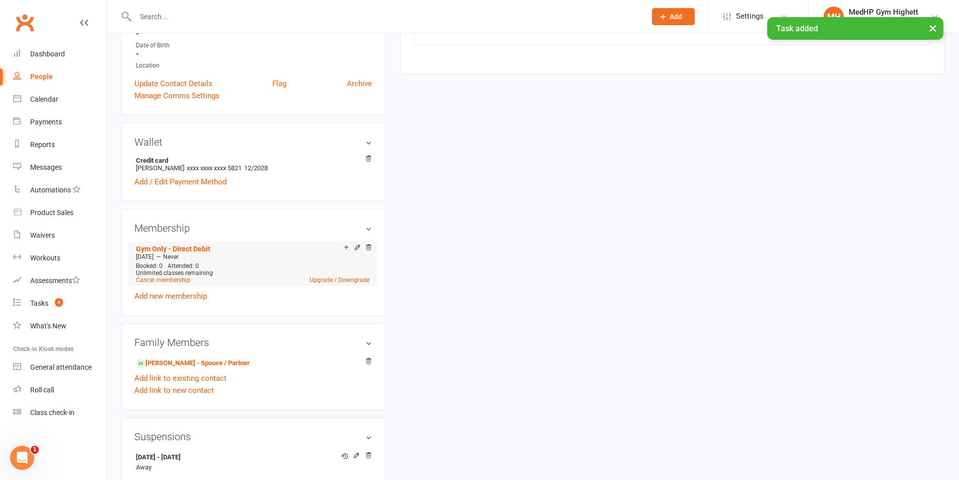
scroll to position [252, 0]
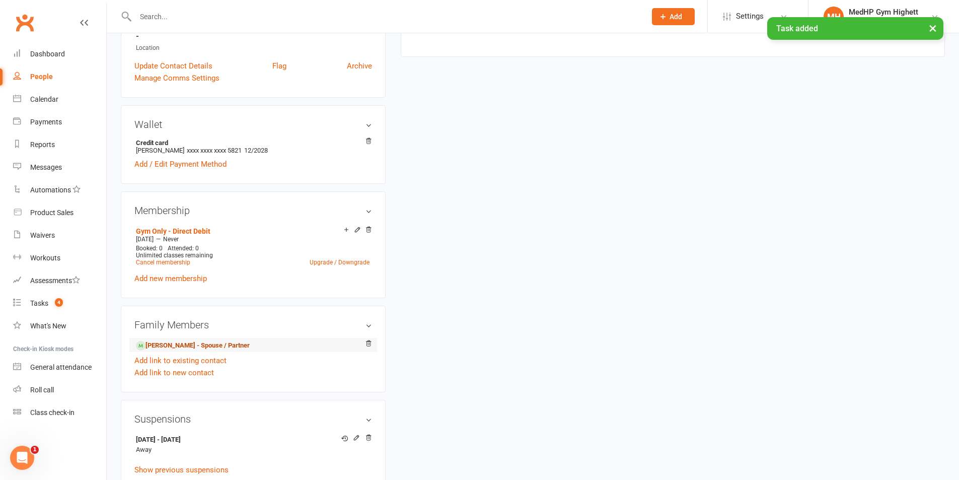
click at [219, 346] on link "Pamela Ludecke - Spouse / Partner" at bounding box center [193, 345] width 114 height 11
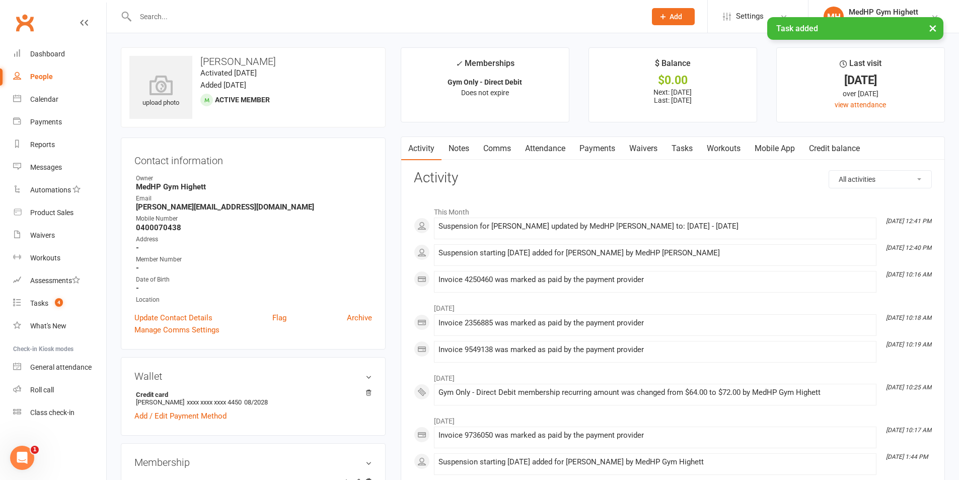
click at [676, 145] on link "Tasks" at bounding box center [681, 148] width 35 height 23
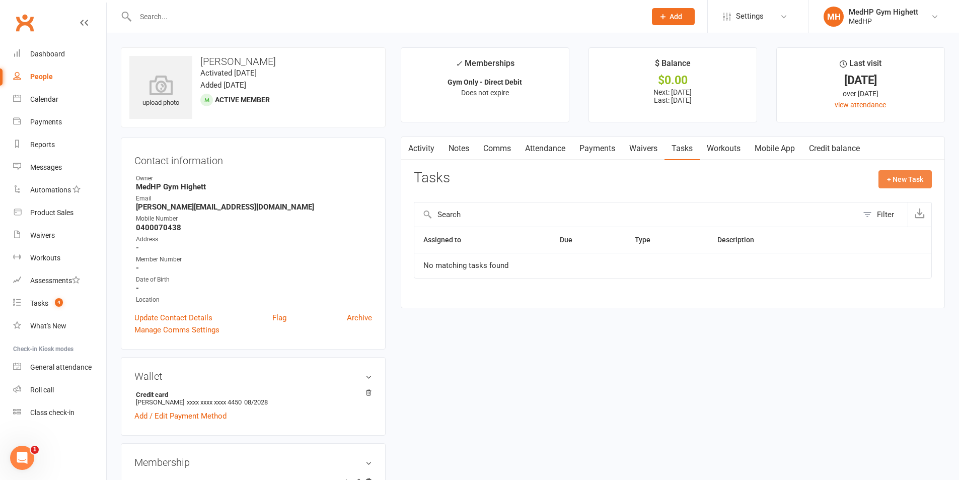
click at [902, 188] on button "+ New Task" at bounding box center [904, 179] width 53 height 18
select select "46188"
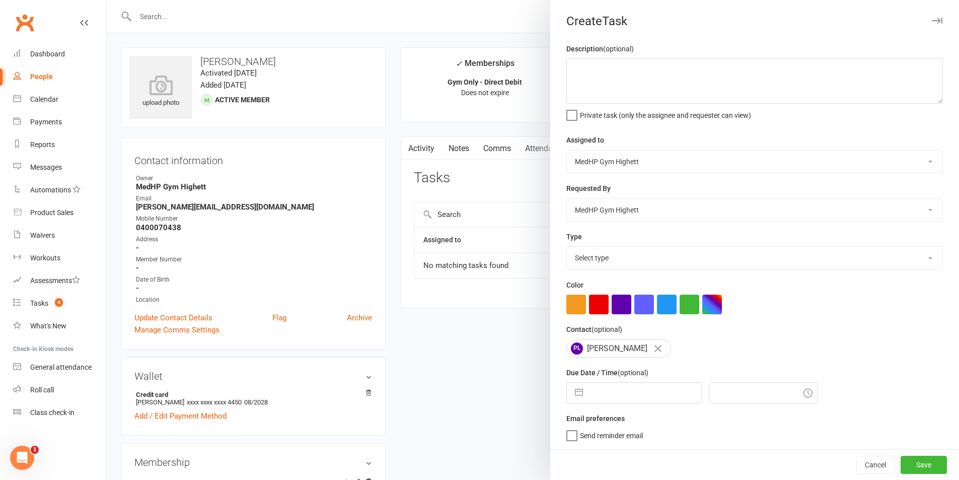
click at [674, 253] on select "Select type 10 class pack finished 6 week program review 6 week review 8 week c…" at bounding box center [754, 258] width 375 height 22
select select "25832"
click at [567, 249] on select "Select type 10 class pack finished 6 week program review 6 week review 8 week c…" at bounding box center [754, 258] width 375 height 22
click at [657, 394] on input "text" at bounding box center [644, 392] width 113 height 20
select select "7"
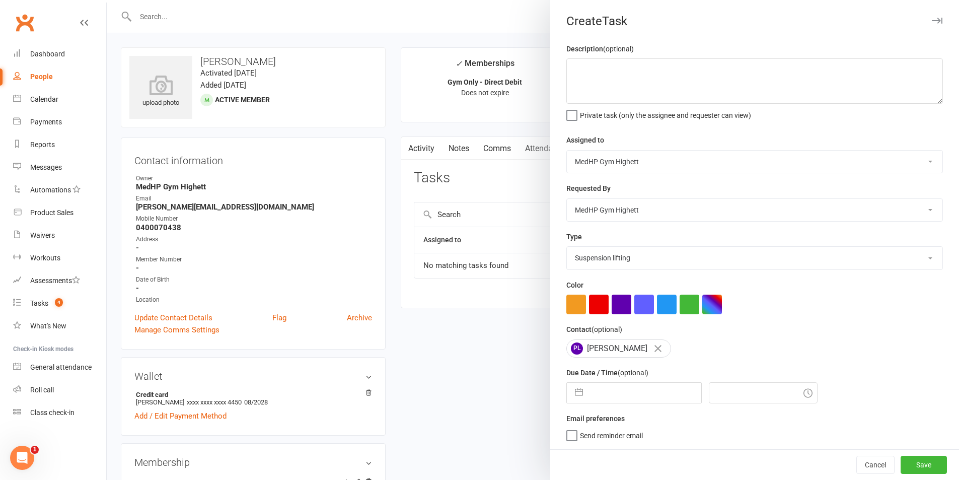
select select "2025"
select select "8"
select select "2025"
select select "9"
select select "2025"
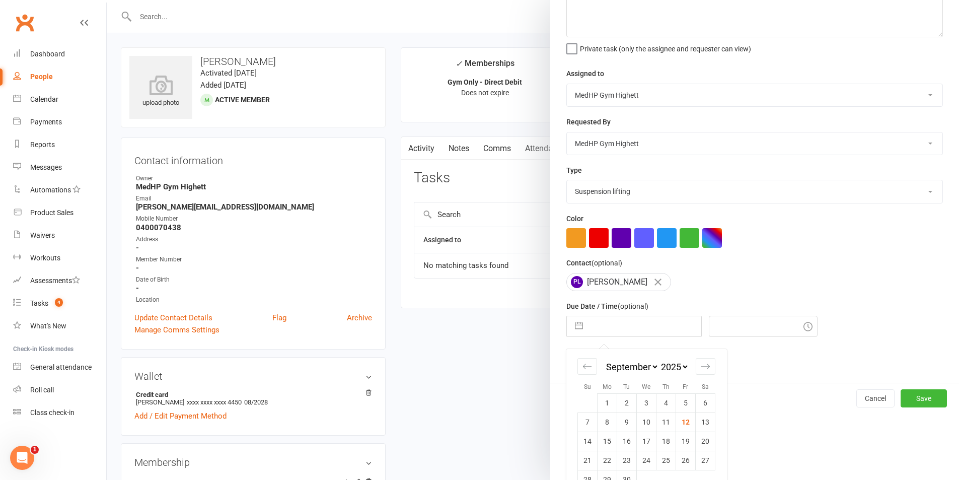
scroll to position [91, 0]
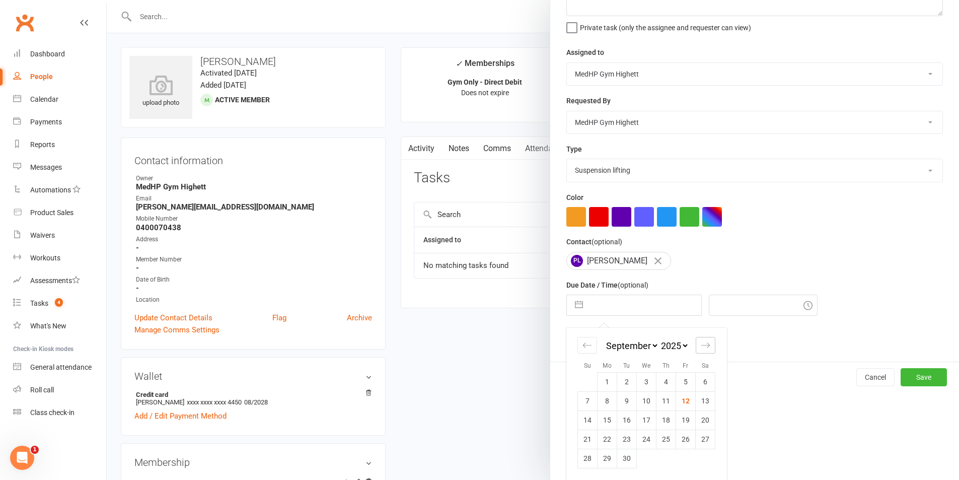
click at [696, 340] on div "Move forward to switch to the next month." at bounding box center [705, 345] width 20 height 17
select select "10"
select select "2025"
click at [702, 347] on icon "Move forward to switch to the next month." at bounding box center [706, 345] width 10 height 10
select select "11"
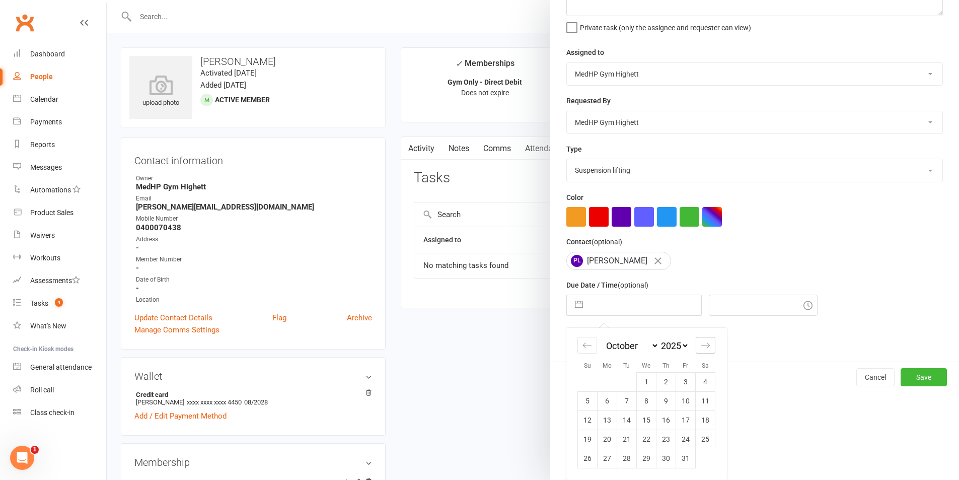
select select "2025"
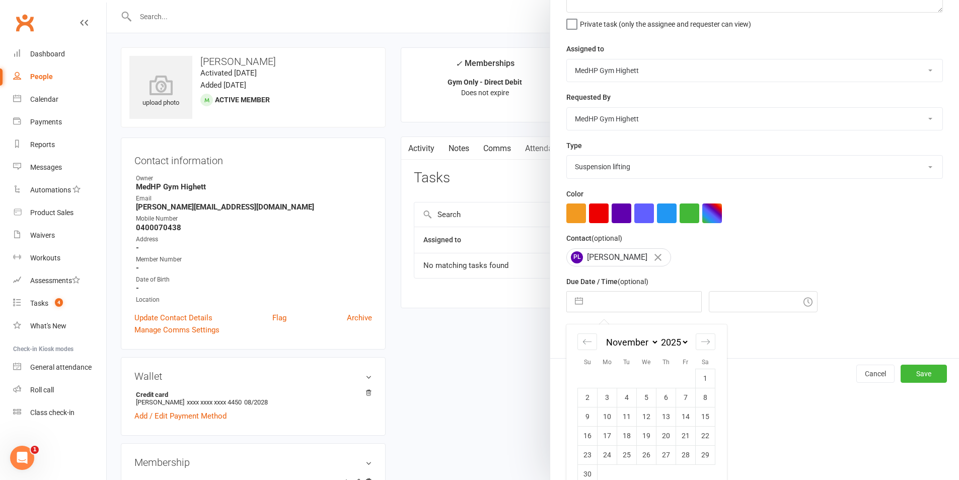
click at [701, 379] on td "1" at bounding box center [705, 377] width 20 height 19
type input "01 Nov 2025"
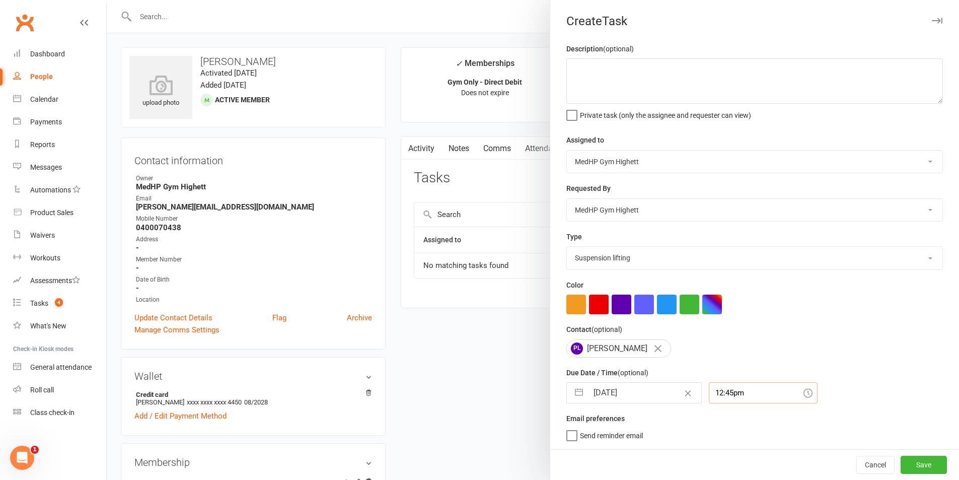
click at [726, 384] on div "12:45pm" at bounding box center [763, 392] width 109 height 21
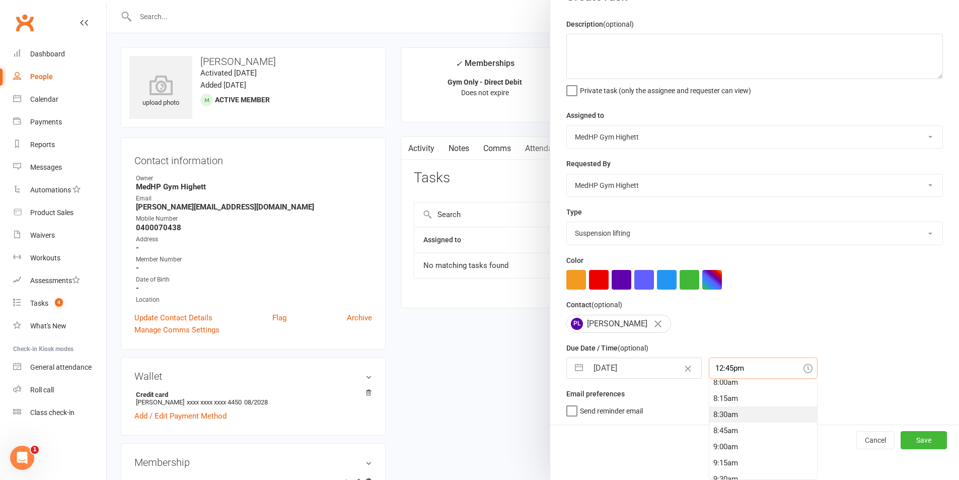
scroll to position [503, 0]
click at [731, 398] on div "8:00am" at bounding box center [763, 400] width 108 height 16
type input "8:00am"
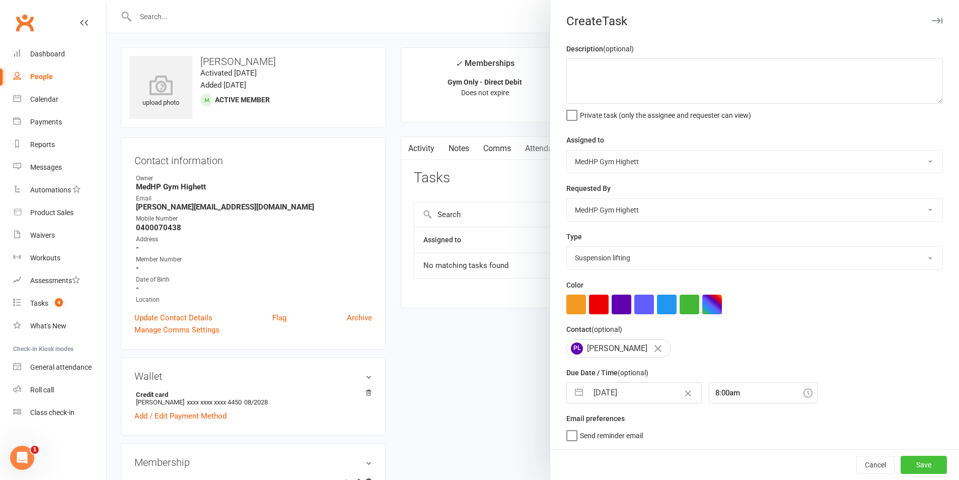
click at [911, 460] on button "Save" at bounding box center [923, 464] width 46 height 18
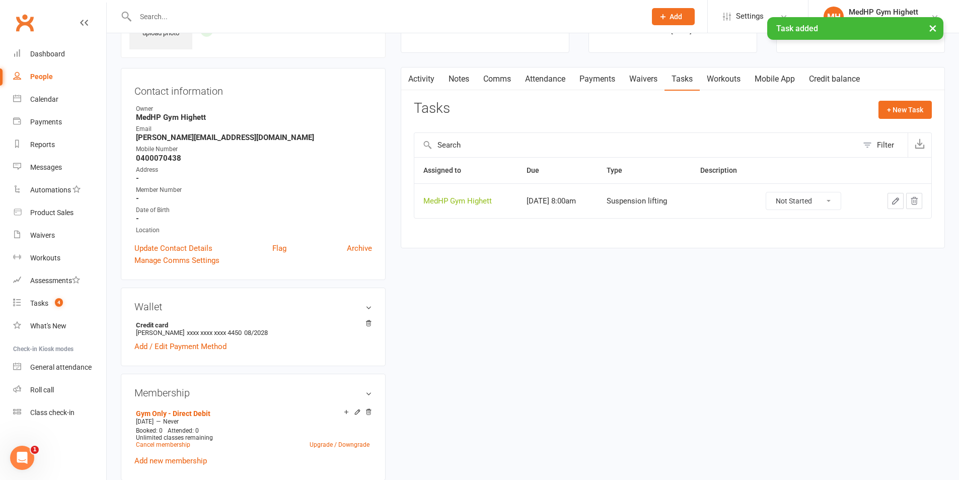
scroll to position [0, 0]
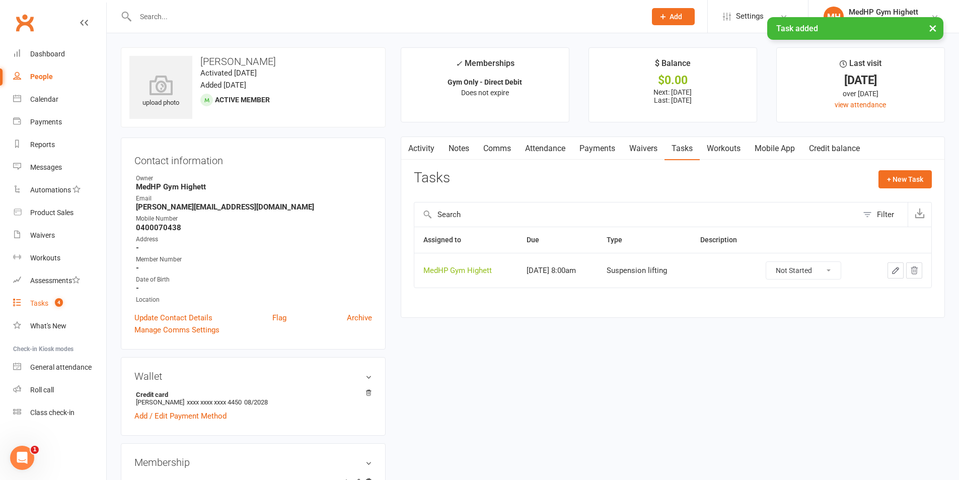
click at [59, 300] on span "4" at bounding box center [59, 302] width 8 height 9
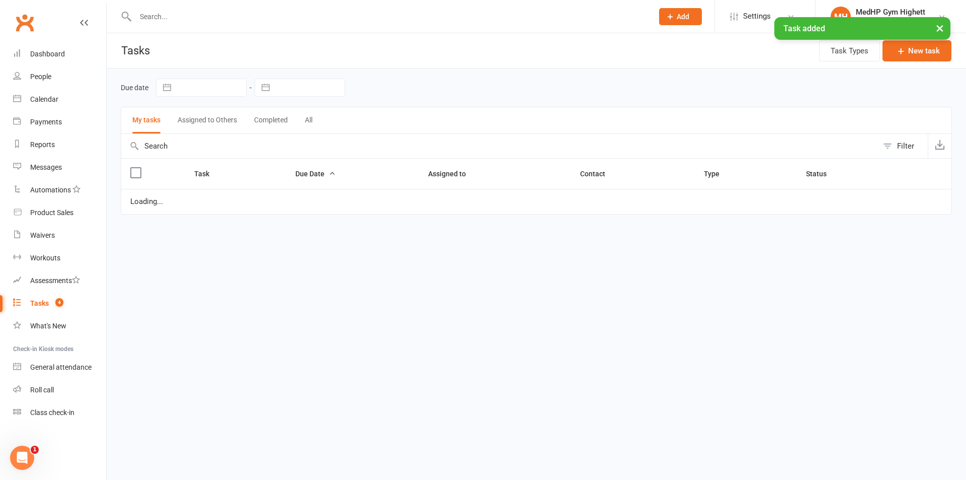
select select "started"
